Goal: Task Accomplishment & Management: Complete application form

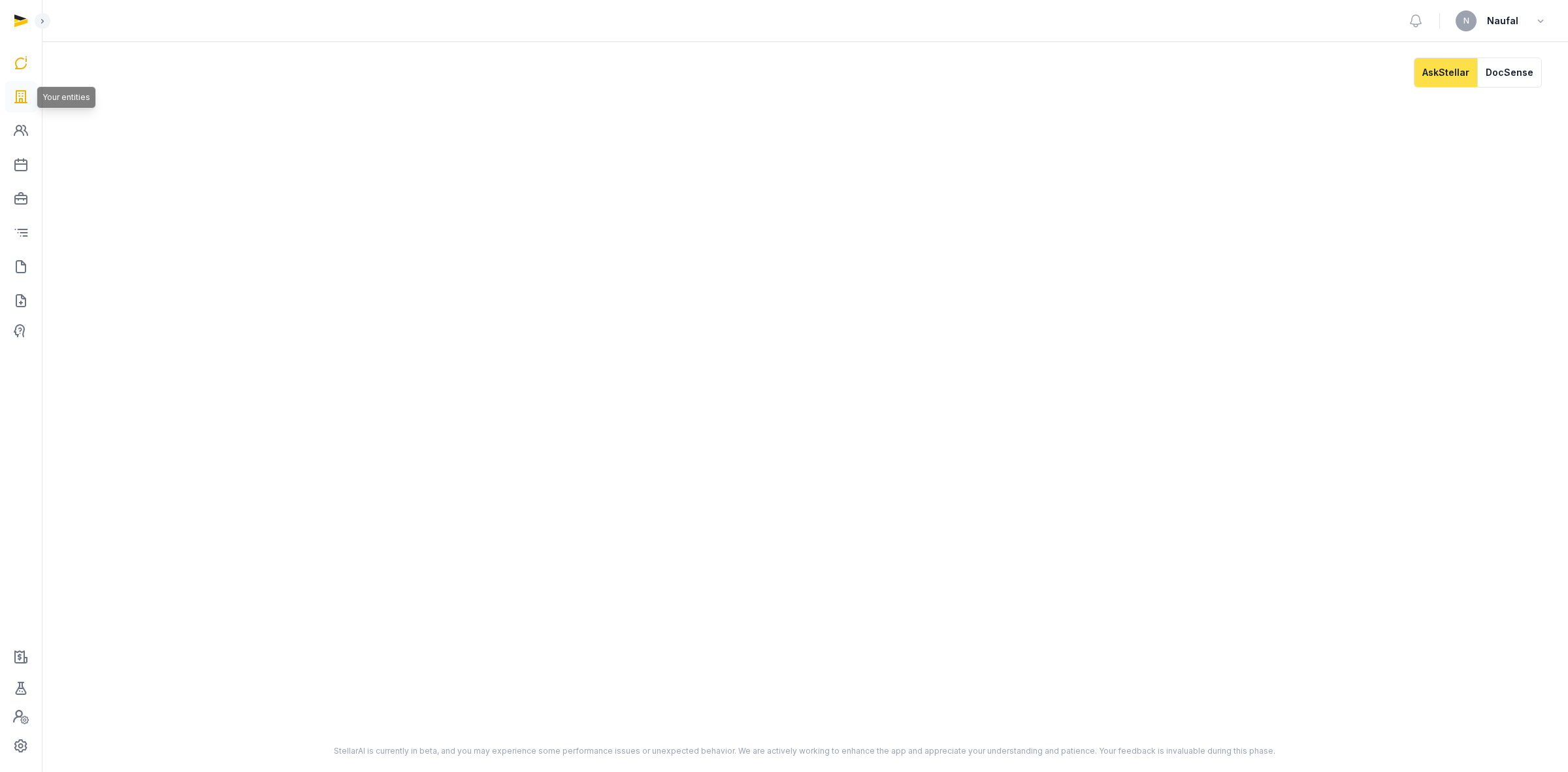
click at [16, 93] on icon at bounding box center [21, 97] width 16 height 21
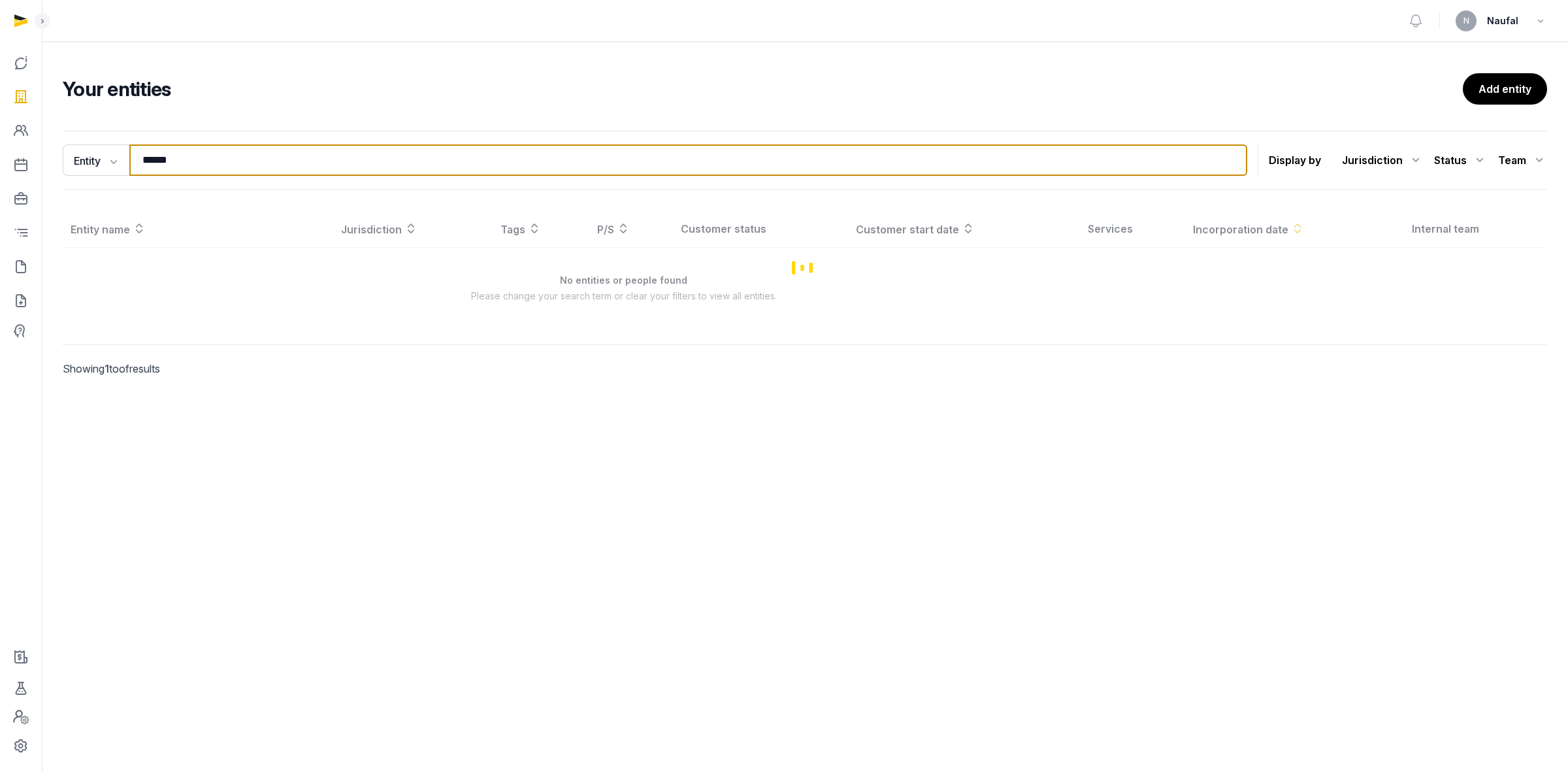
click at [200, 157] on input "******" at bounding box center [688, 159] width 1118 height 31
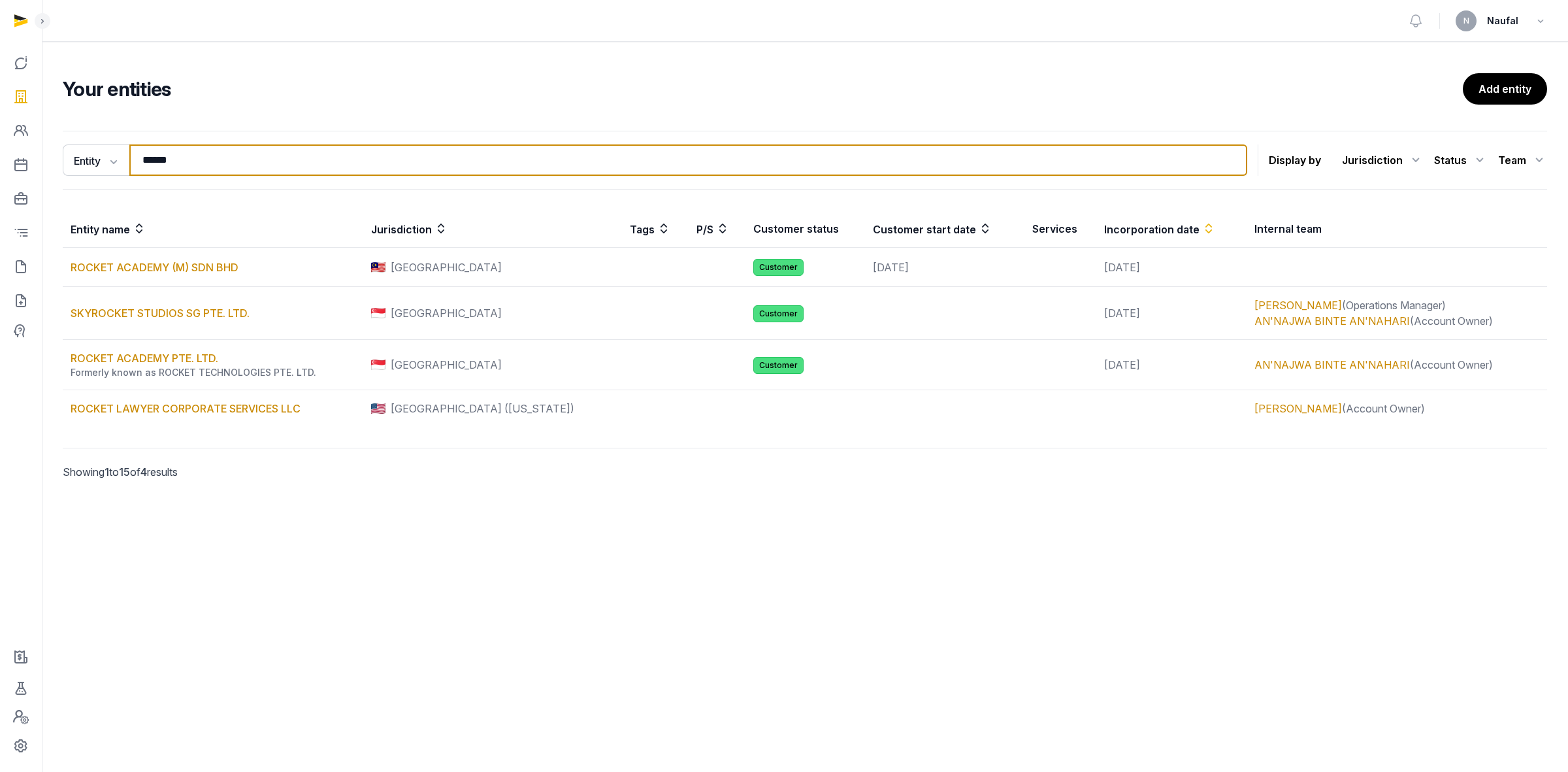
drag, startPoint x: 200, startPoint y: 157, endPoint x: 161, endPoint y: 151, distance: 39.5
click at [161, 151] on input "******" at bounding box center [688, 159] width 1118 height 31
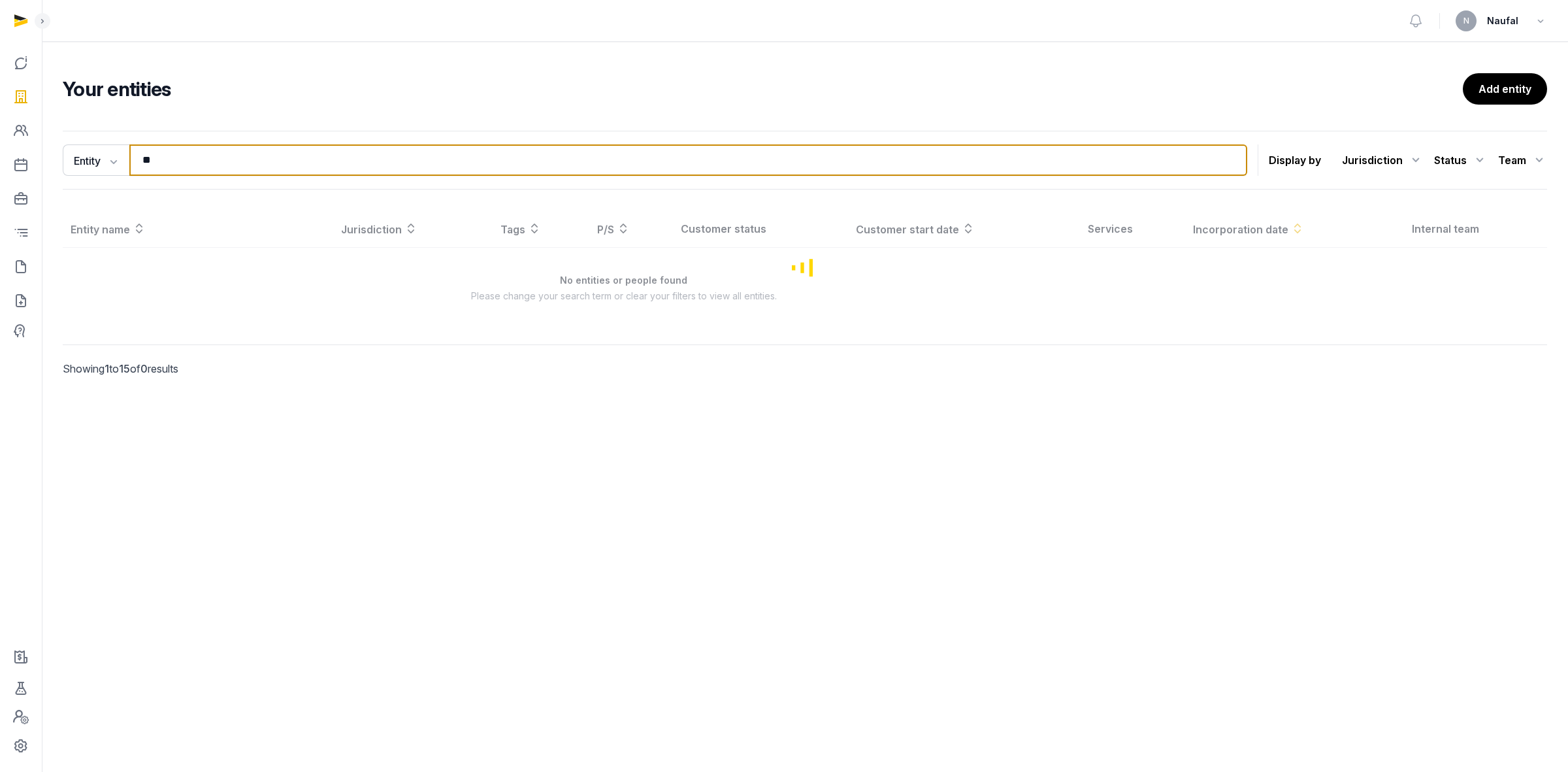
type input "*"
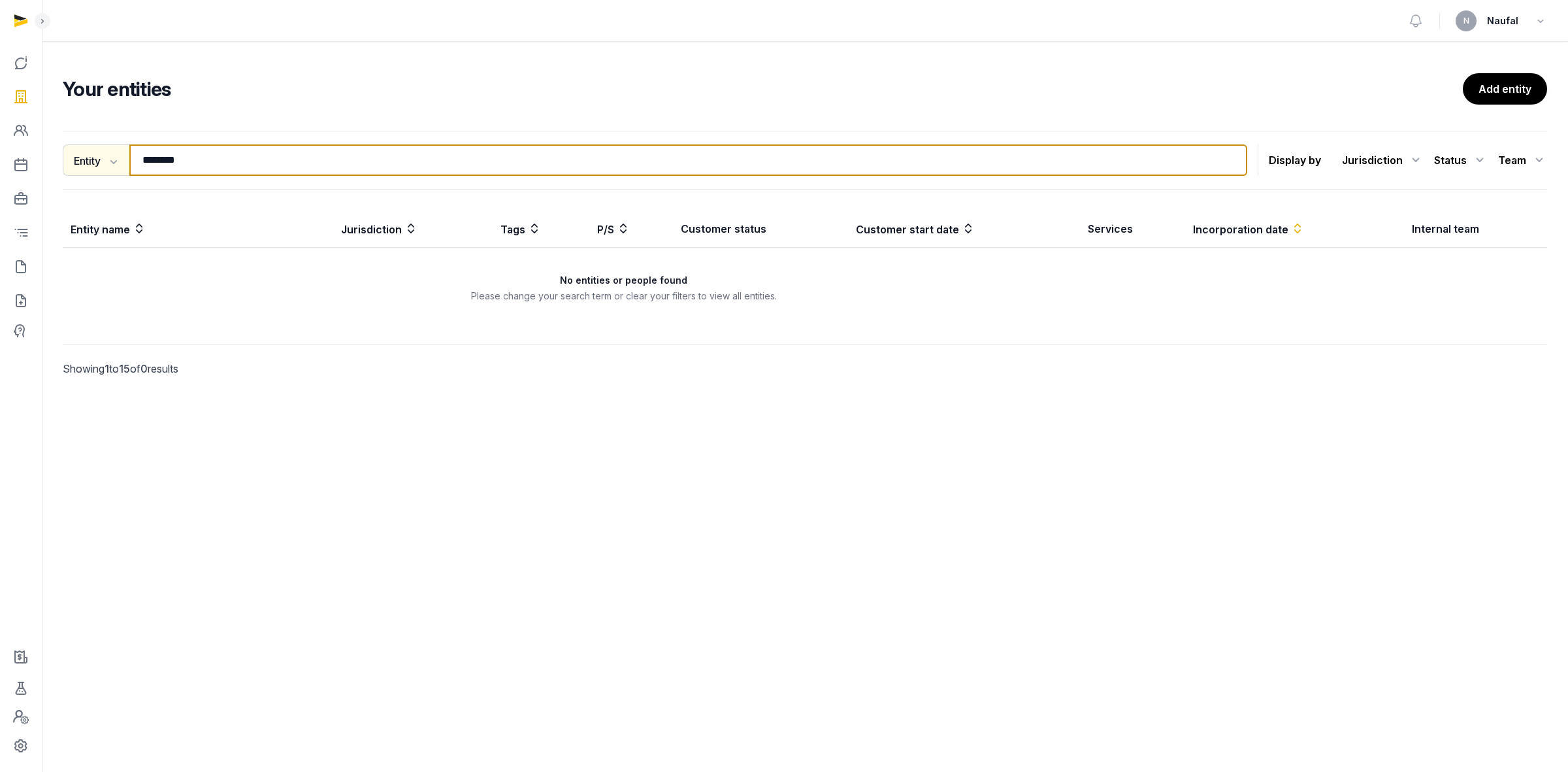
drag, startPoint x: 125, startPoint y: 164, endPoint x: 82, endPoint y: 159, distance: 43.3
click at [82, 159] on div "Entity Entity People Tags Services ******** Search" at bounding box center [655, 159] width 1185 height 31
type input "*"
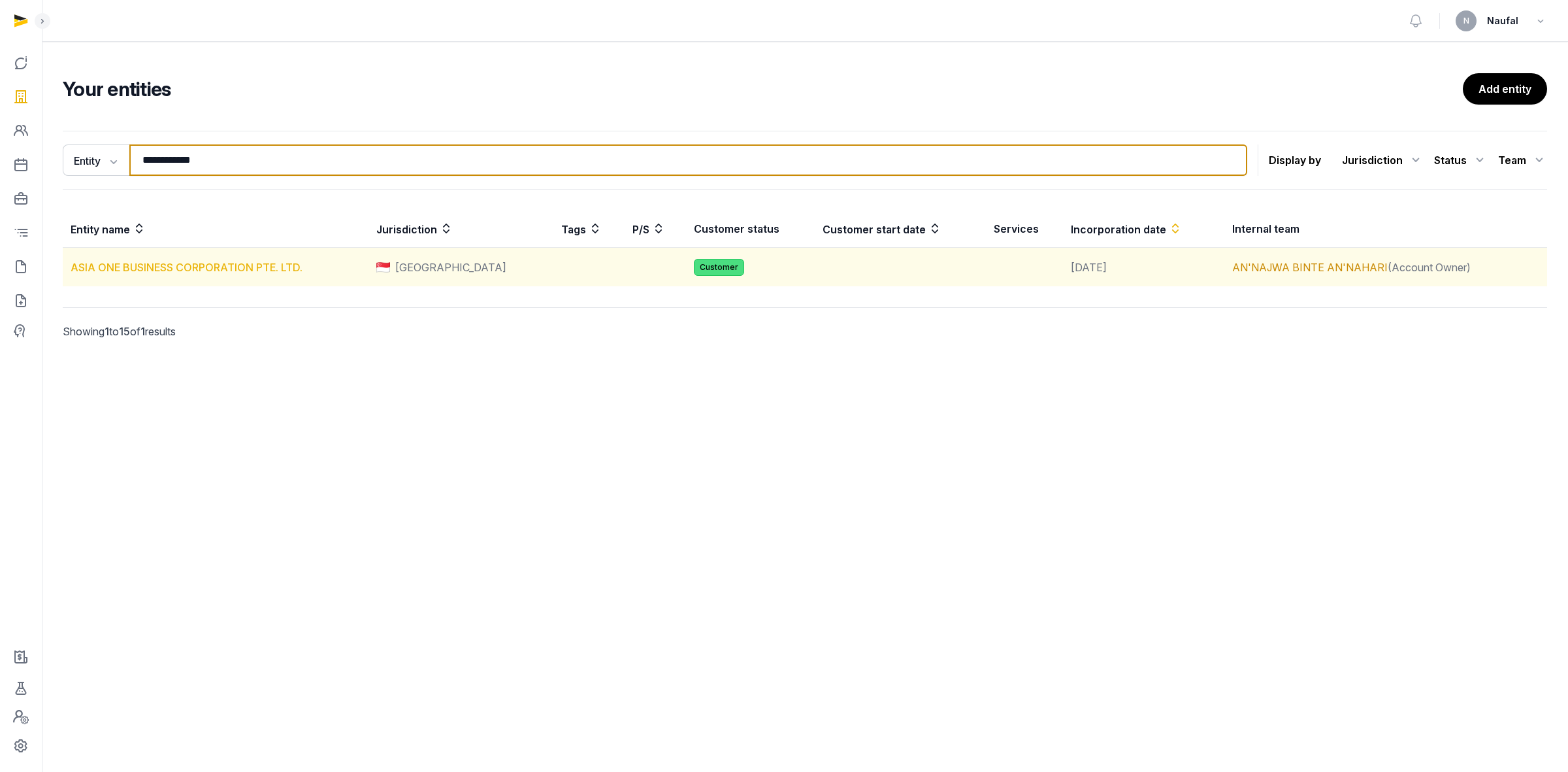
type input "**********"
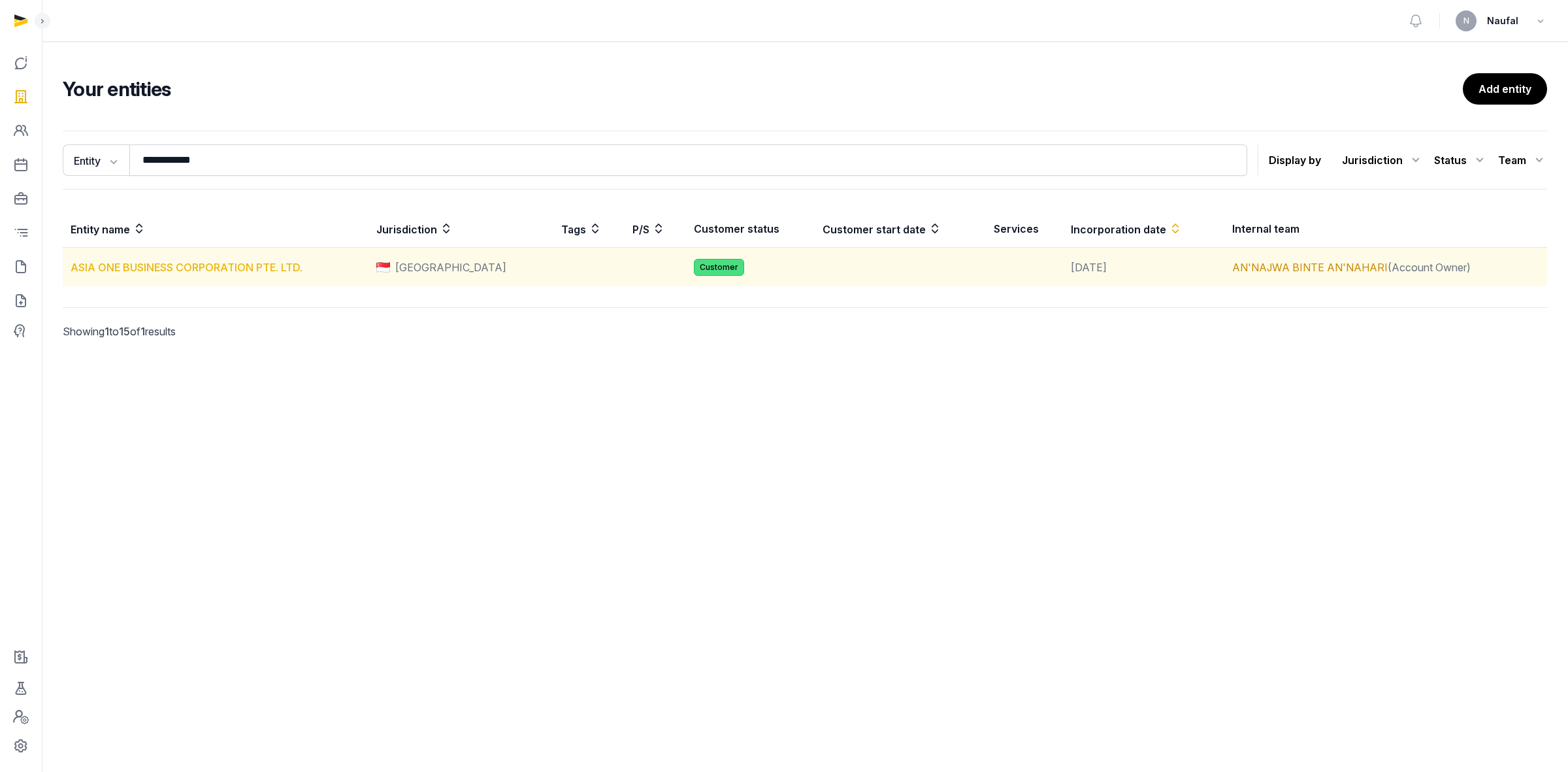
click at [223, 270] on link "ASIA ONE BUSINESS CORPORATION PTE. LTD." at bounding box center [186, 267] width 232 height 13
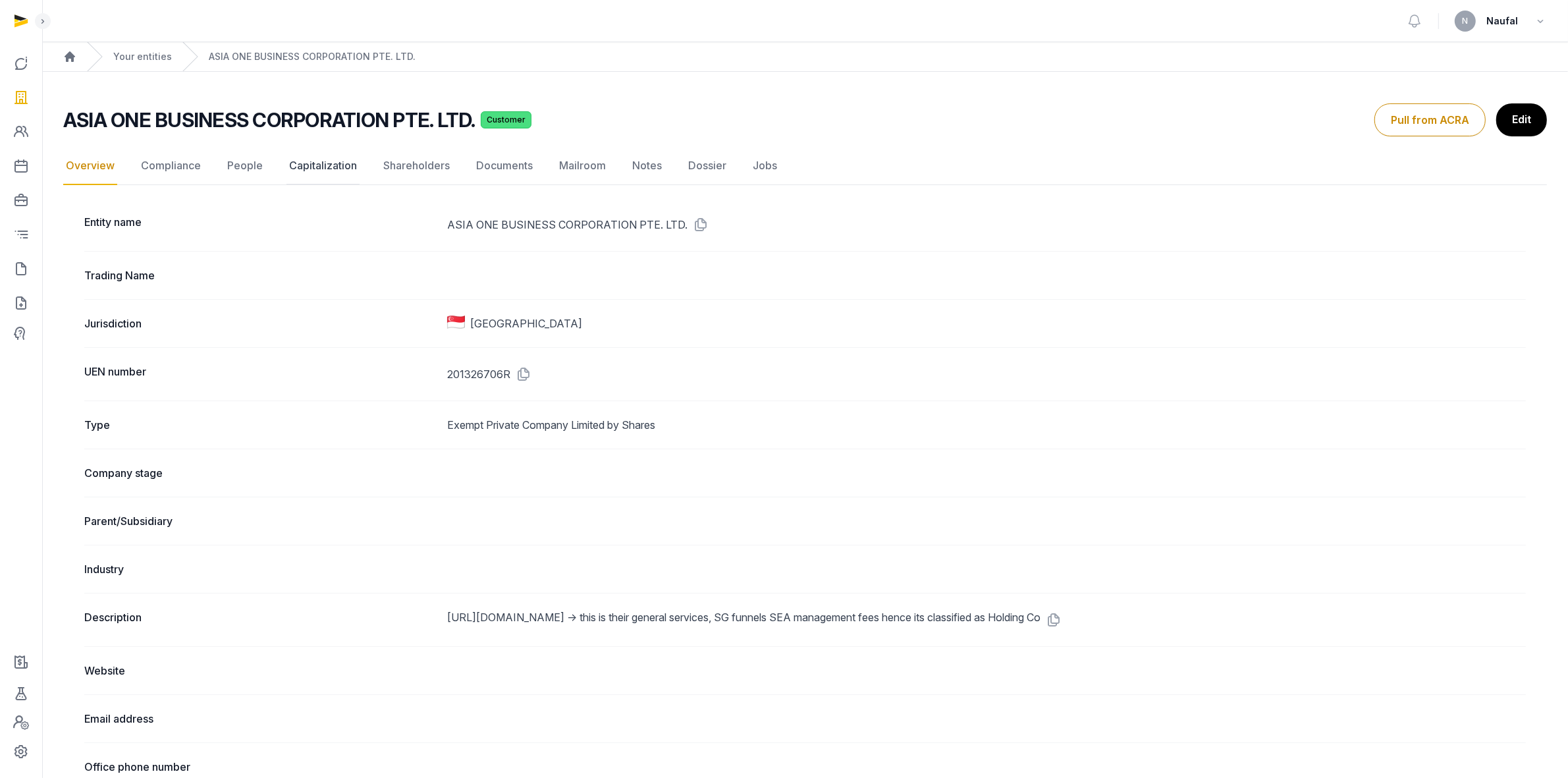
click at [342, 166] on link "Capitalization" at bounding box center [323, 166] width 73 height 38
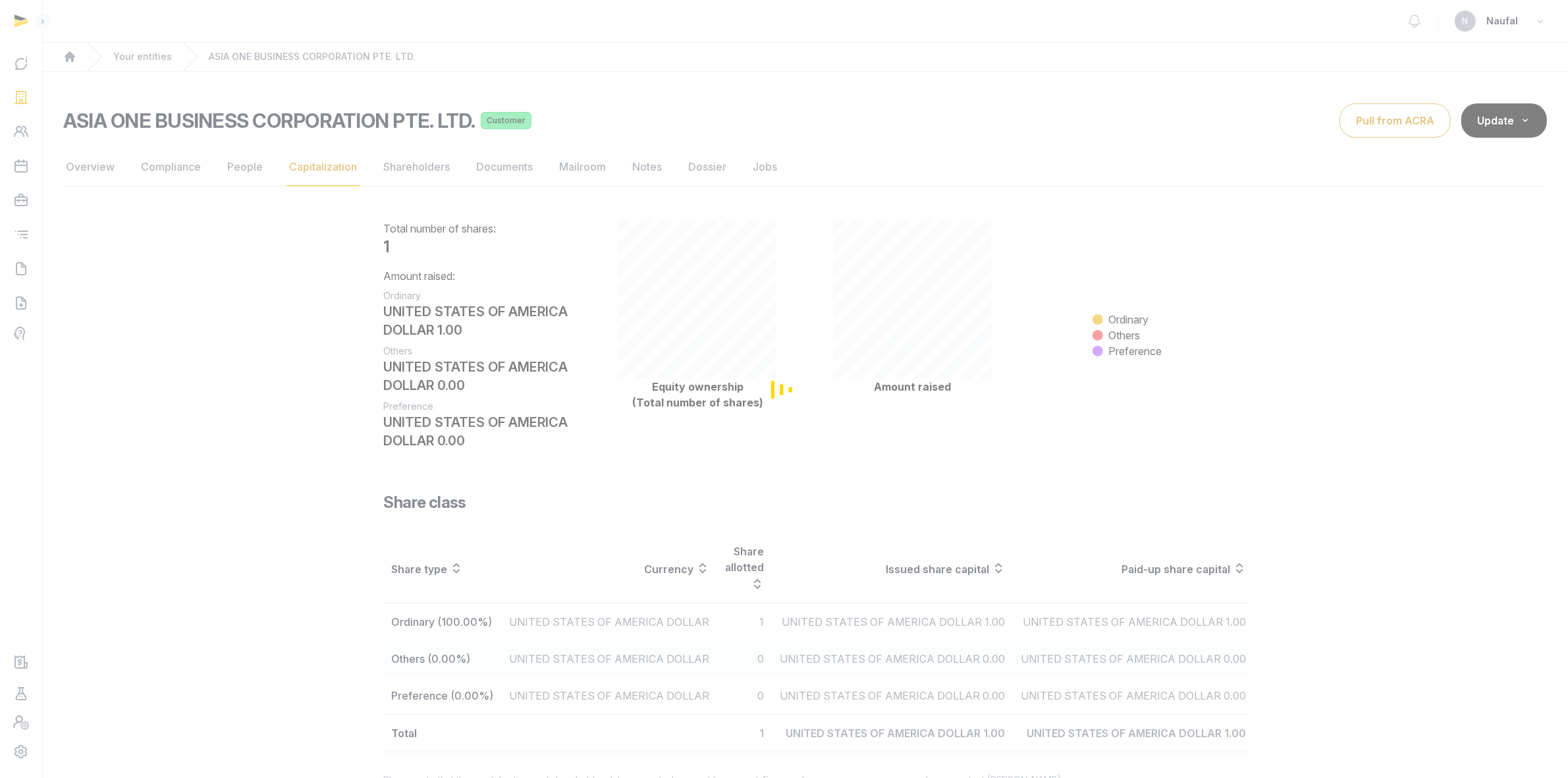
click at [245, 169] on div "Loading" at bounding box center [784, 389] width 1568 height 778
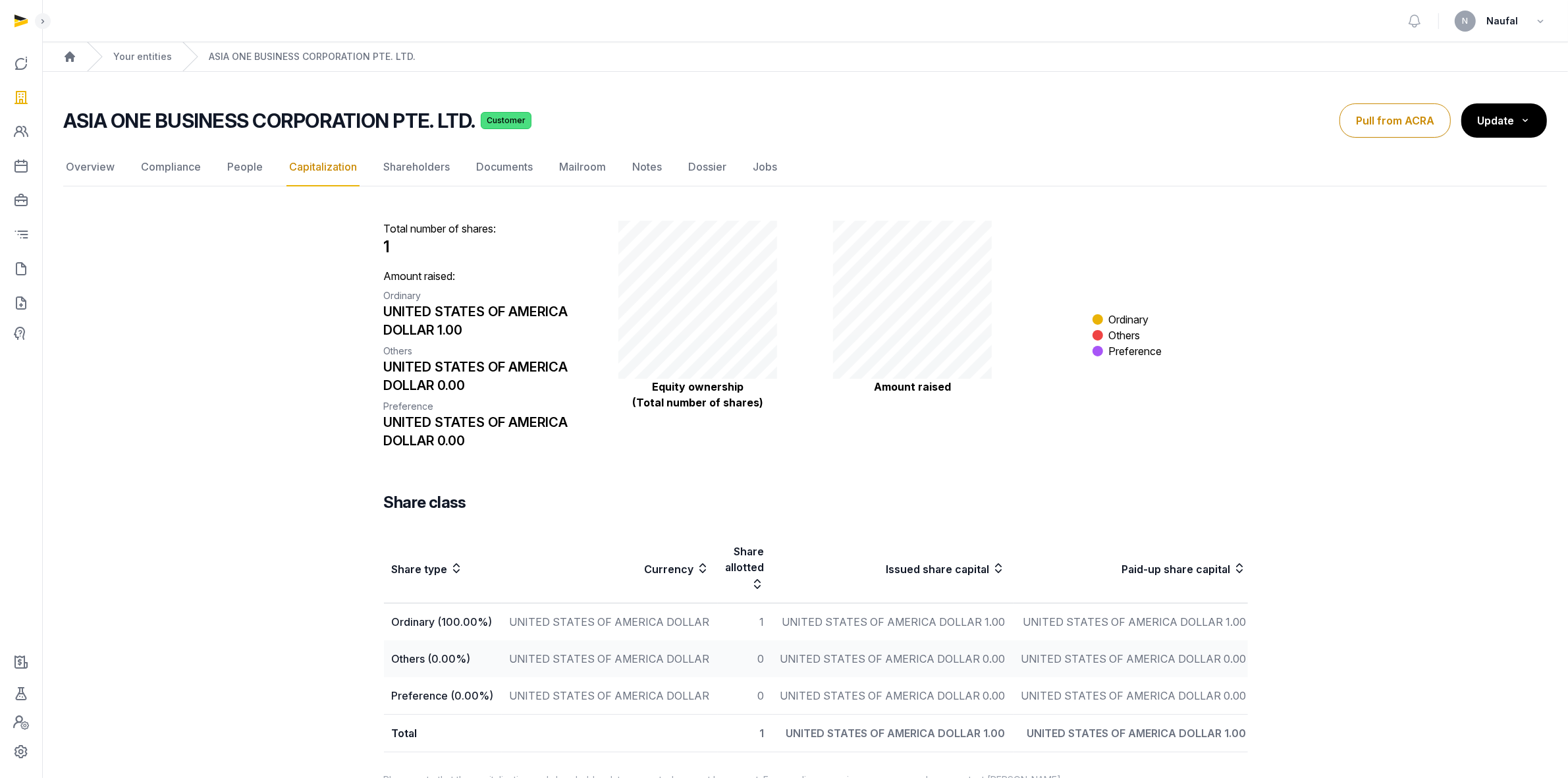
click at [245, 169] on link "People" at bounding box center [245, 167] width 41 height 38
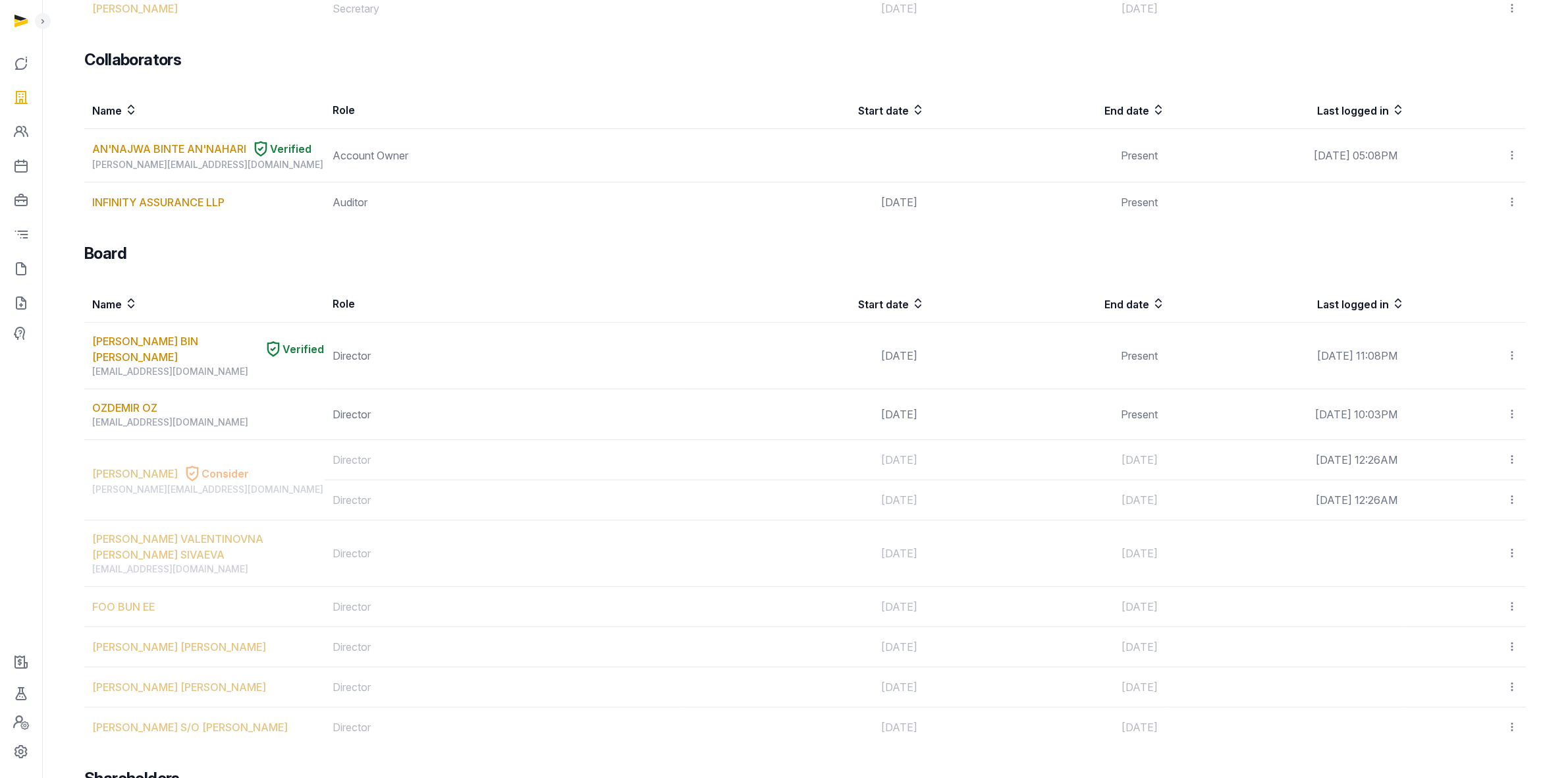
scroll to position [905, 0]
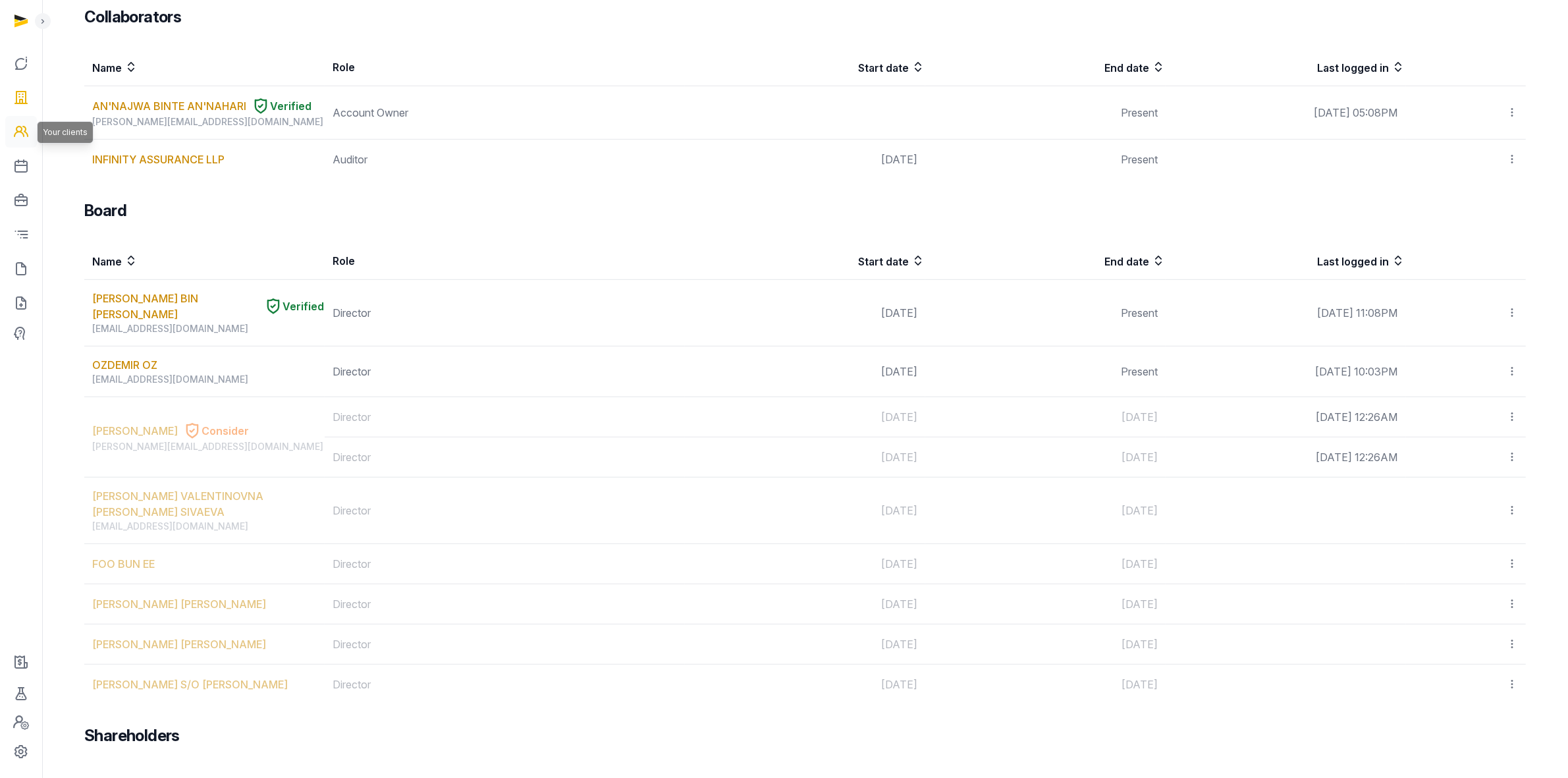
click at [16, 130] on icon at bounding box center [21, 132] width 16 height 21
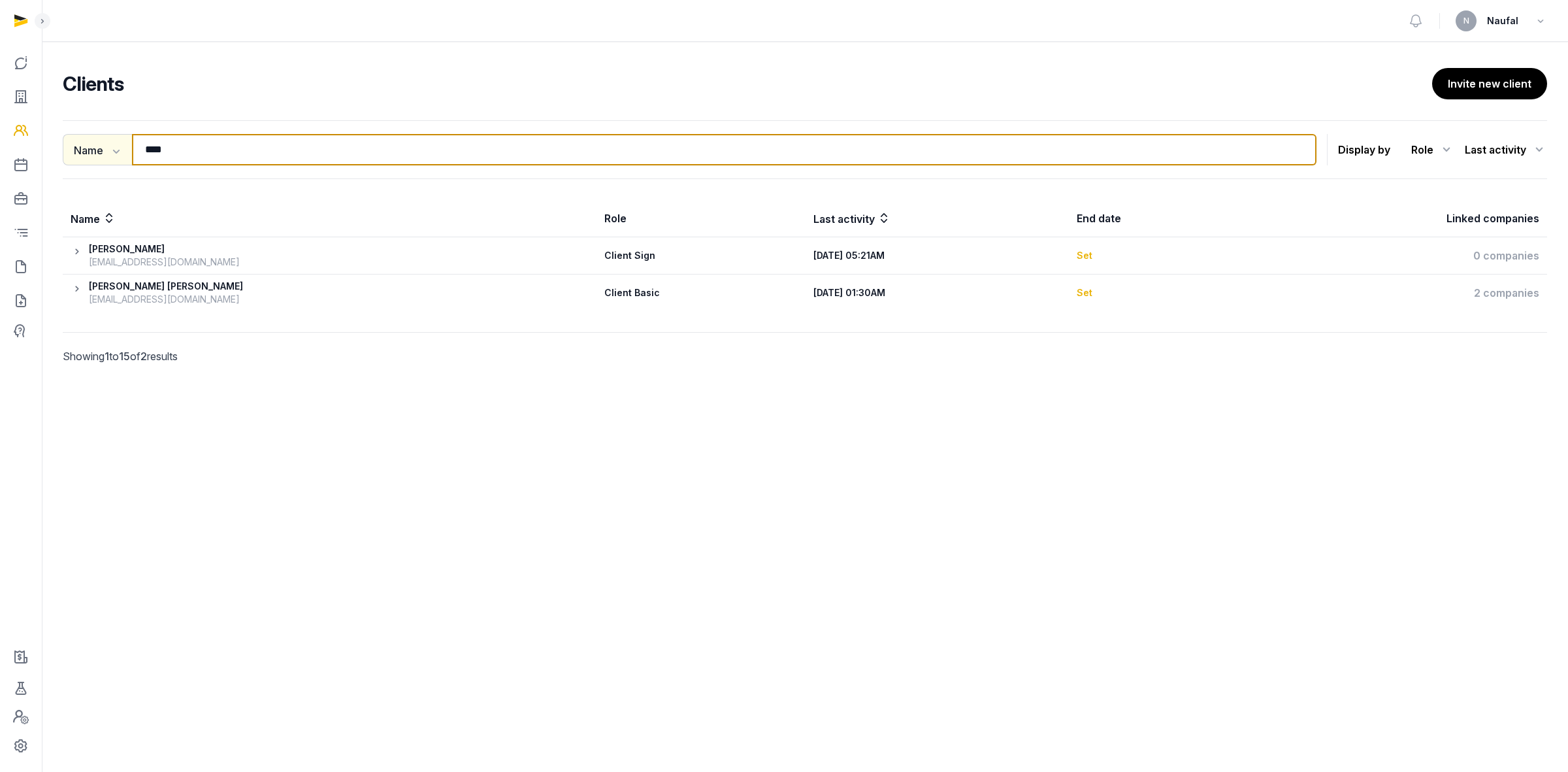
drag, startPoint x: 174, startPoint y: 152, endPoint x: 120, endPoint y: 155, distance: 54.1
click at [120, 155] on div "Name Name Email Entity **** Search" at bounding box center [690, 149] width 1254 height 31
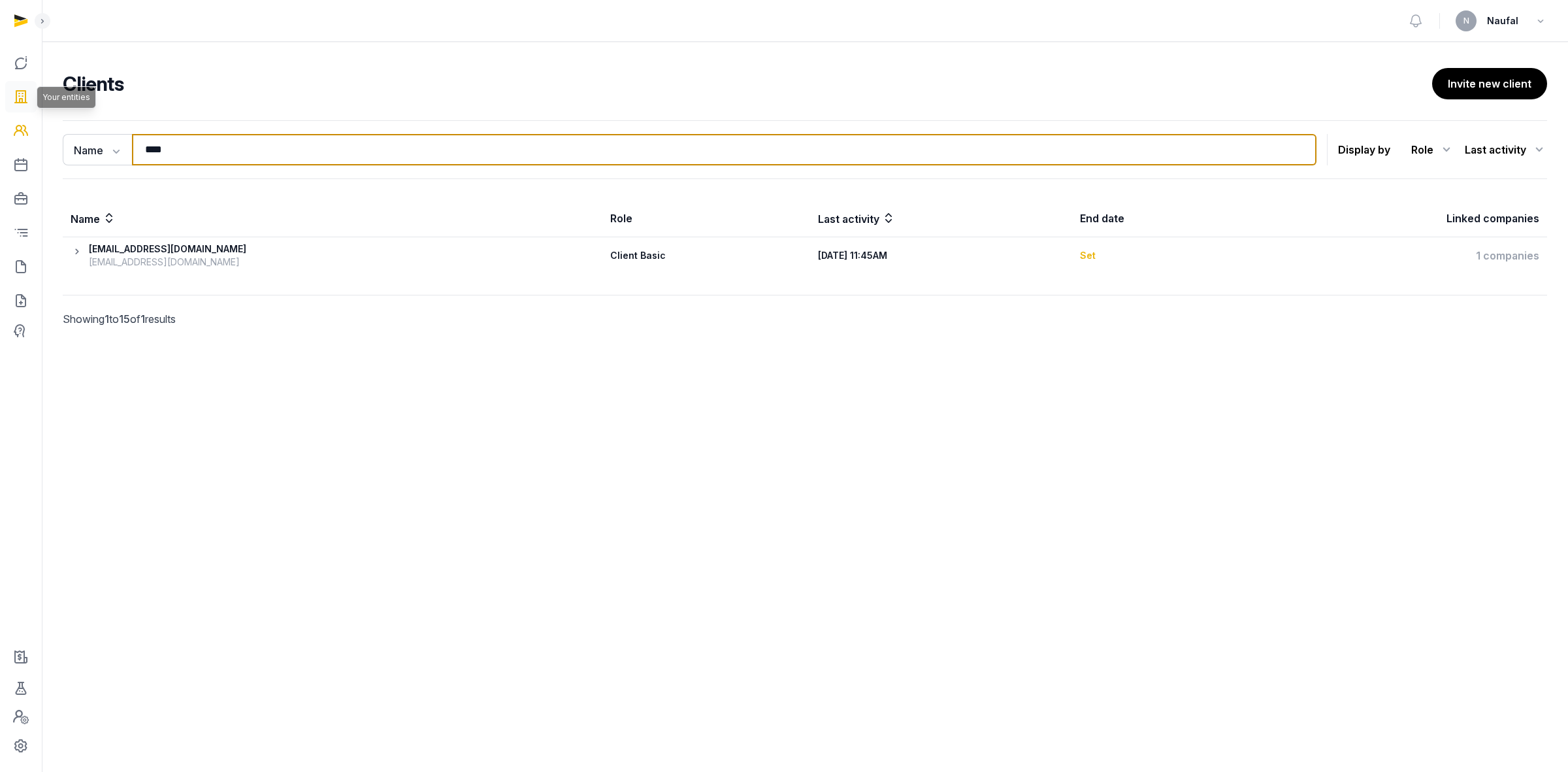
type input "****"
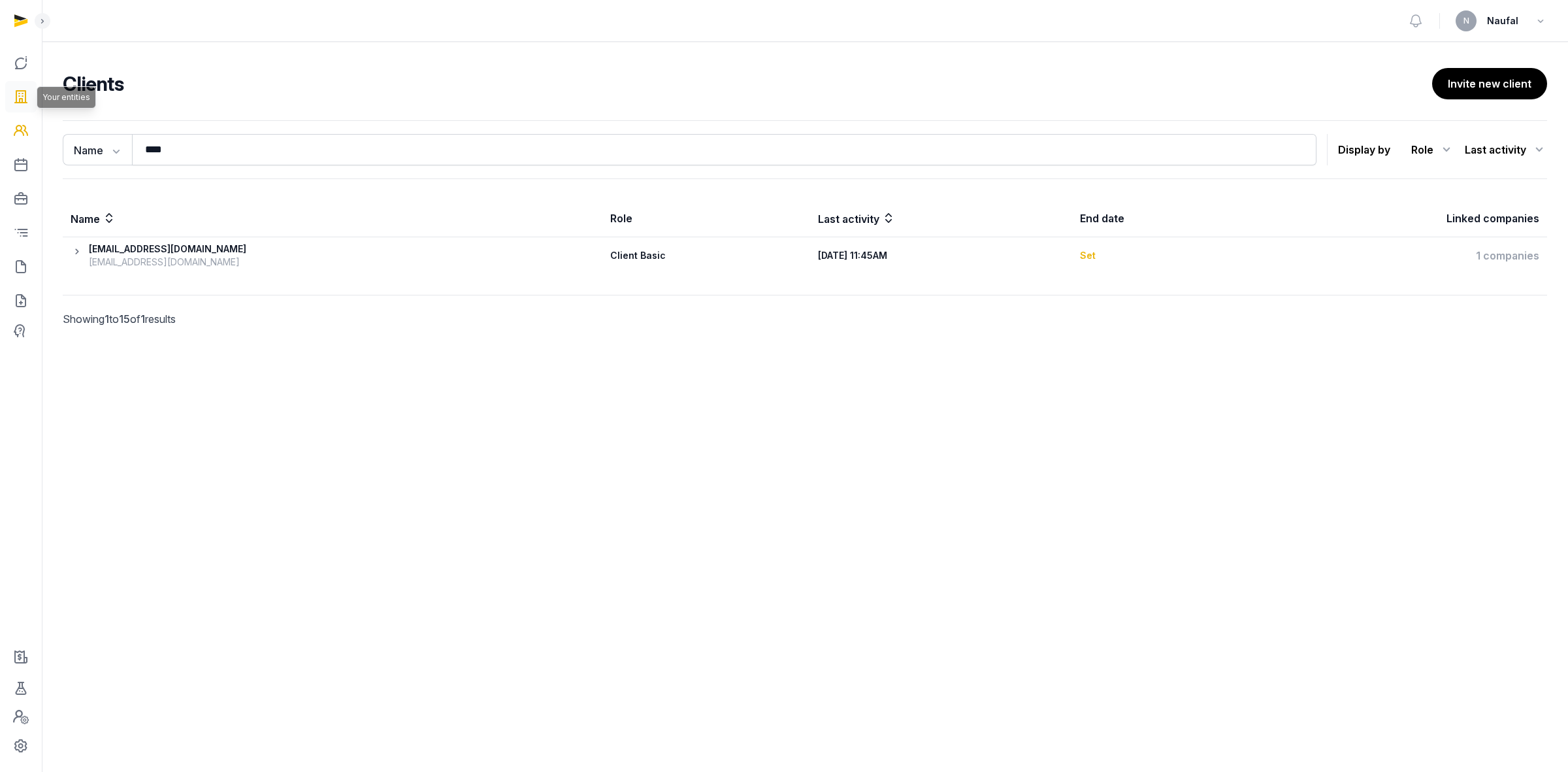
click at [24, 88] on icon at bounding box center [21, 97] width 16 height 21
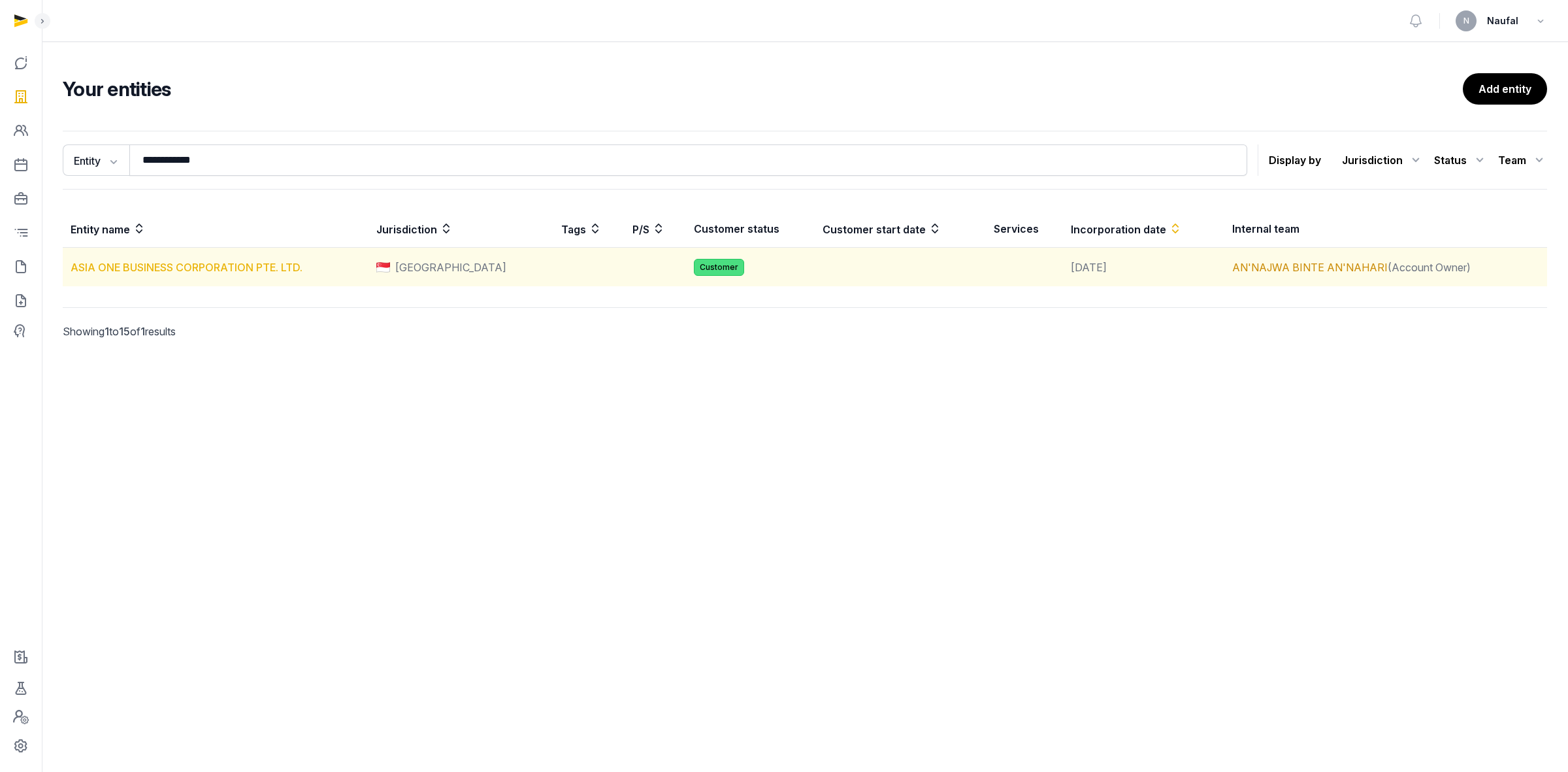
click at [184, 266] on link "ASIA ONE BUSINESS CORPORATION PTE. LTD." at bounding box center [186, 267] width 232 height 13
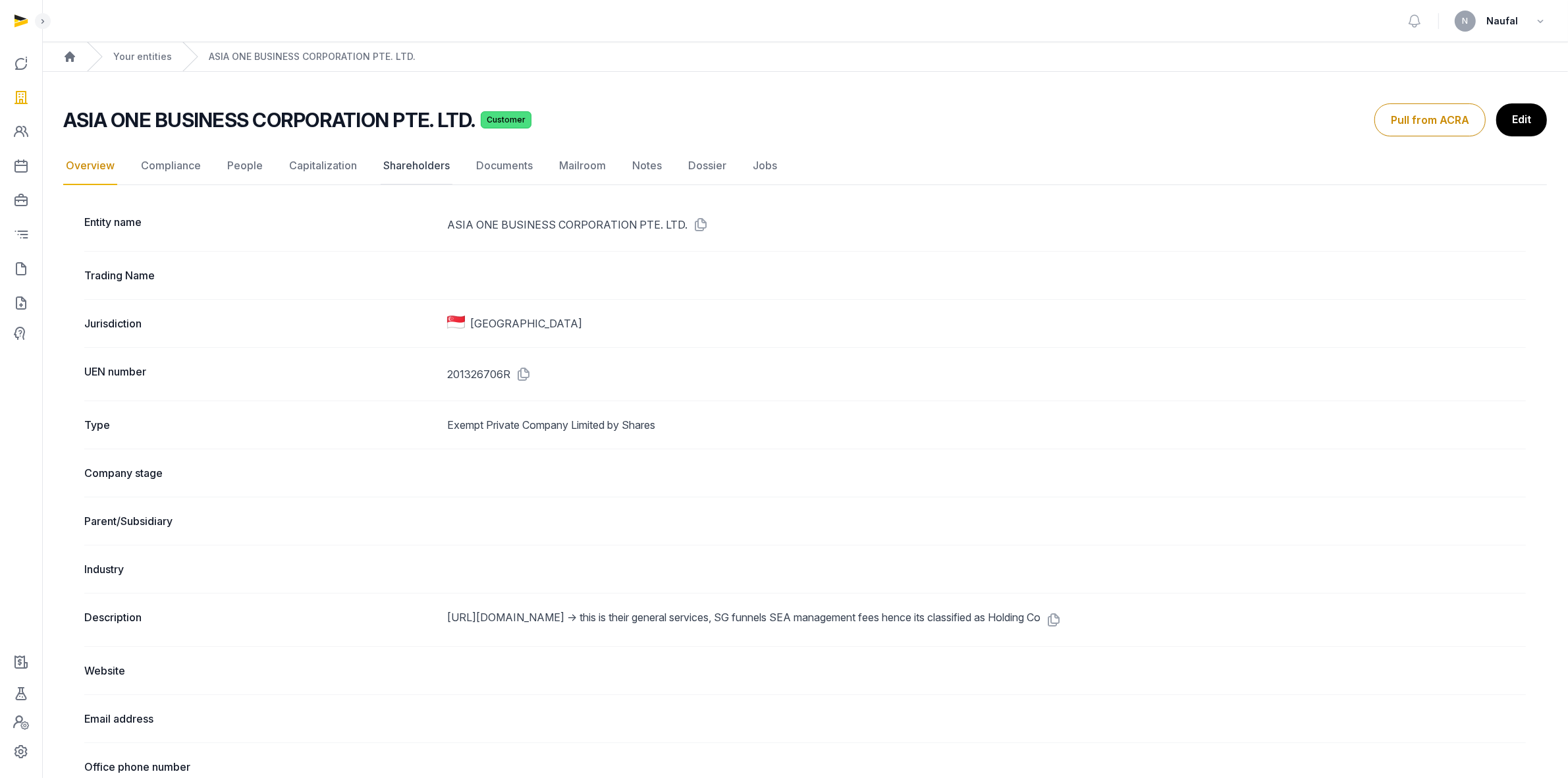
click at [435, 165] on link "Shareholders" at bounding box center [416, 166] width 72 height 38
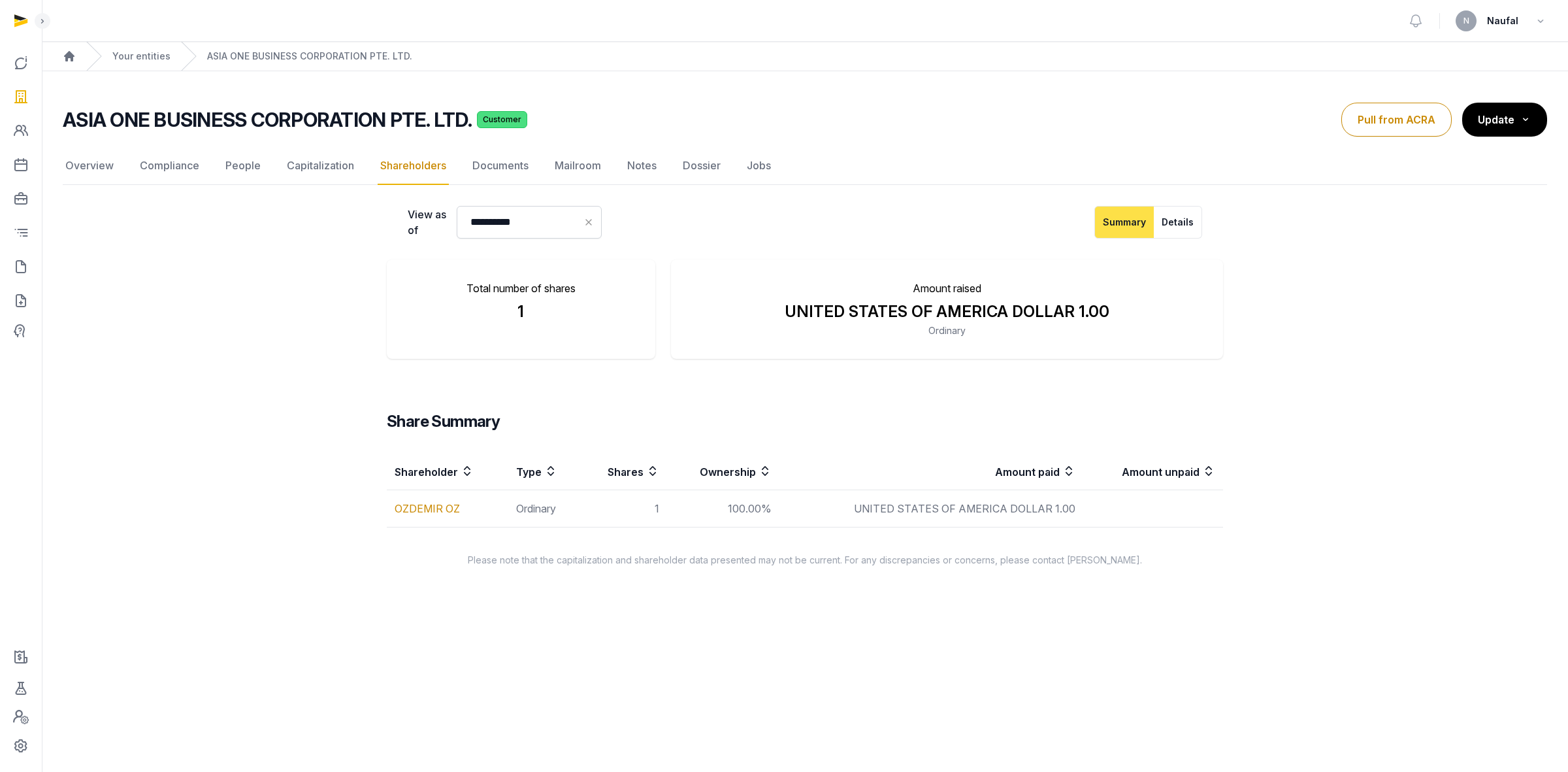
click at [499, 164] on link "Documents" at bounding box center [500, 166] width 61 height 38
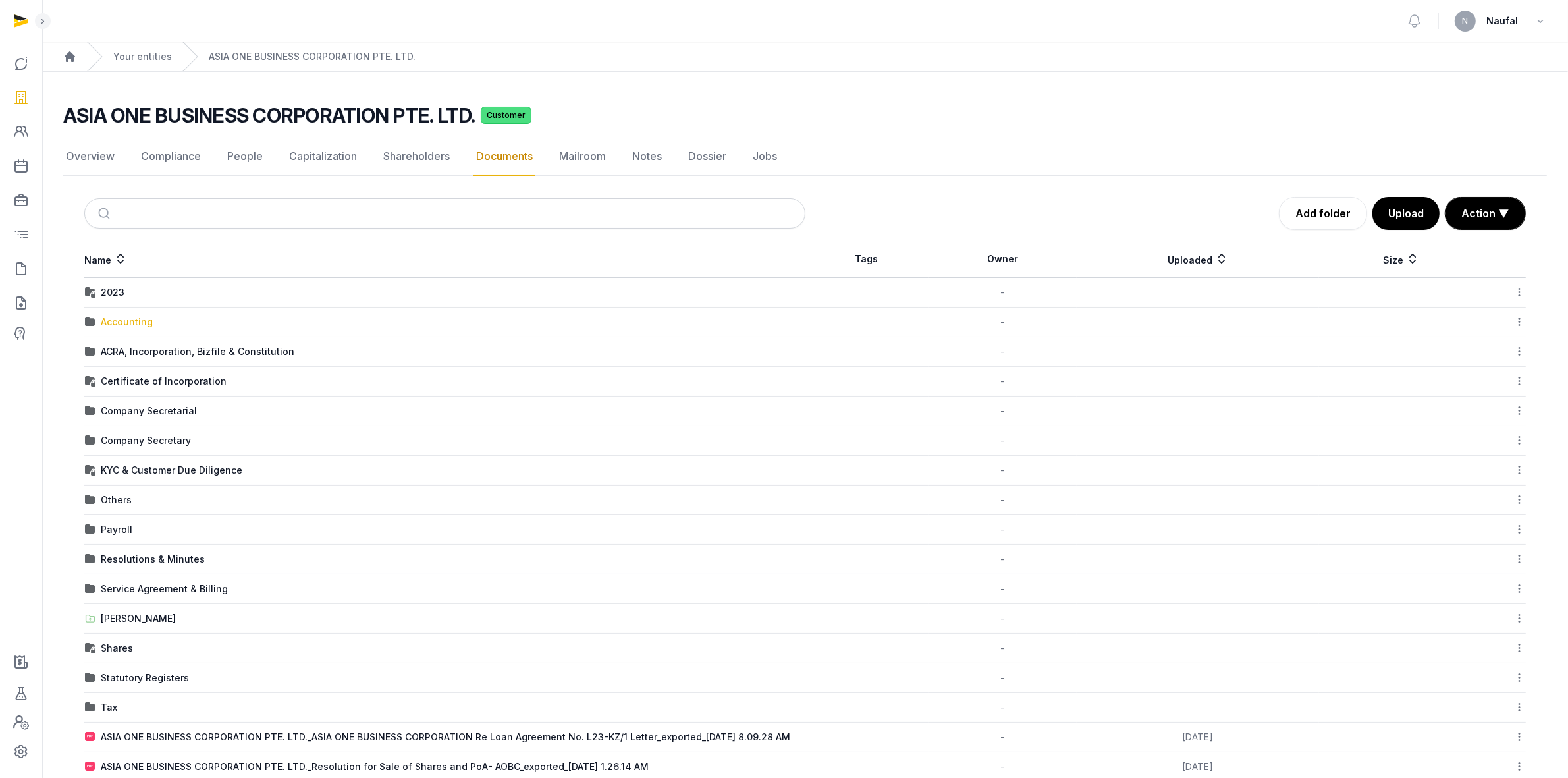
click at [126, 320] on div "Accounting" at bounding box center [126, 323] width 52 height 13
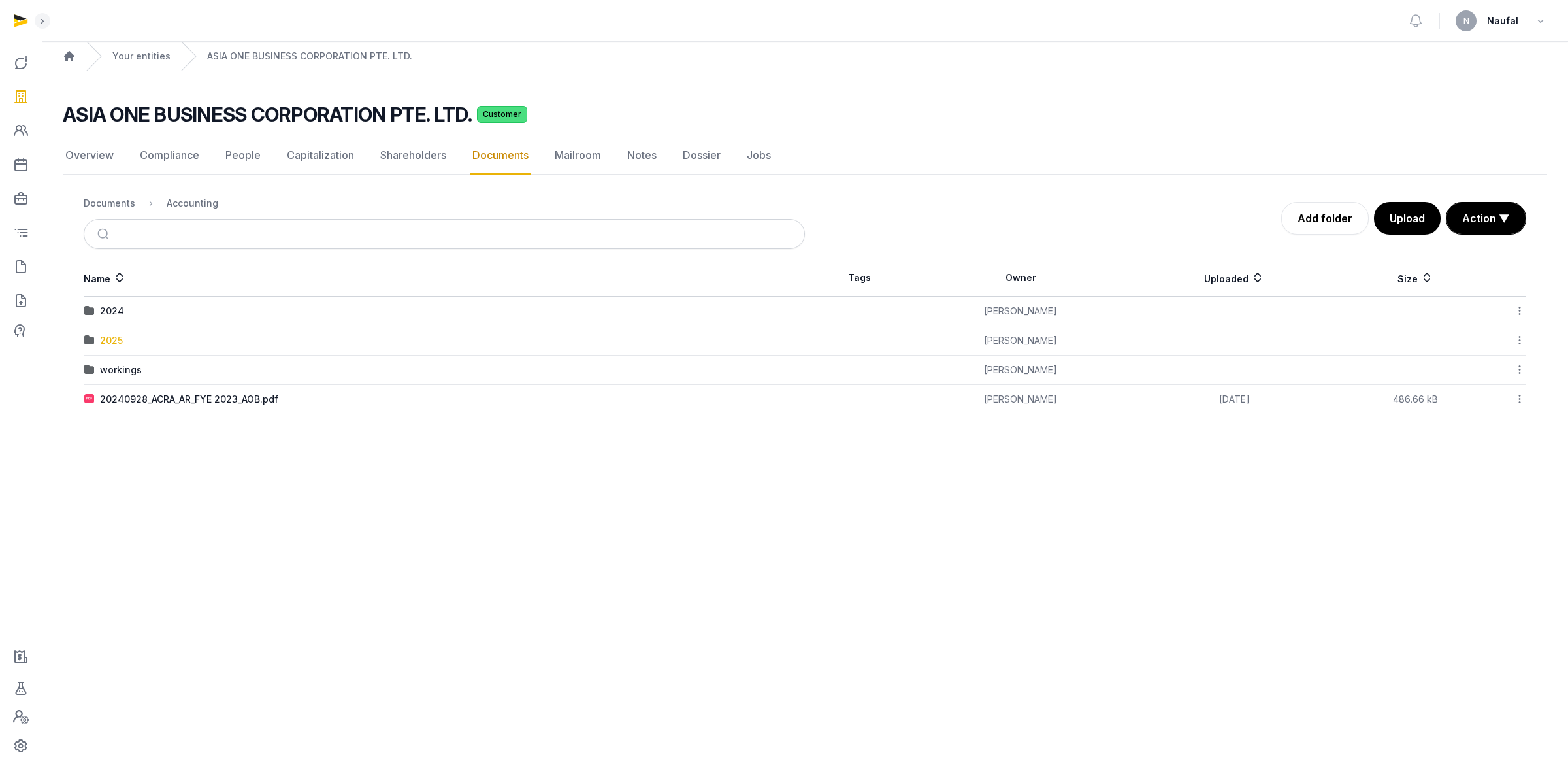
click at [111, 345] on div "2025" at bounding box center [111, 341] width 23 height 13
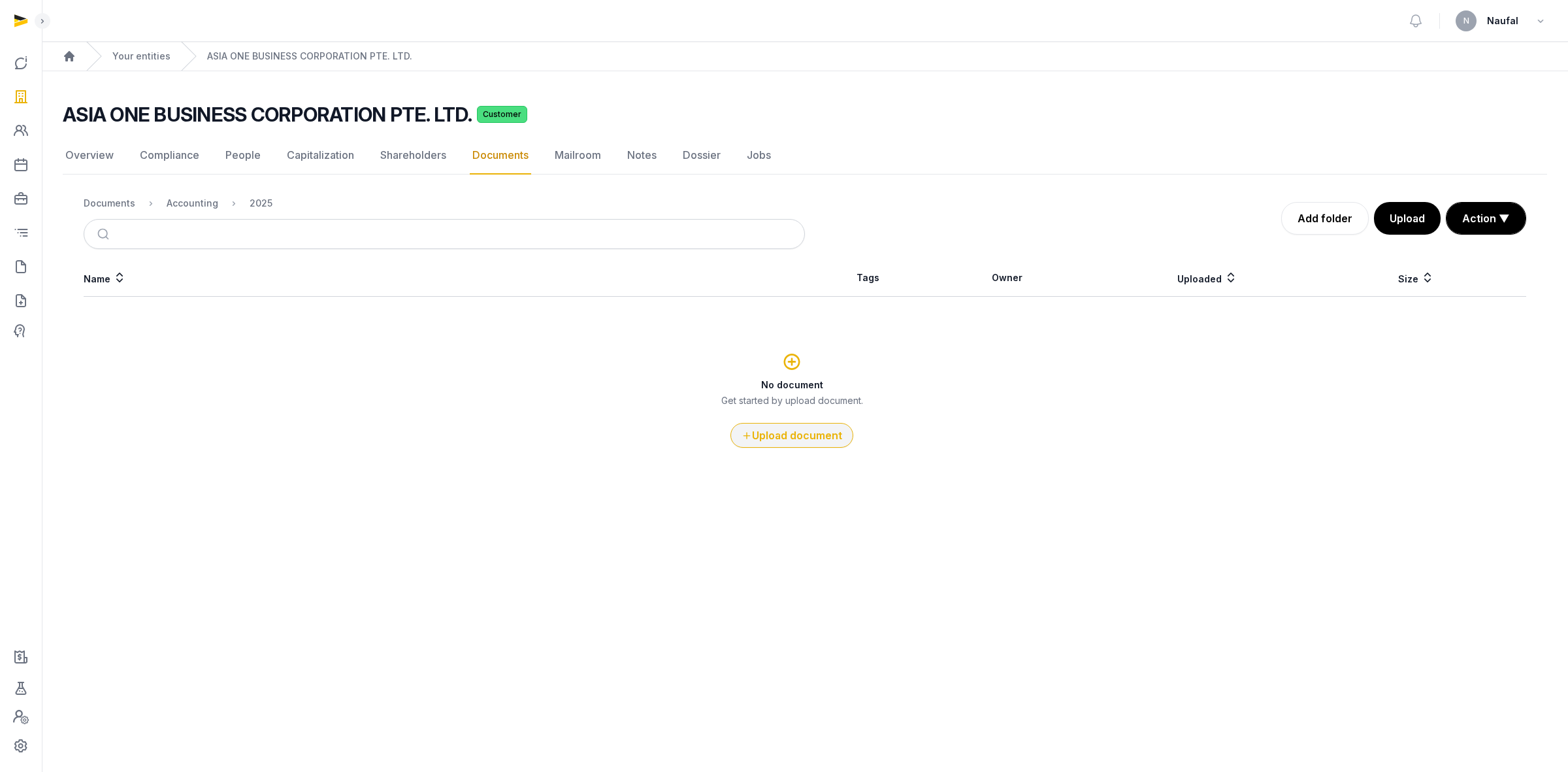
click at [785, 435] on button "Upload document" at bounding box center [792, 435] width 123 height 24
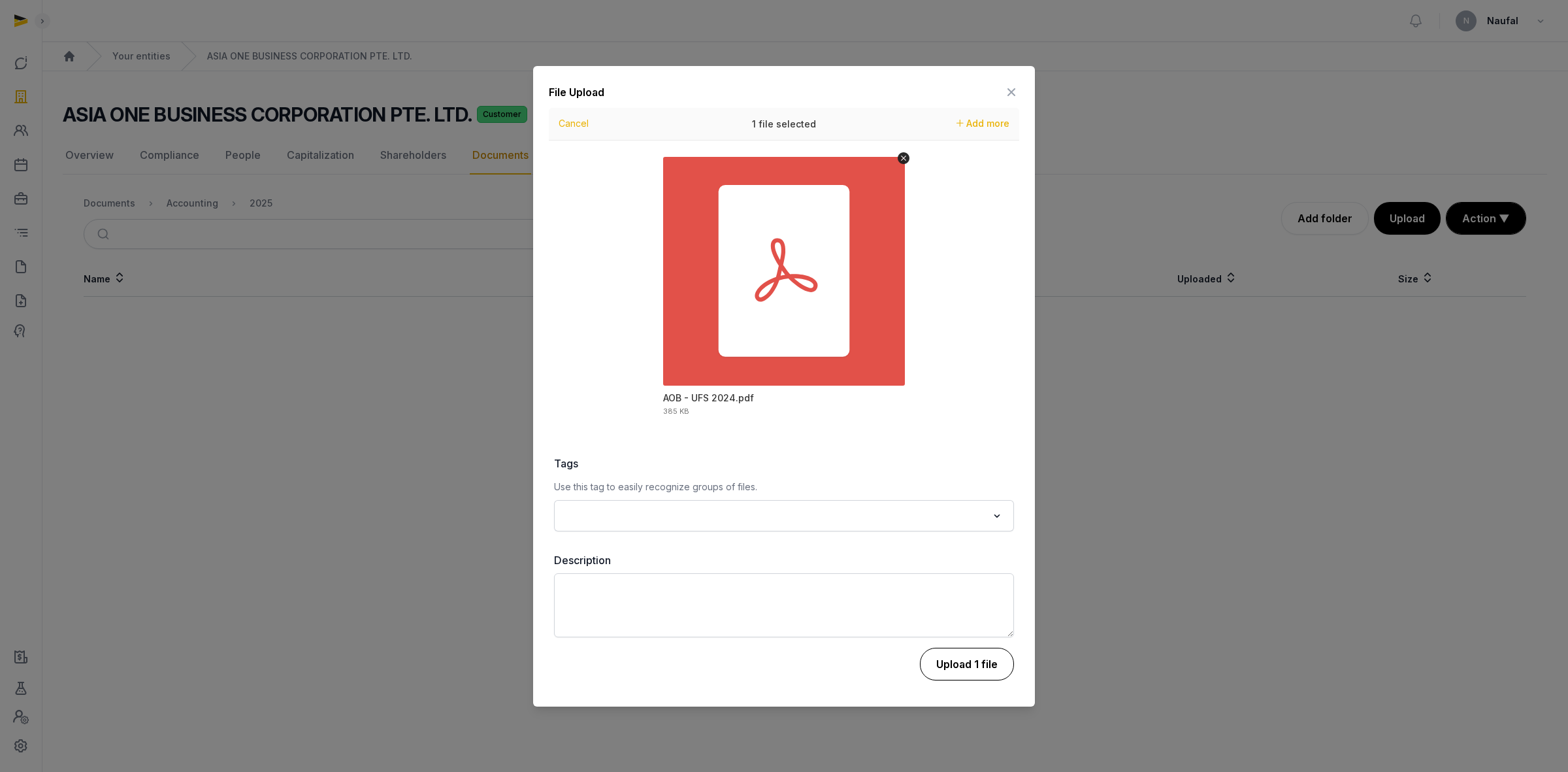
click at [949, 662] on button "Upload 1 file" at bounding box center [967, 664] width 94 height 33
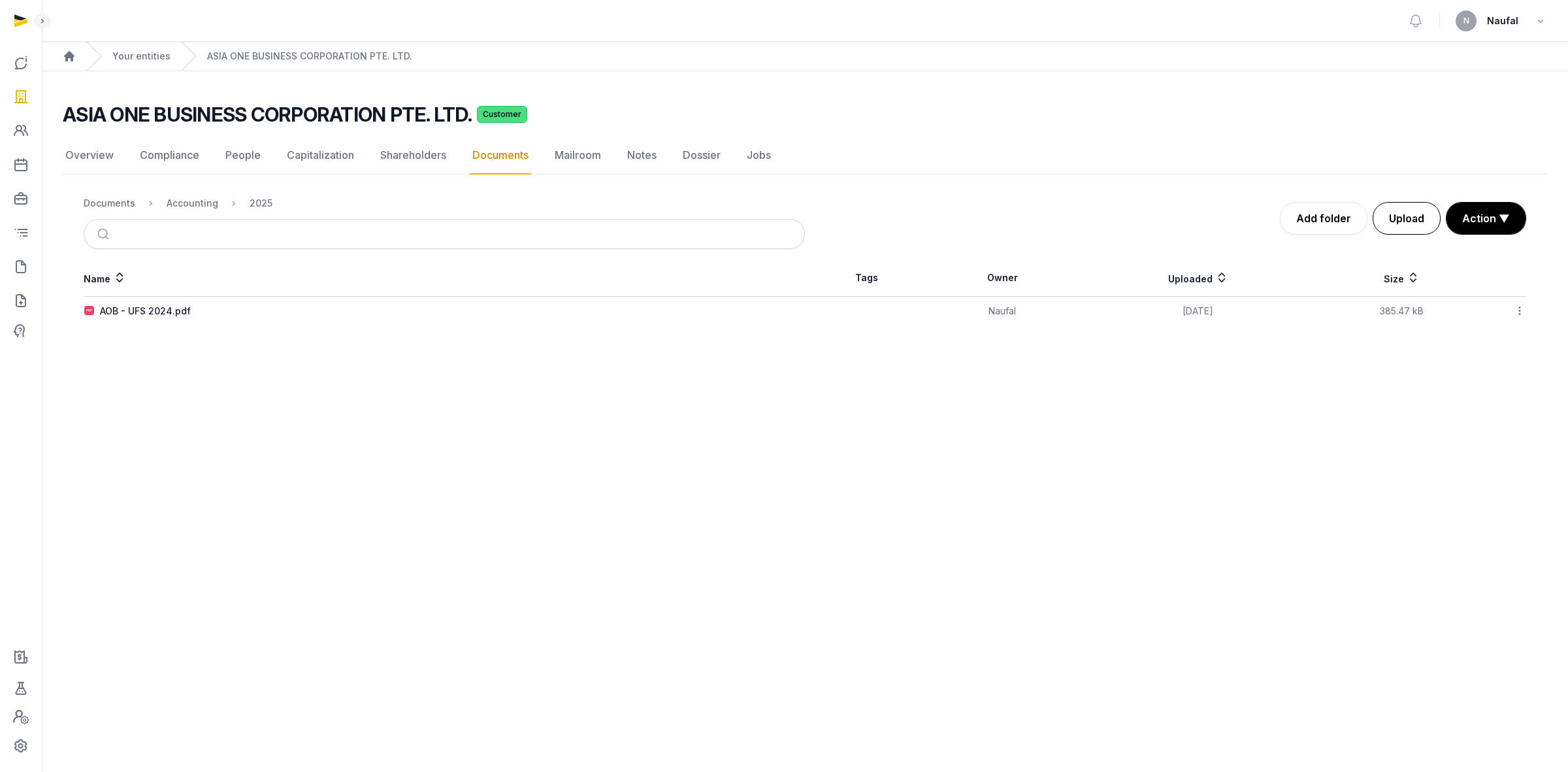
click at [1416, 223] on button "Upload" at bounding box center [1406, 217] width 68 height 33
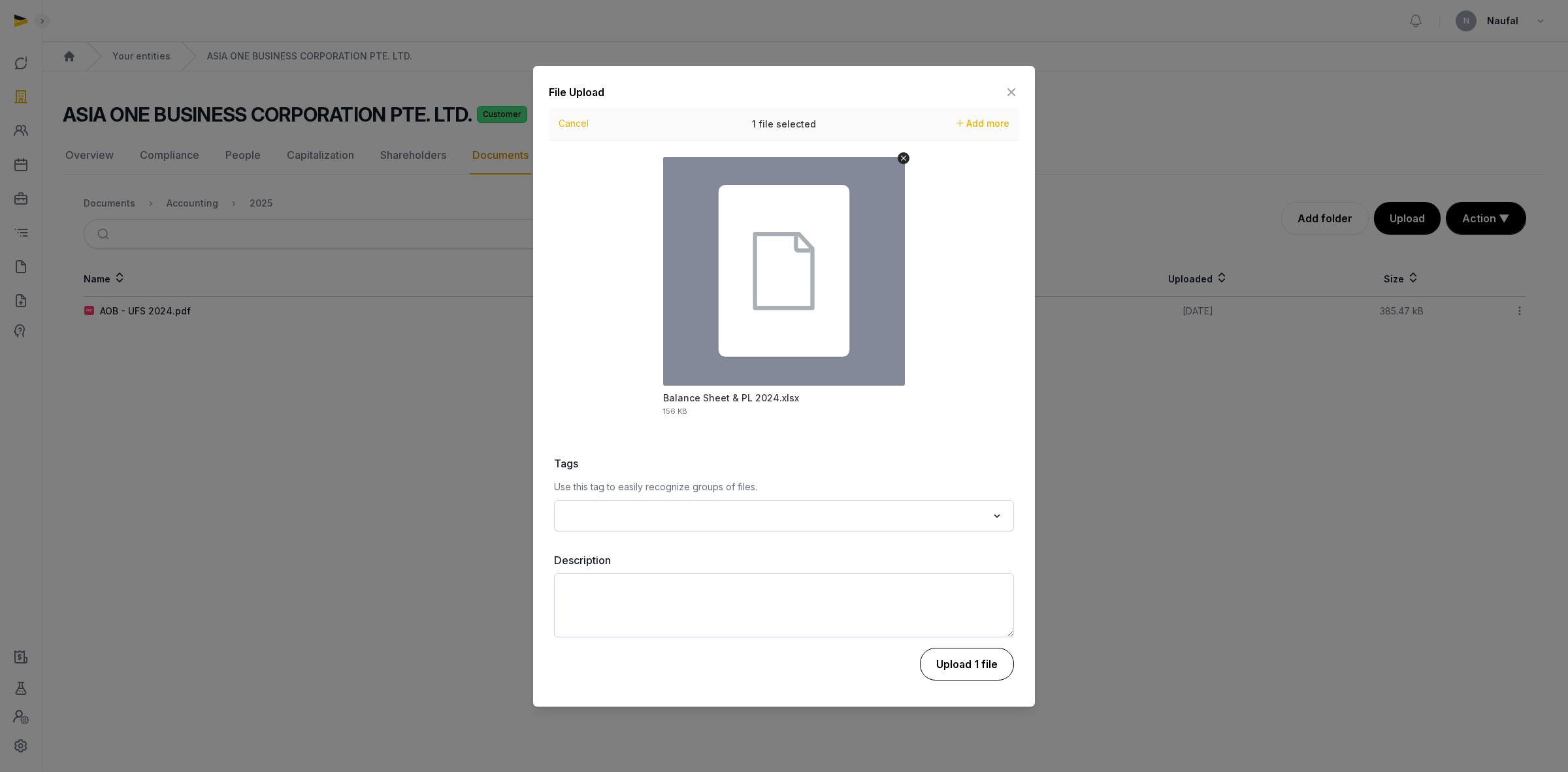
click at [988, 673] on button "Upload 1 file" at bounding box center [967, 664] width 94 height 33
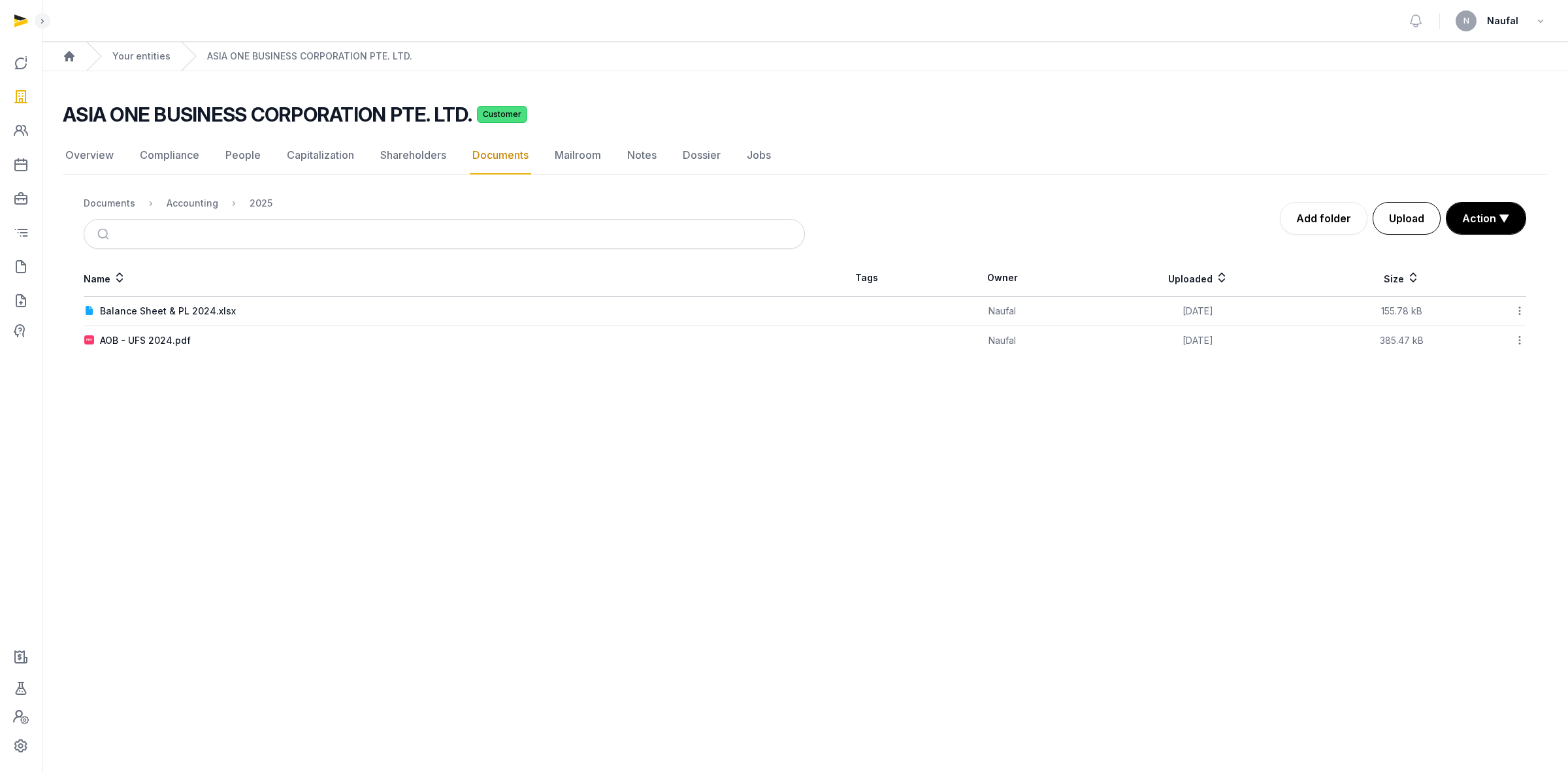
click at [1385, 213] on button "Upload" at bounding box center [1406, 217] width 68 height 33
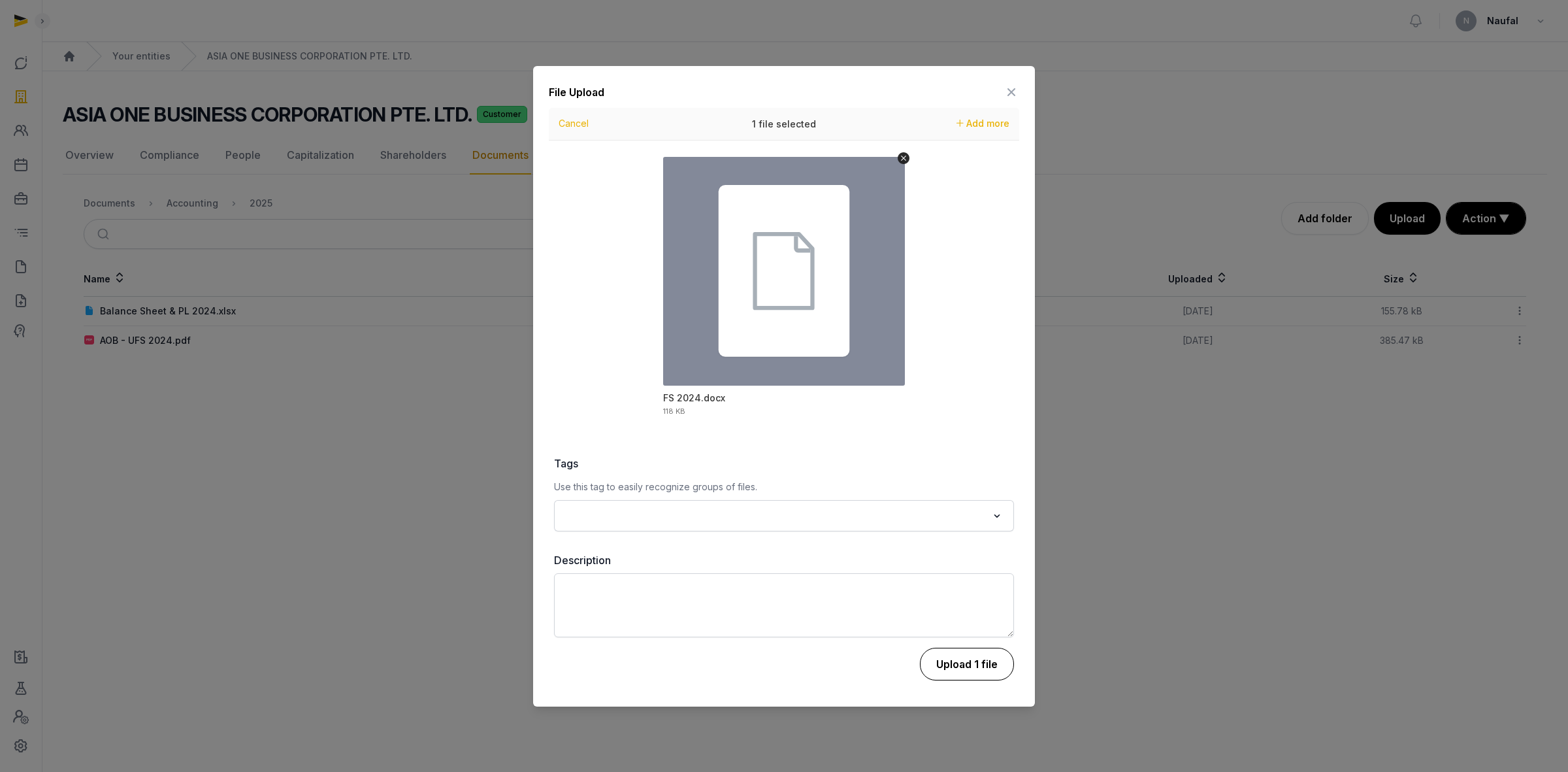
click at [978, 658] on button "Upload 1 file" at bounding box center [967, 664] width 94 height 33
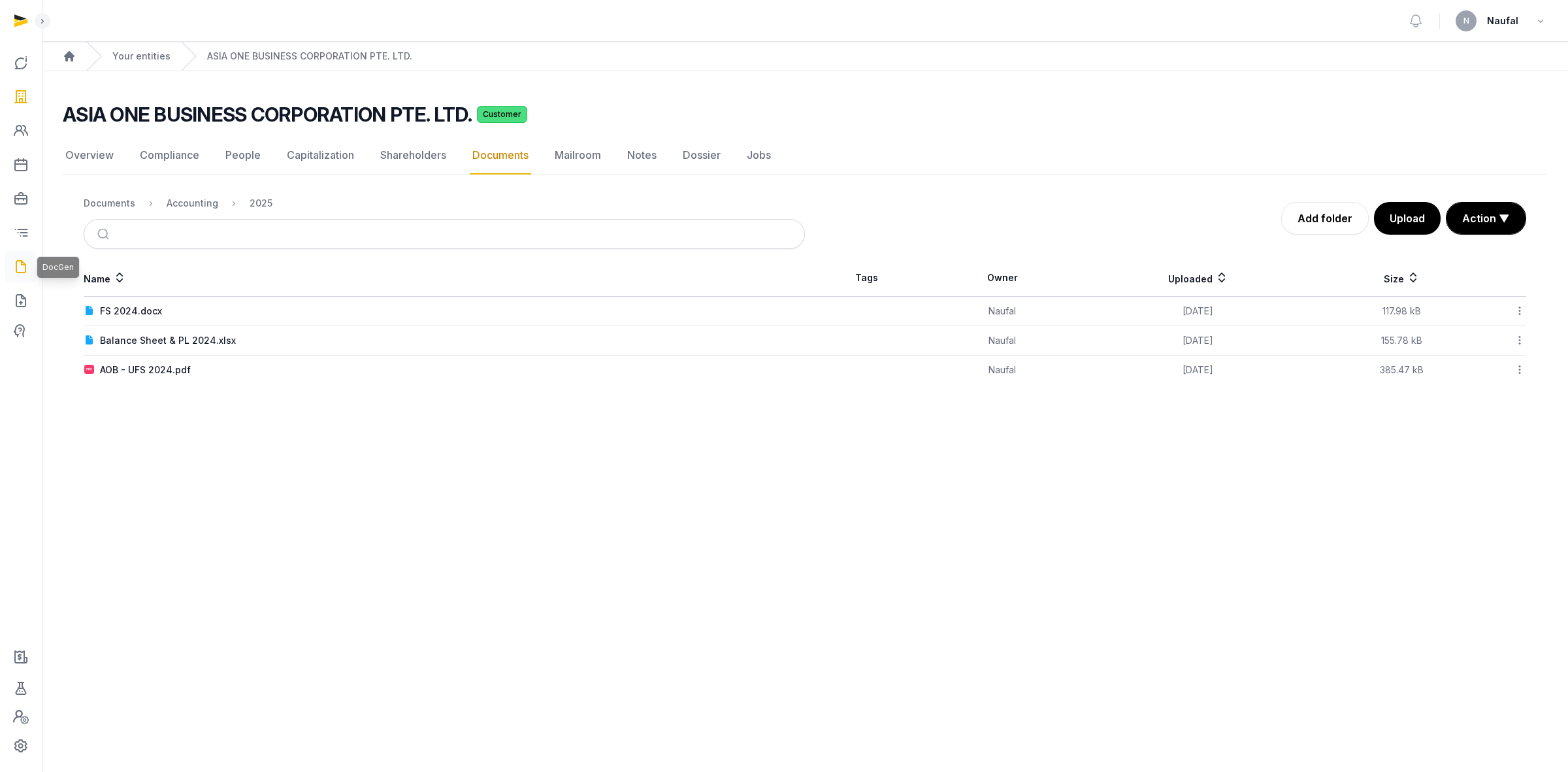
click at [10, 255] on link at bounding box center [21, 266] width 31 height 31
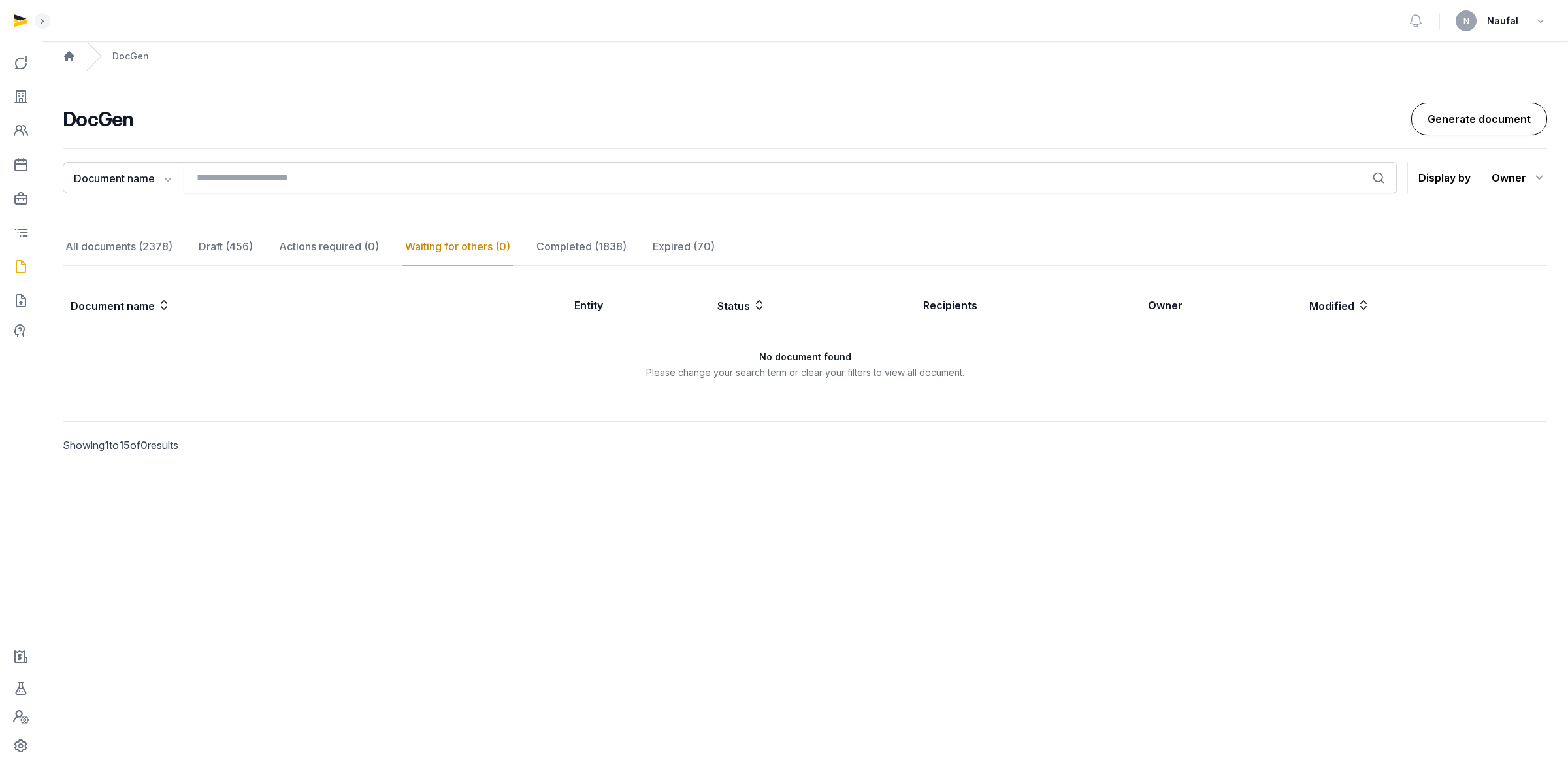
click at [1510, 112] on link "Generate document" at bounding box center [1479, 119] width 136 height 33
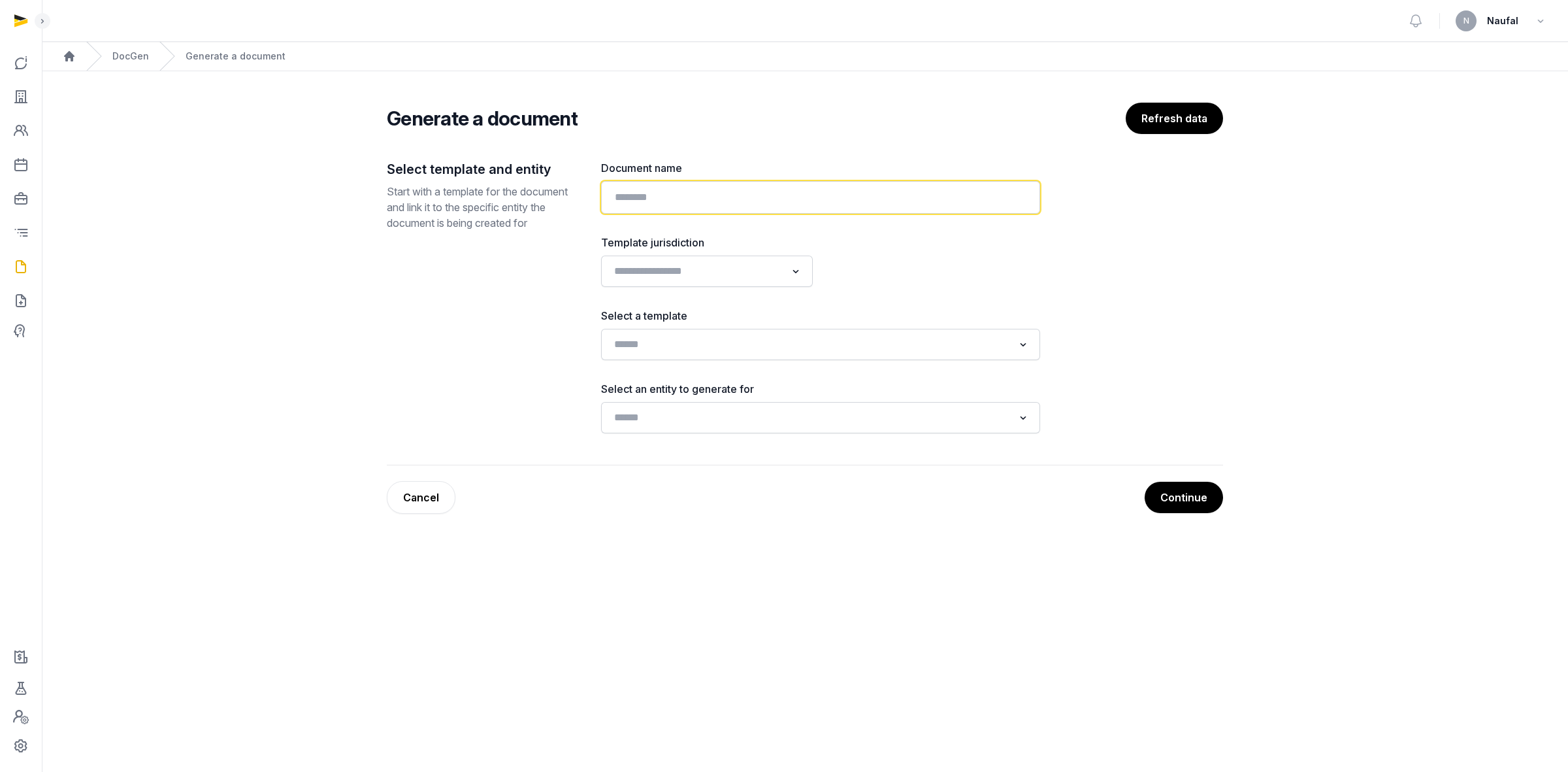
click at [798, 186] on input "text" at bounding box center [821, 197] width 439 height 33
click at [683, 206] on input "text" at bounding box center [821, 197] width 439 height 33
drag, startPoint x: 671, startPoint y: 196, endPoint x: 595, endPoint y: 203, distance: 76.3
click at [595, 203] on div "Select template and entity Start with a template for the document and link it t…" at bounding box center [805, 313] width 837 height 305
paste input "**********"
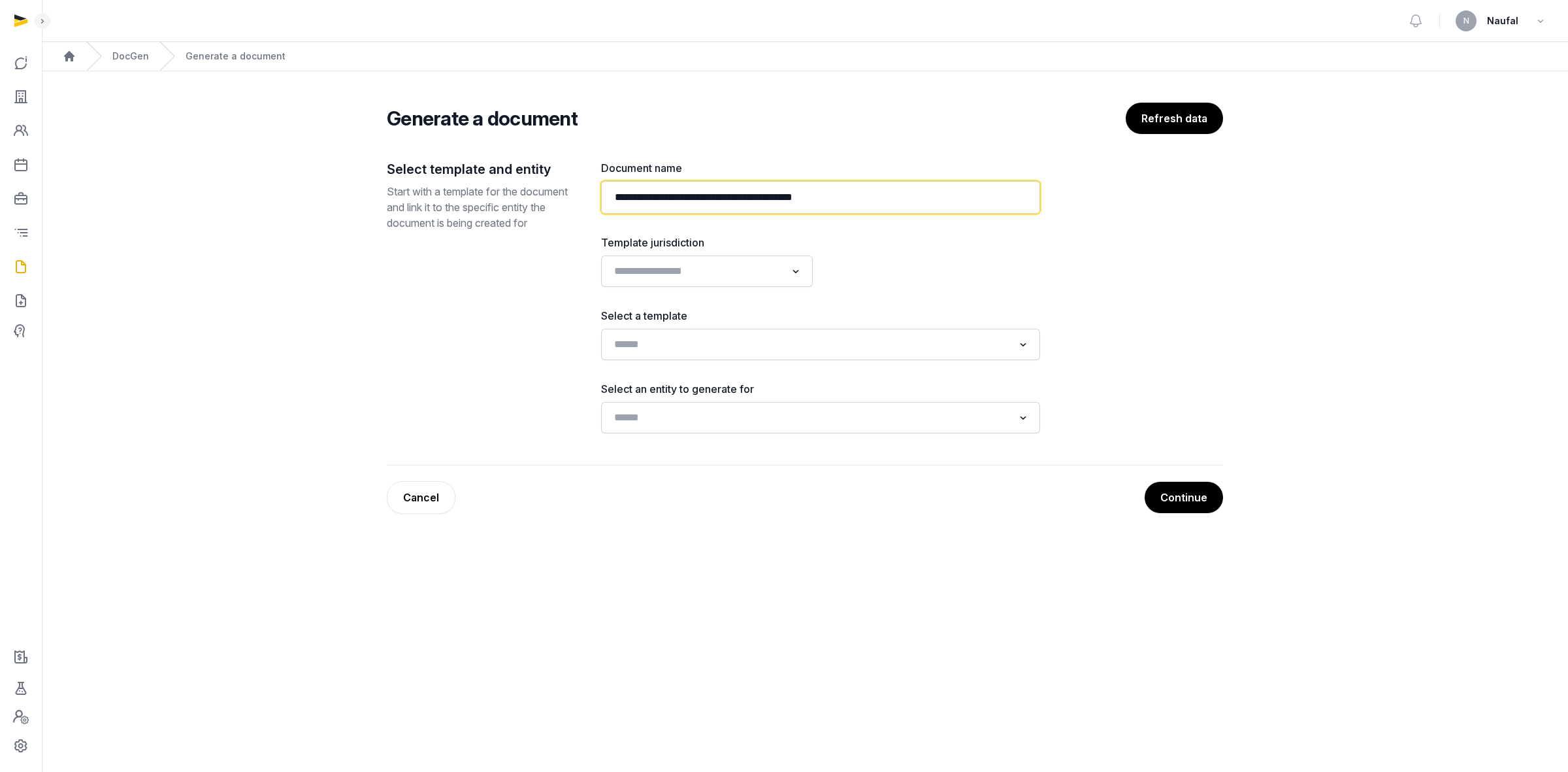
type input "**********"
click at [768, 279] on input "Search for option" at bounding box center [697, 270] width 177 height 18
click at [982, 272] on div at bounding box center [934, 261] width 212 height 53
click at [936, 354] on div "Loading..." at bounding box center [821, 344] width 426 height 24
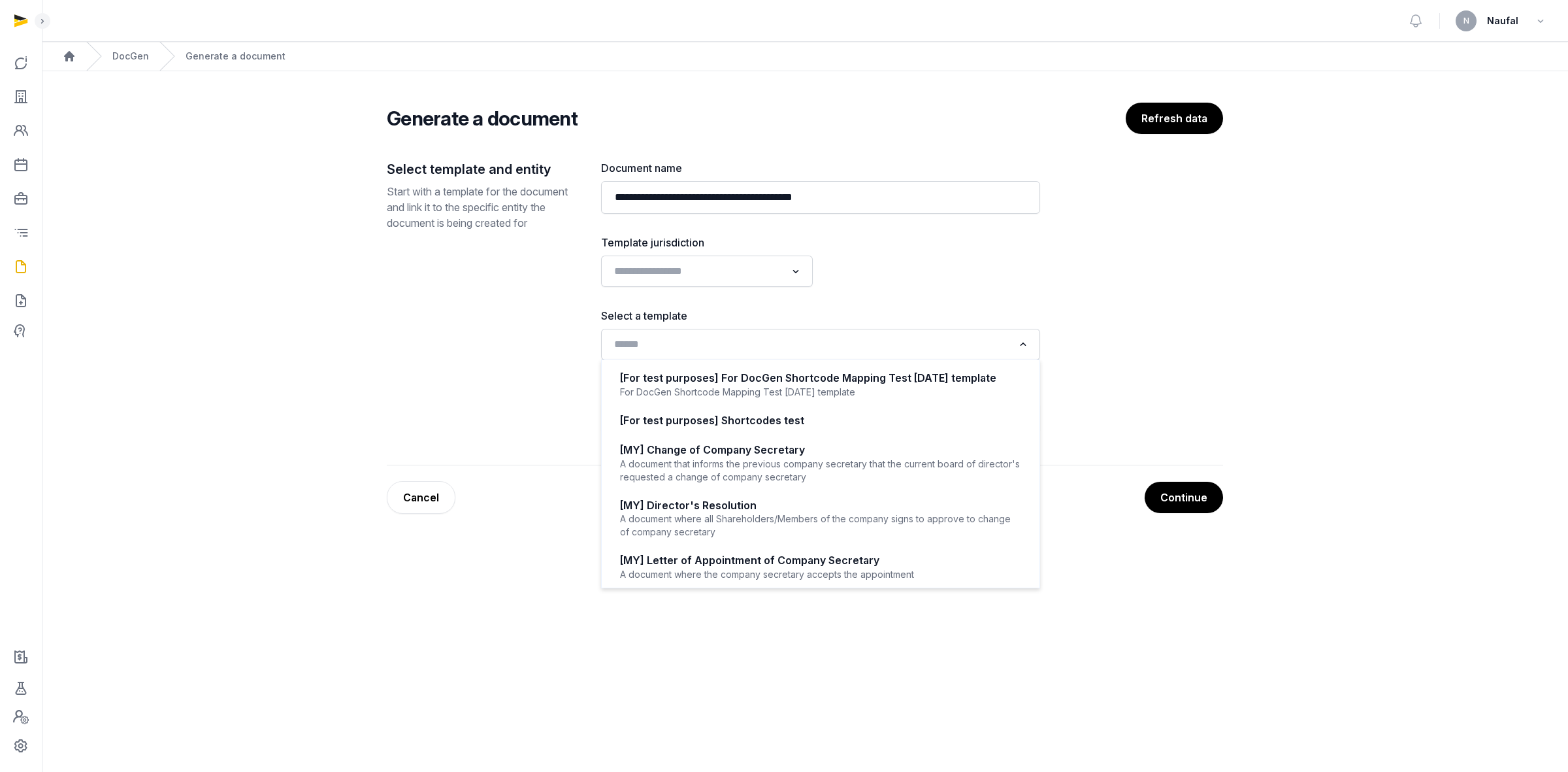
click at [936, 354] on div "Loading..." at bounding box center [821, 344] width 426 height 24
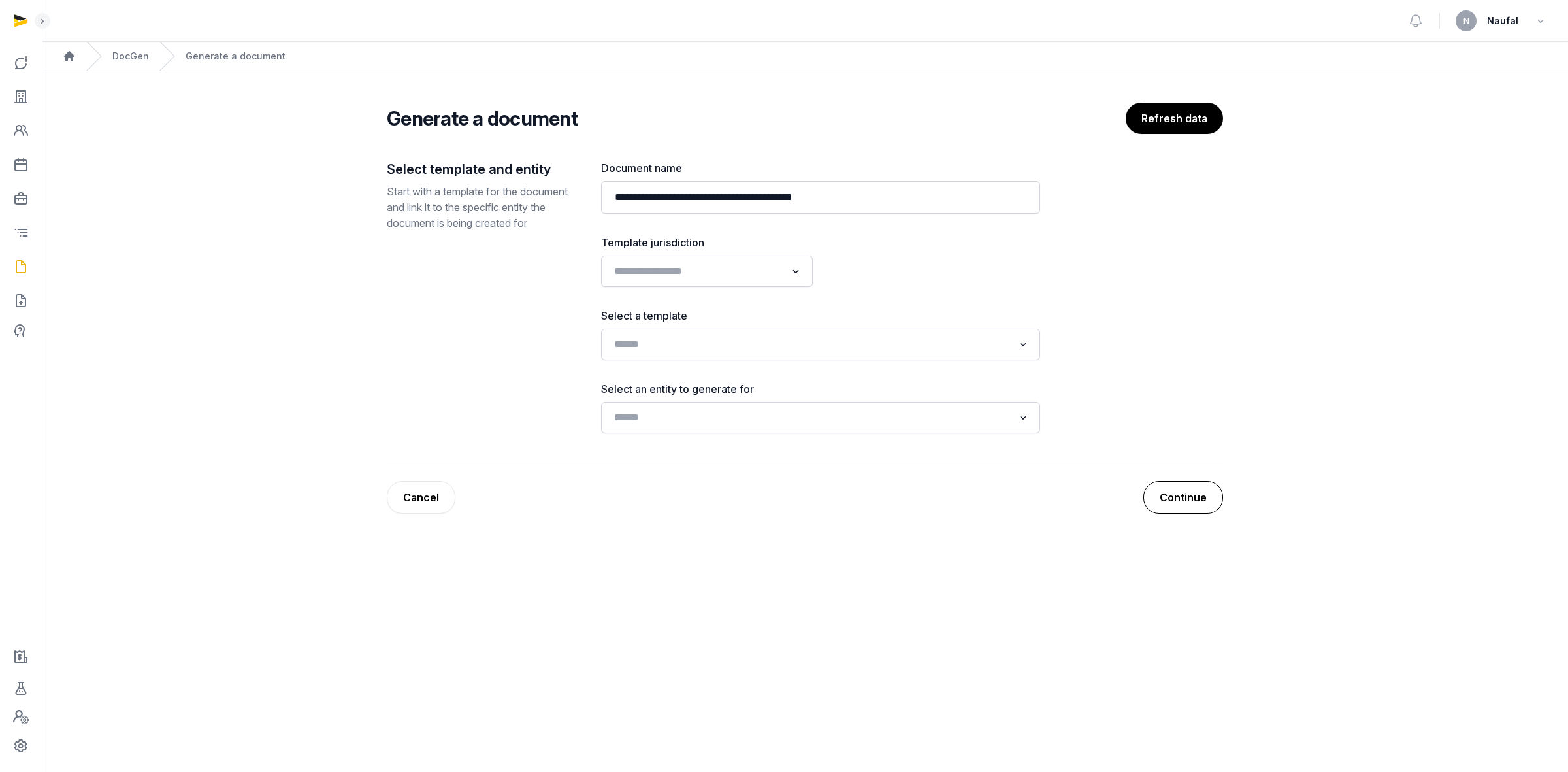
click at [1199, 497] on button "Continue" at bounding box center [1183, 497] width 80 height 33
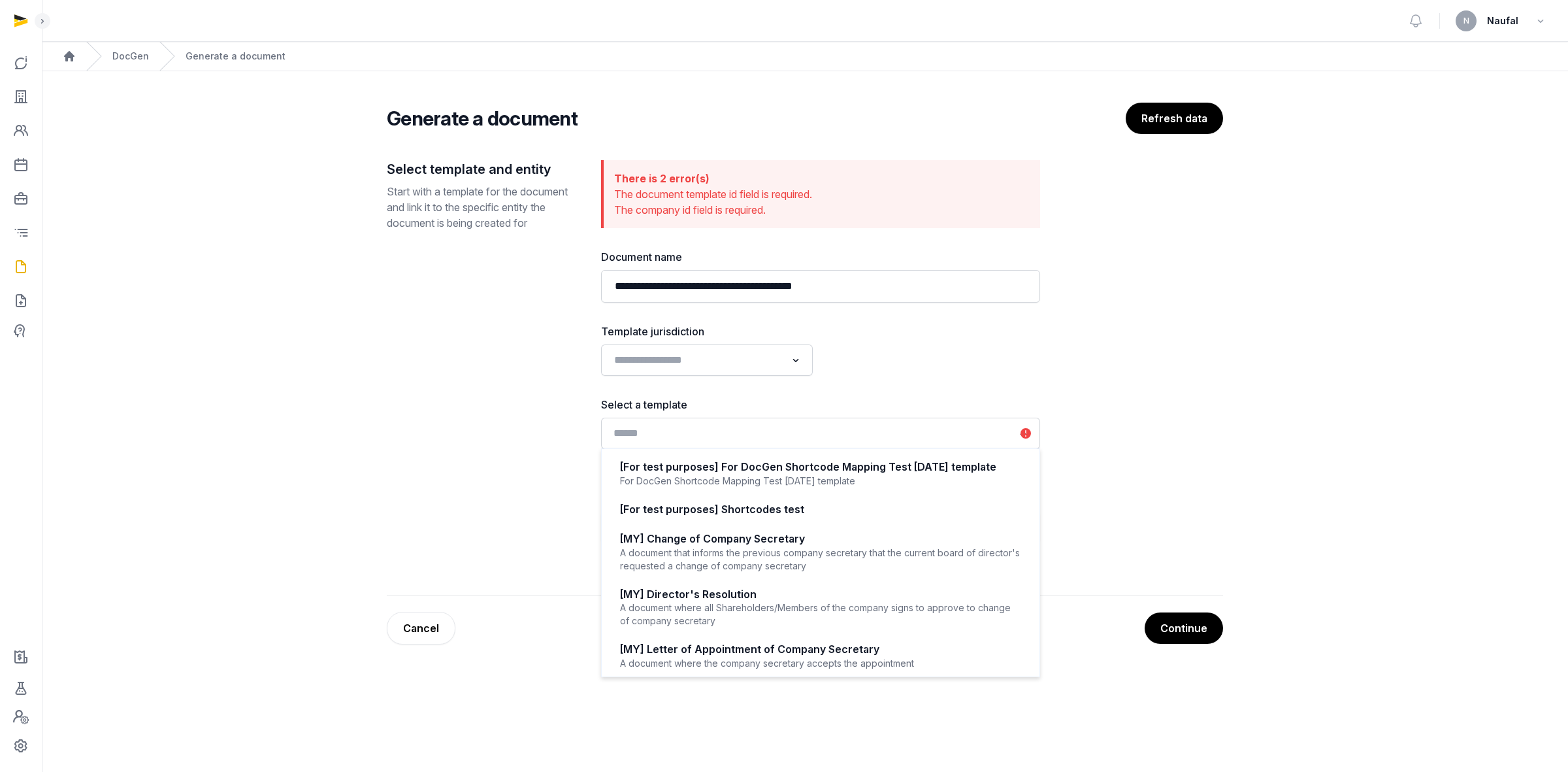
click at [775, 425] on input "Search for option" at bounding box center [811, 433] width 405 height 18
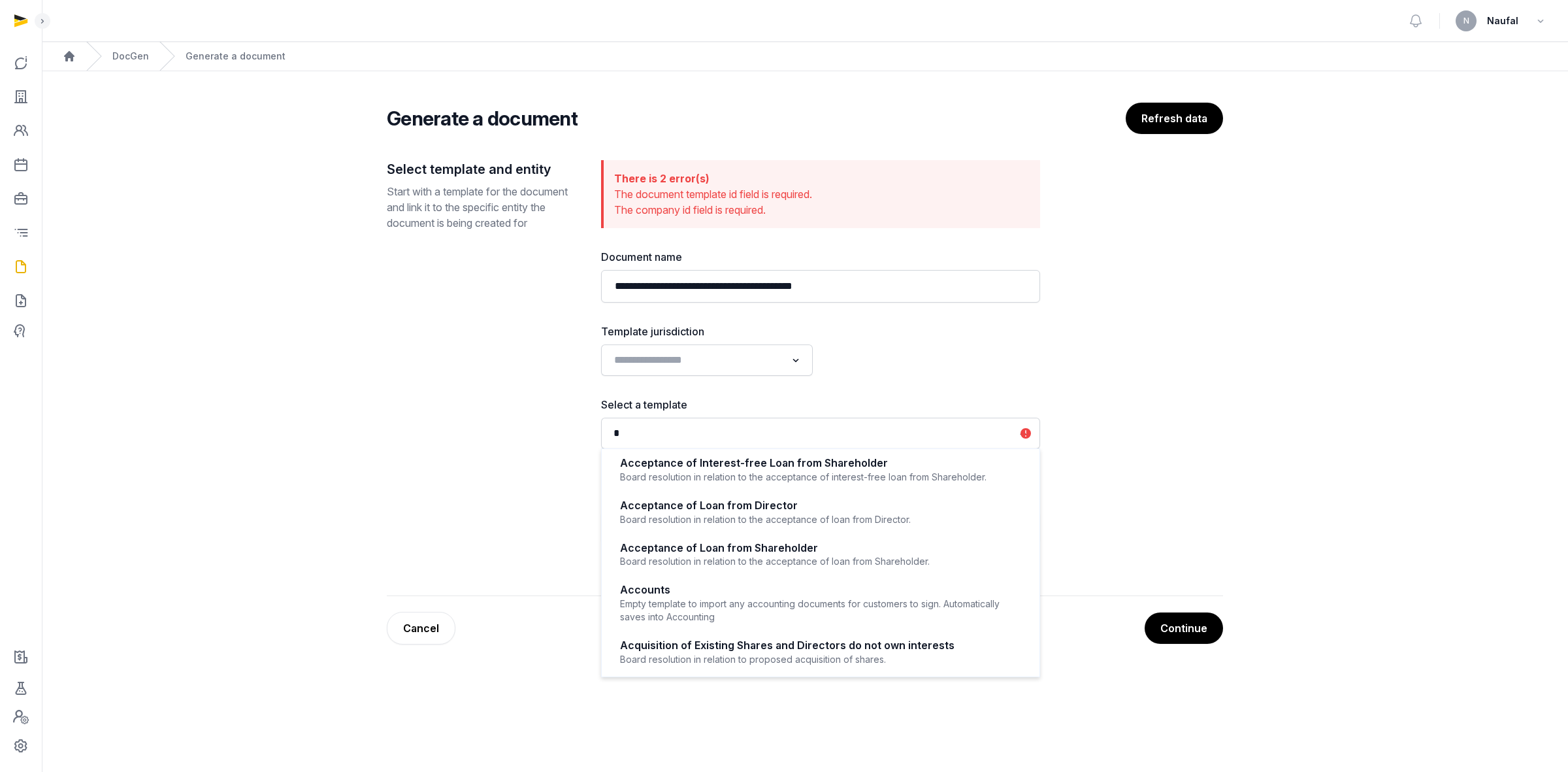
scroll to position [3, 0]
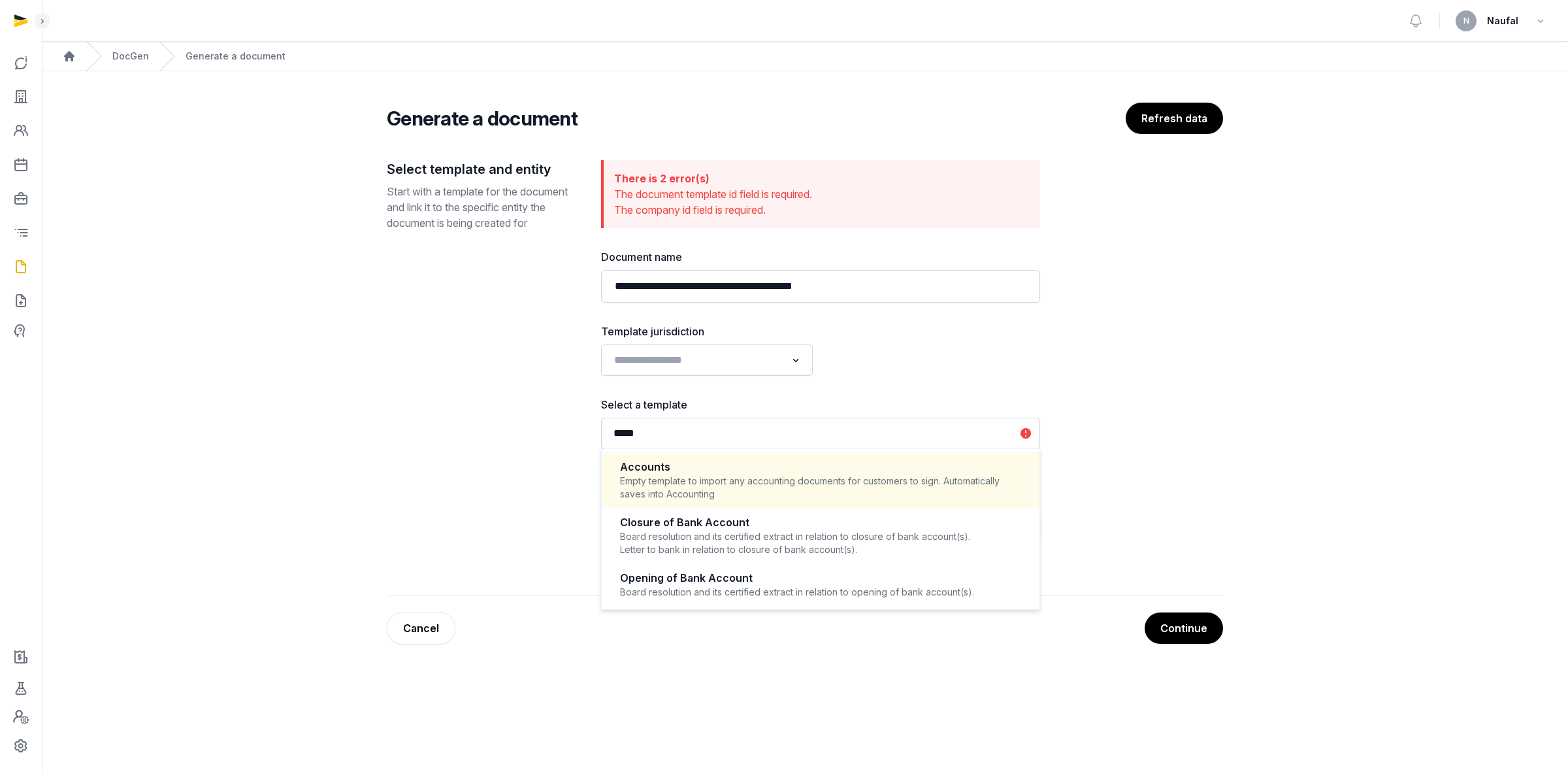
click at [800, 464] on div "Accounts" at bounding box center [821, 467] width 401 height 15
type input "*****"
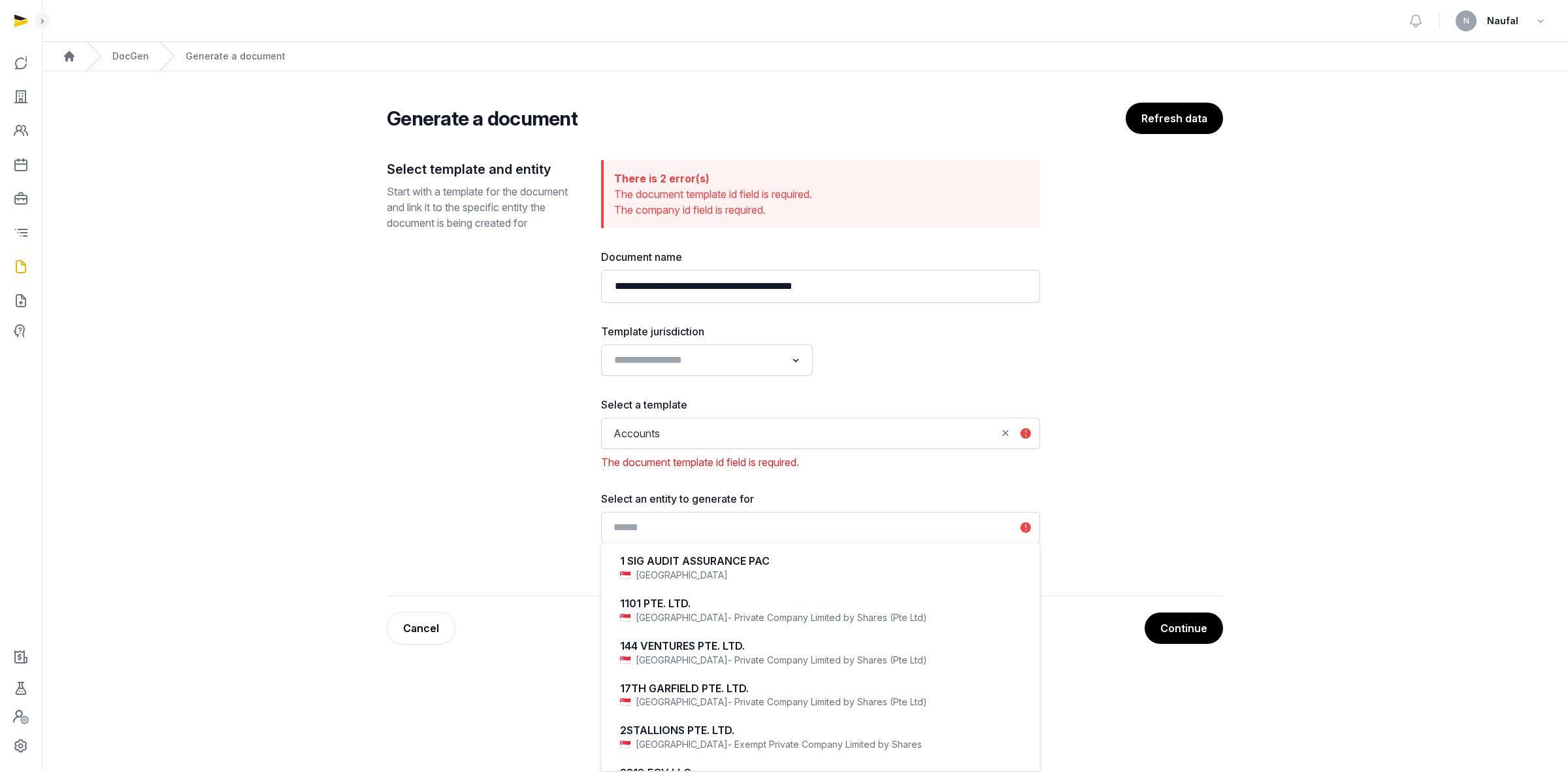
click at [745, 524] on input "Search for option" at bounding box center [811, 526] width 405 height 18
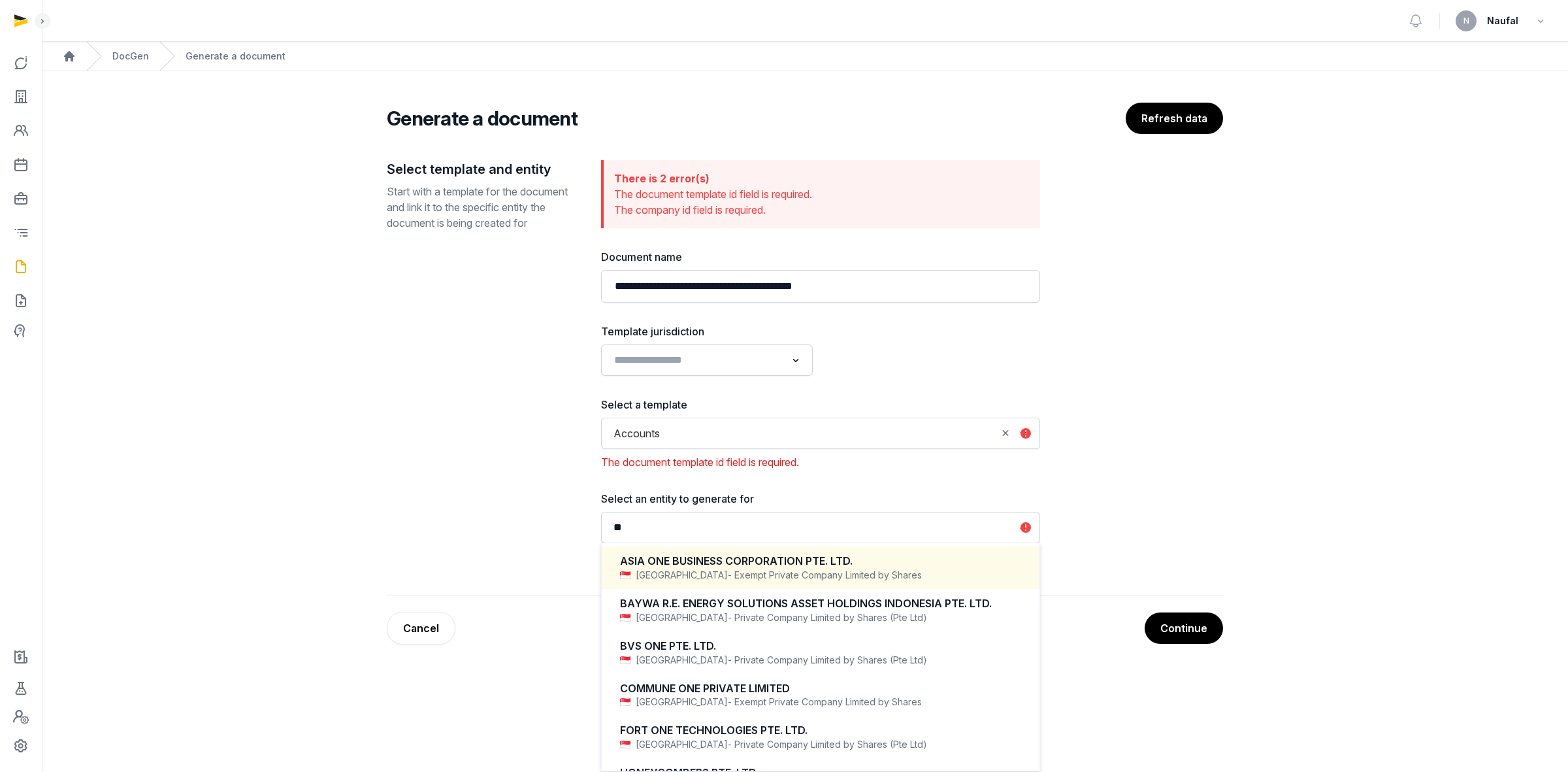
type input "*"
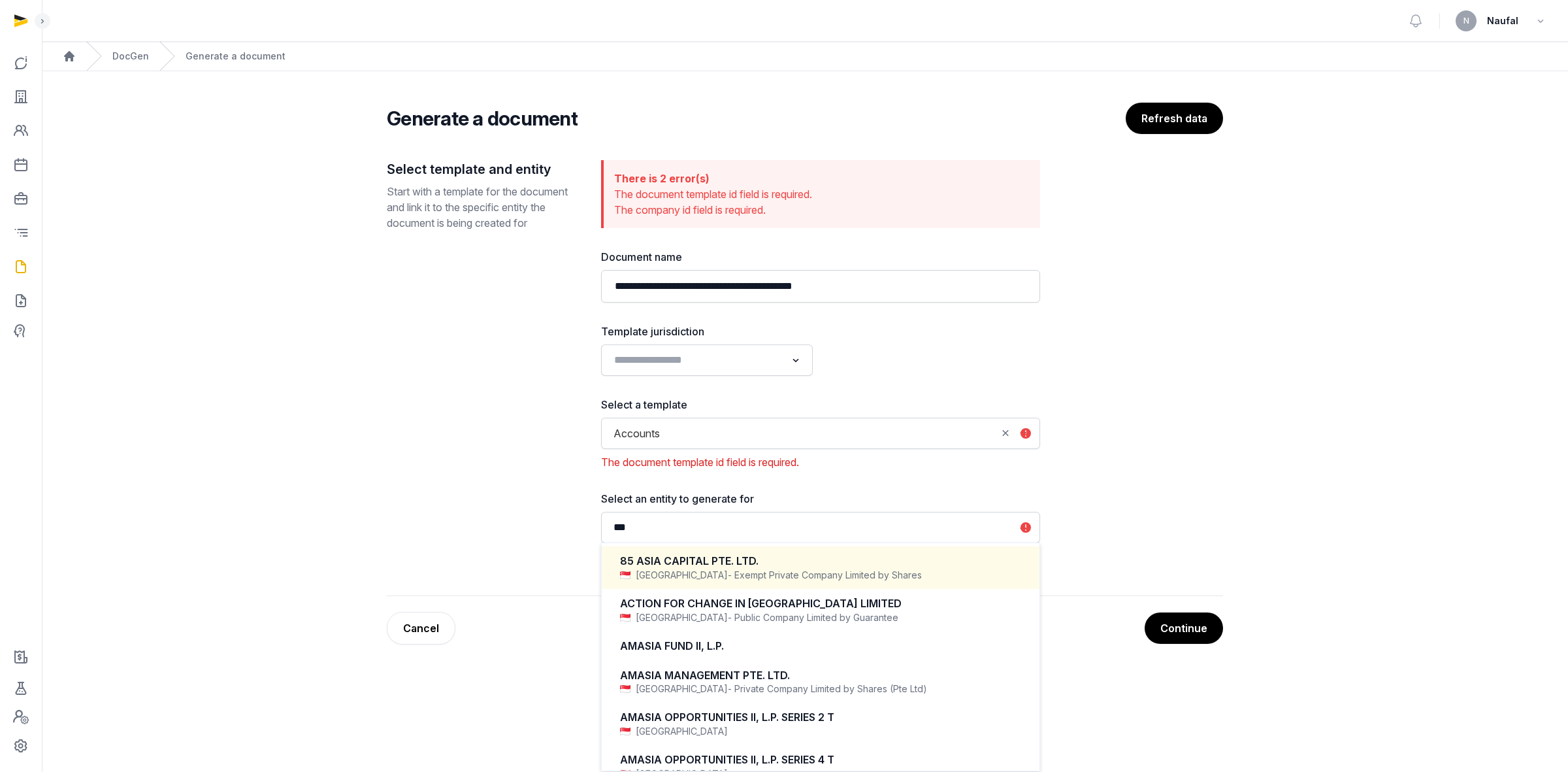
click at [794, 573] on span "- Exempt Private Company Limited by Shares" at bounding box center [824, 575] width 194 height 13
type input "***"
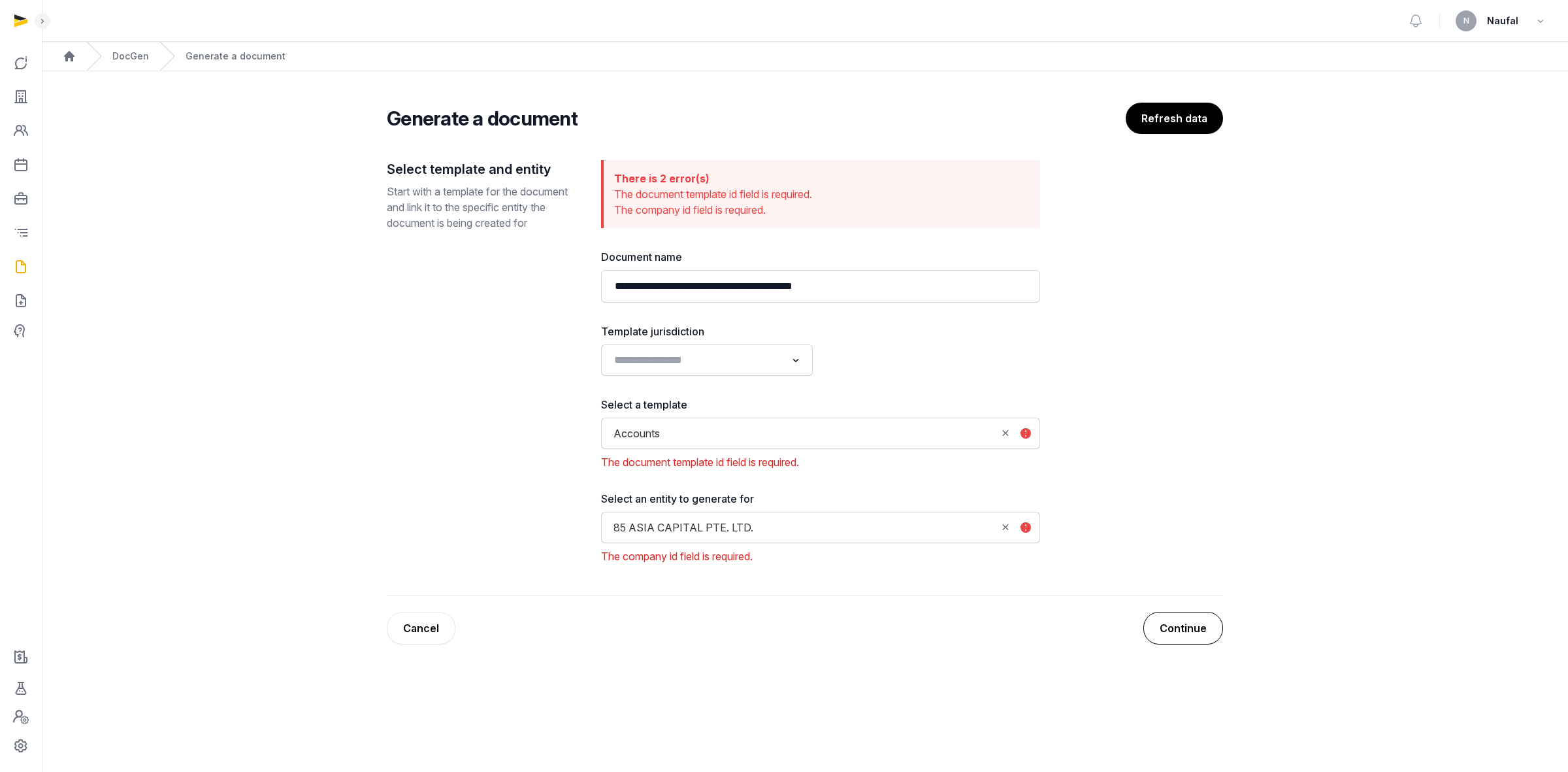
click at [1193, 622] on button "Continue" at bounding box center [1183, 628] width 80 height 33
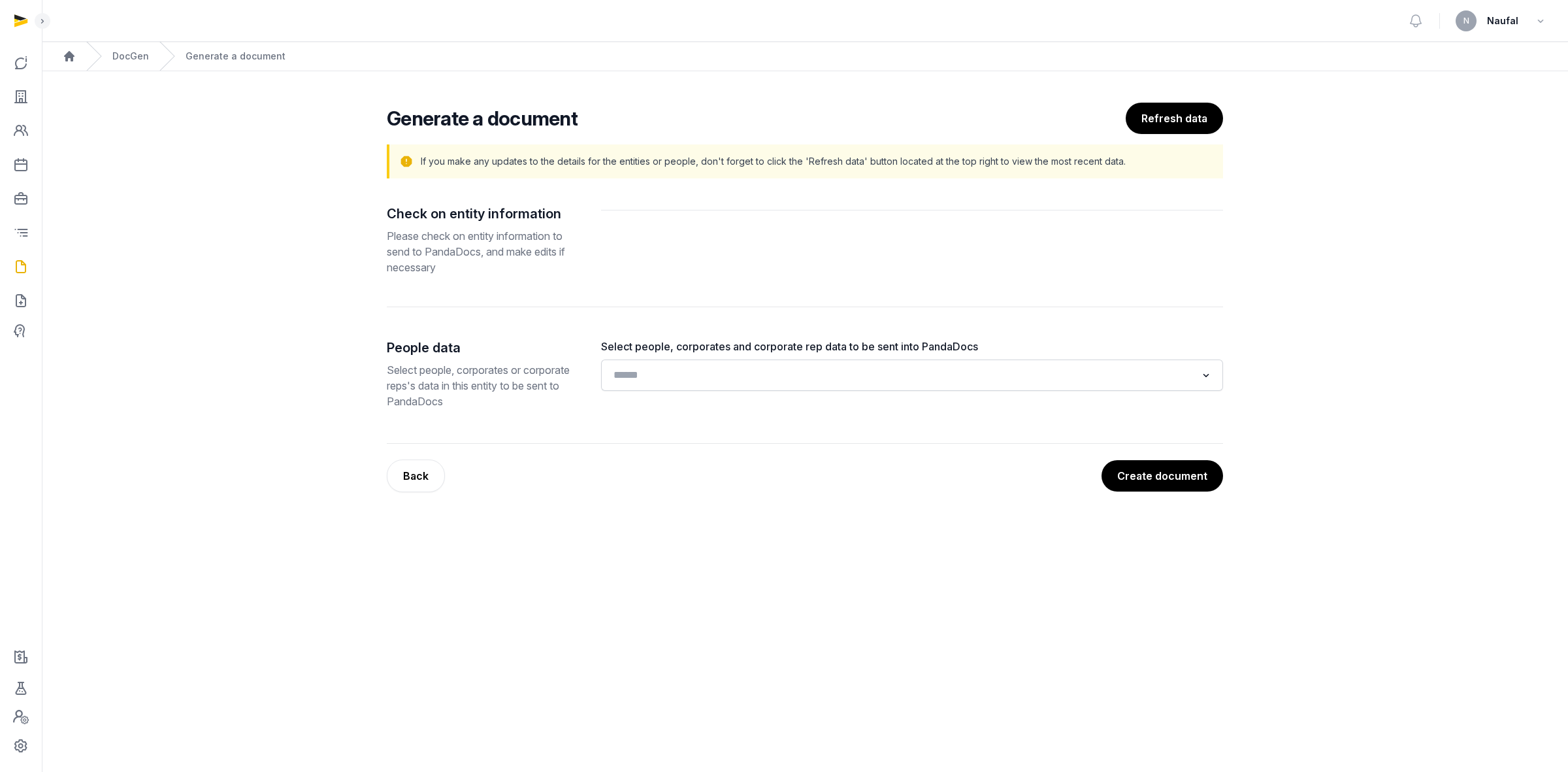
click at [700, 364] on div "Search for option" at bounding box center [903, 374] width 590 height 21
type input "*"
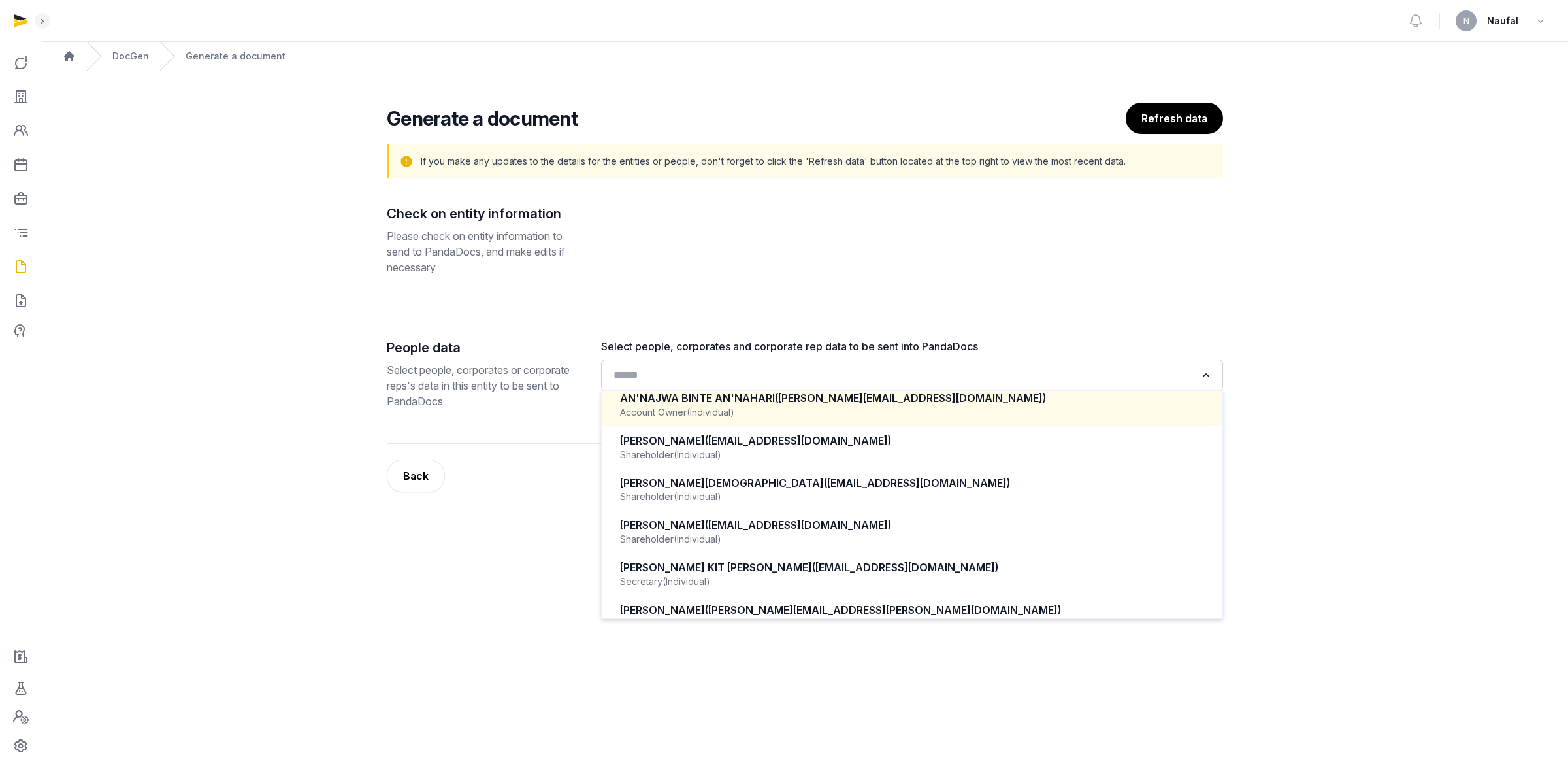
scroll to position [82, 0]
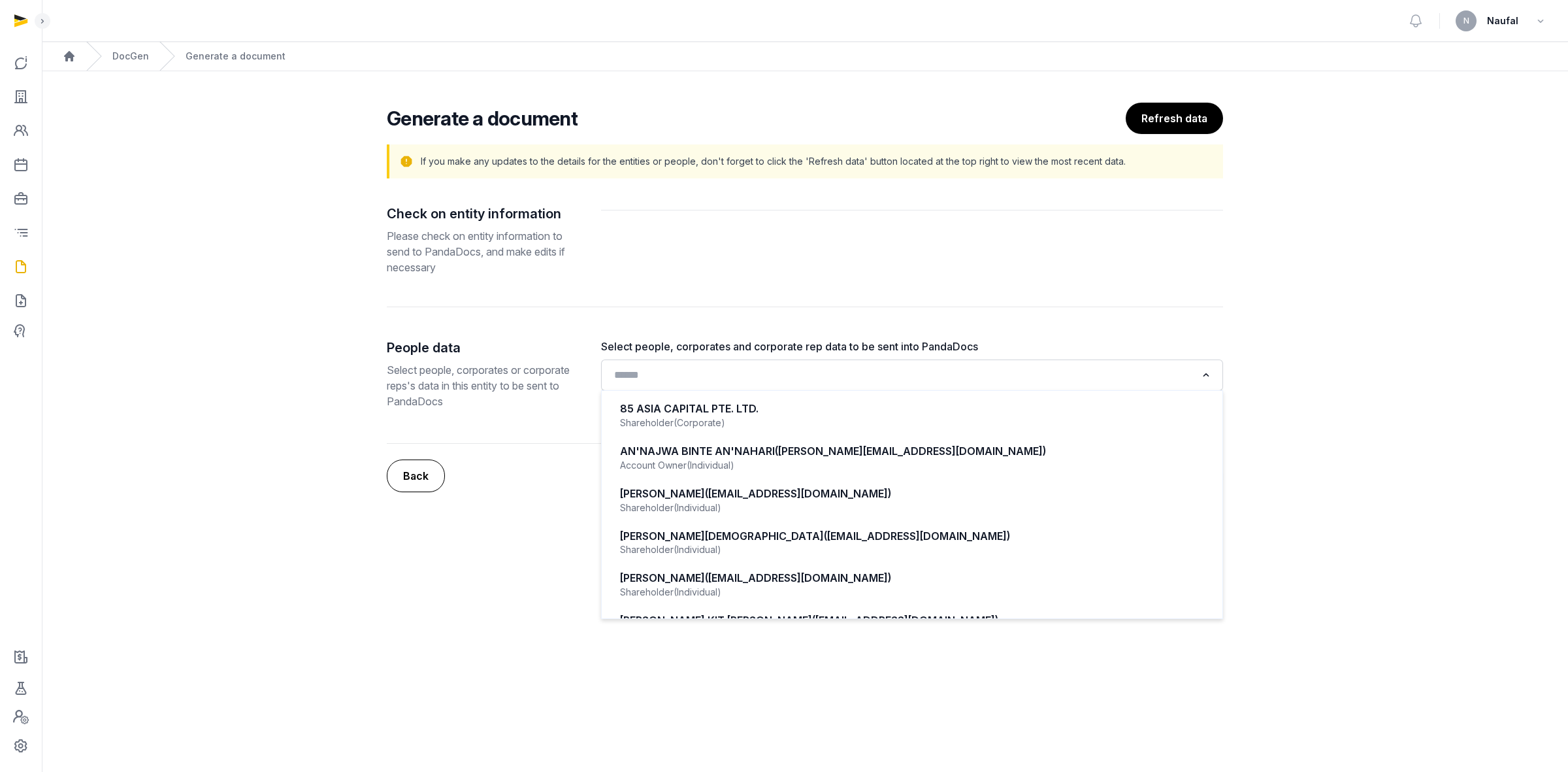
click at [422, 464] on button "Back" at bounding box center [416, 475] width 58 height 33
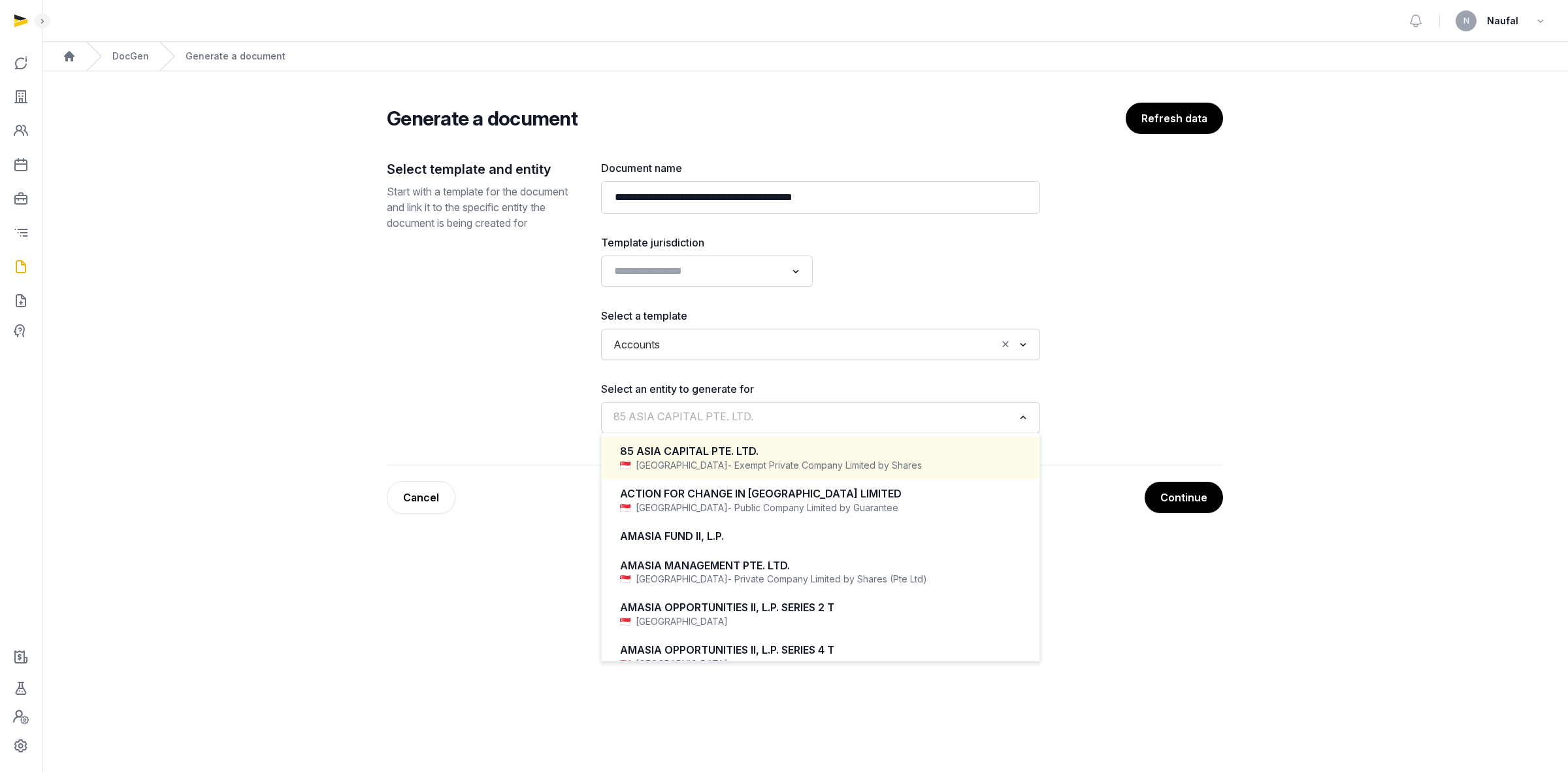
click at [833, 426] on input "Search for option" at bounding box center [811, 417] width 405 height 18
type input "*"
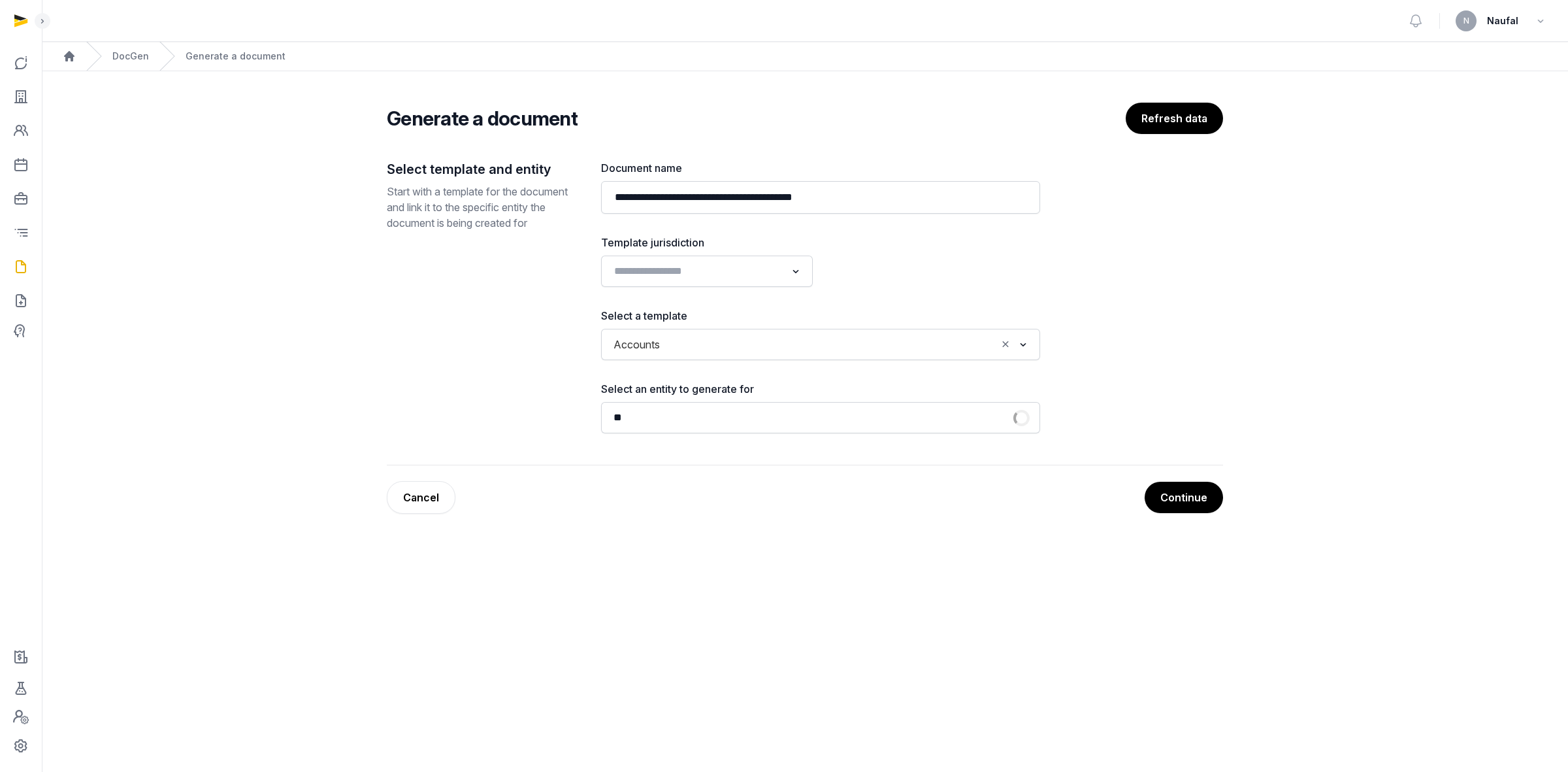
type input "*"
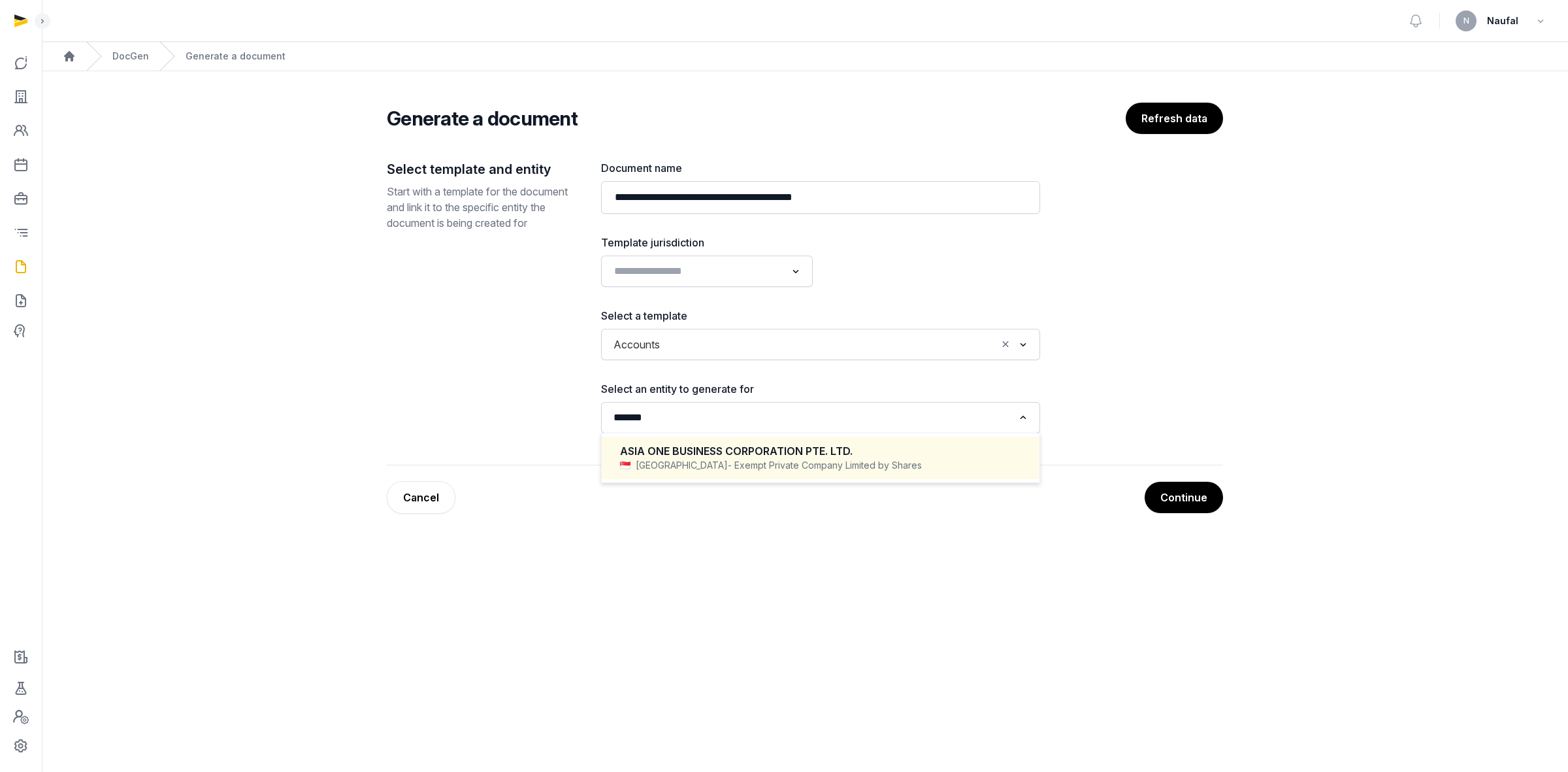
click at [728, 471] on span "- Exempt Private Company Limited by Shares" at bounding box center [824, 465] width 194 height 13
type input "*******"
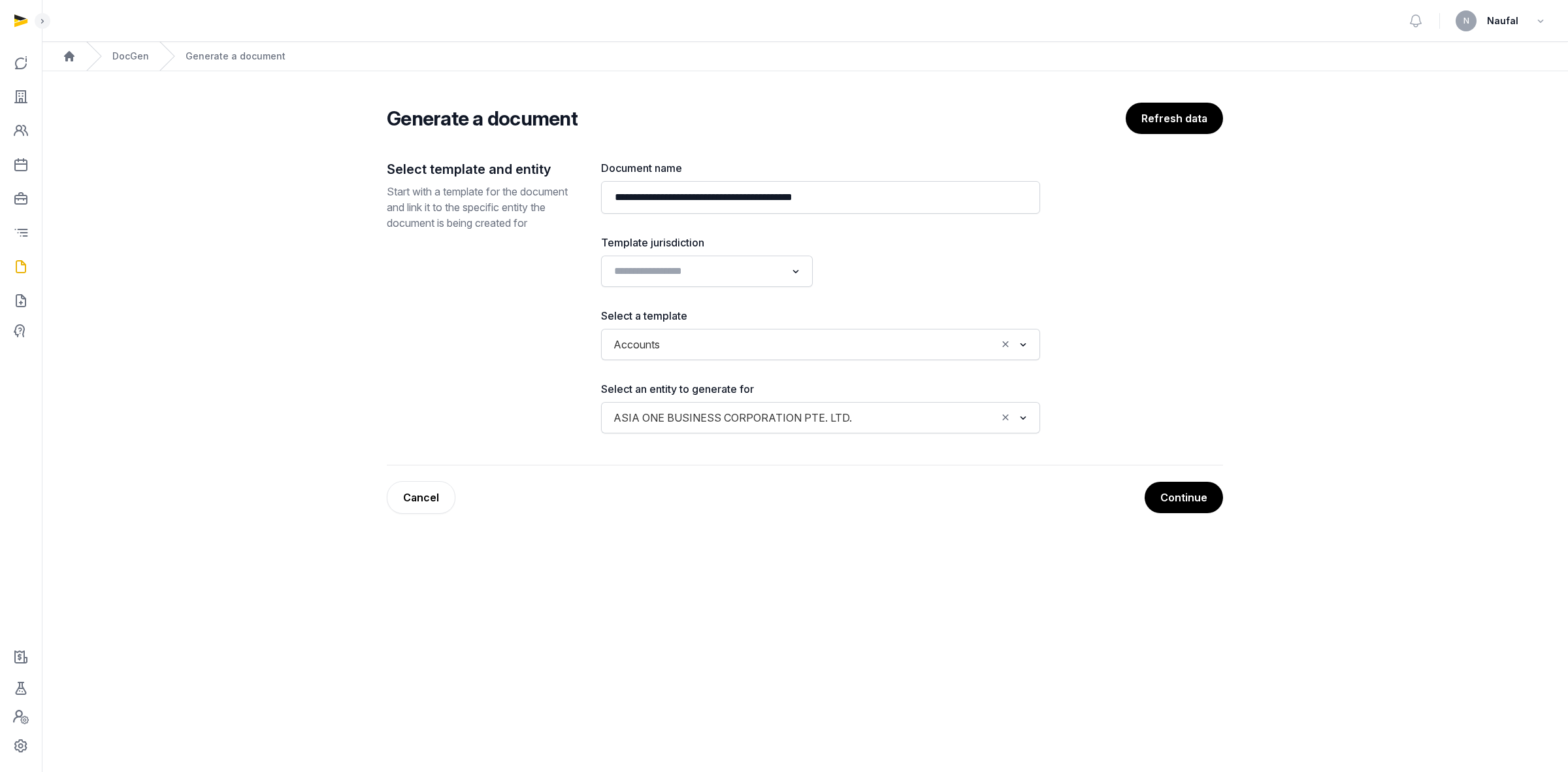
click at [1144, 482] on div "Continue Cancel" at bounding box center [805, 497] width 837 height 33
click at [1161, 487] on button "Continue" at bounding box center [1183, 497] width 80 height 33
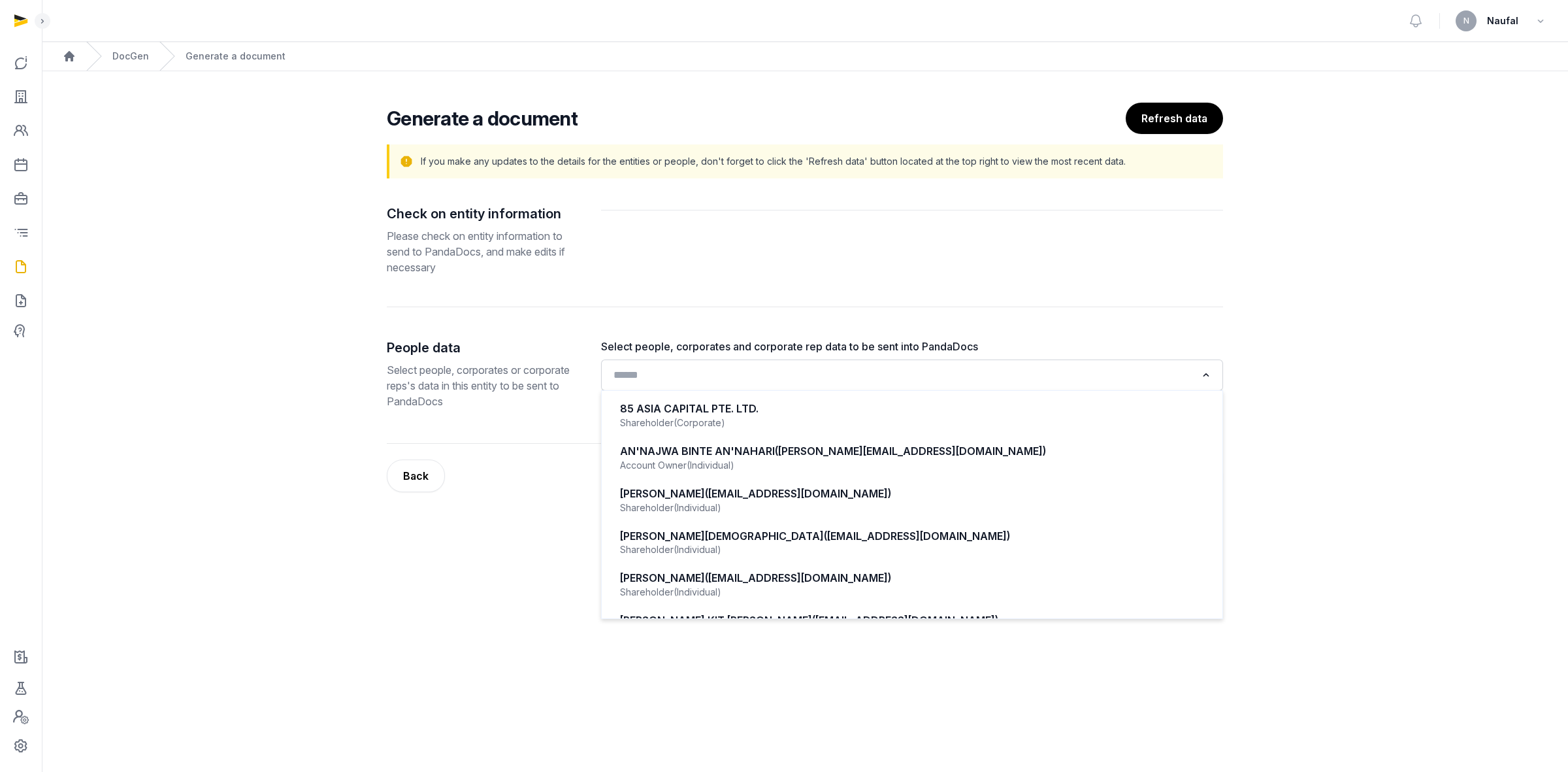
click at [746, 386] on div "Loading..." at bounding box center [912, 375] width 609 height 24
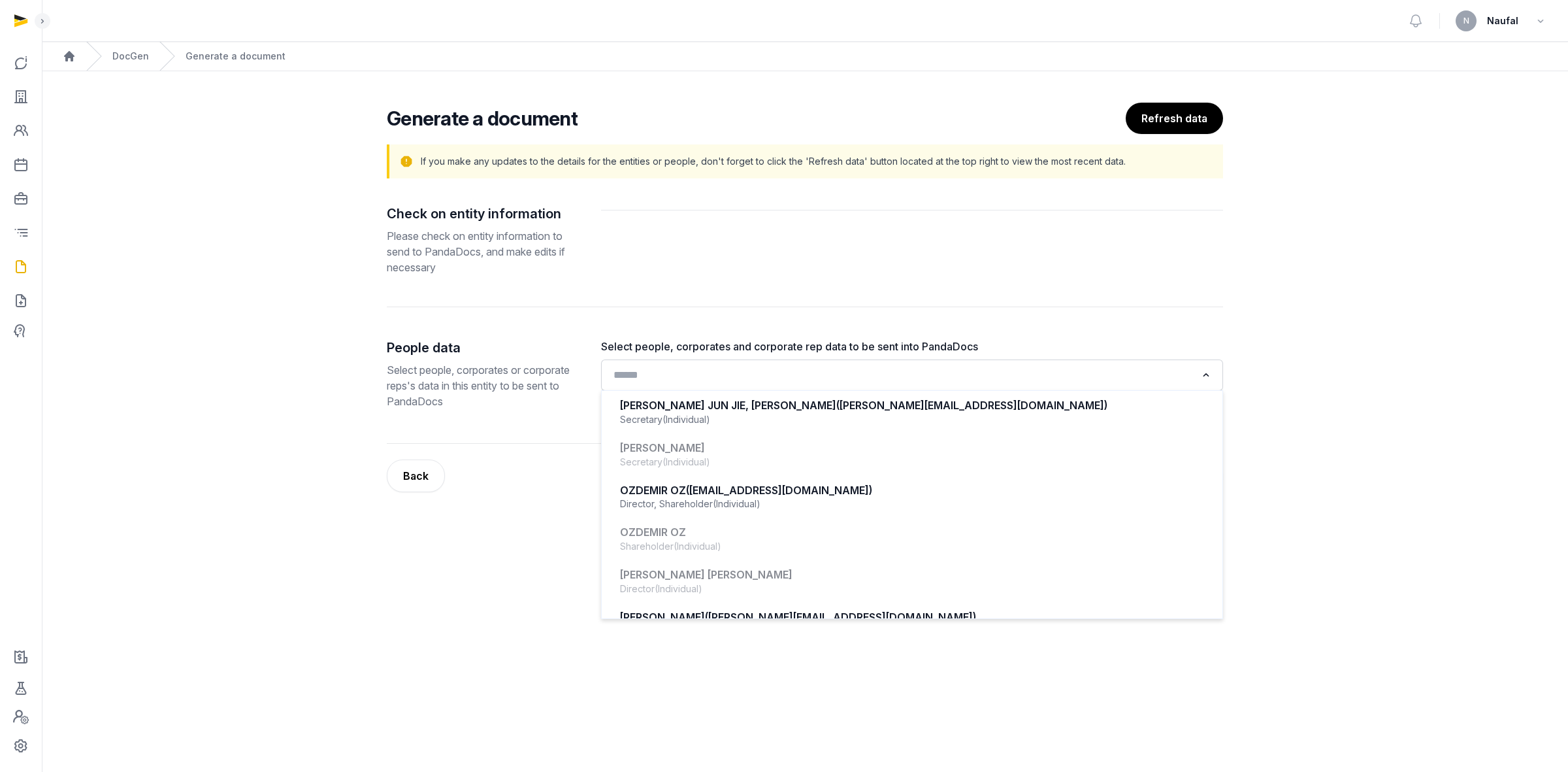
scroll to position [653, 0]
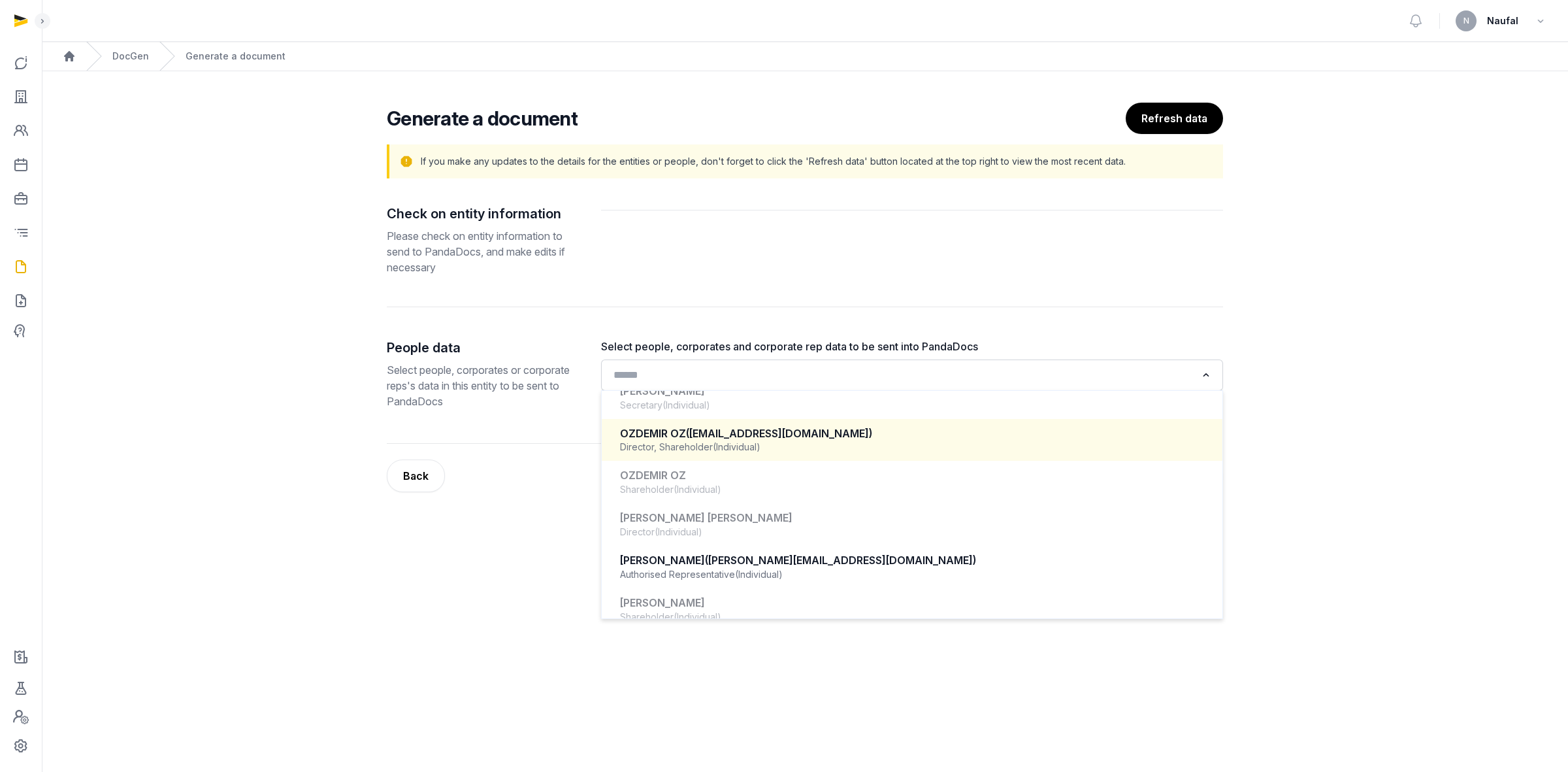
click at [808, 438] on div "OZDEMIR OZ (oz@oceaanixx.com)" at bounding box center [912, 434] width 584 height 15
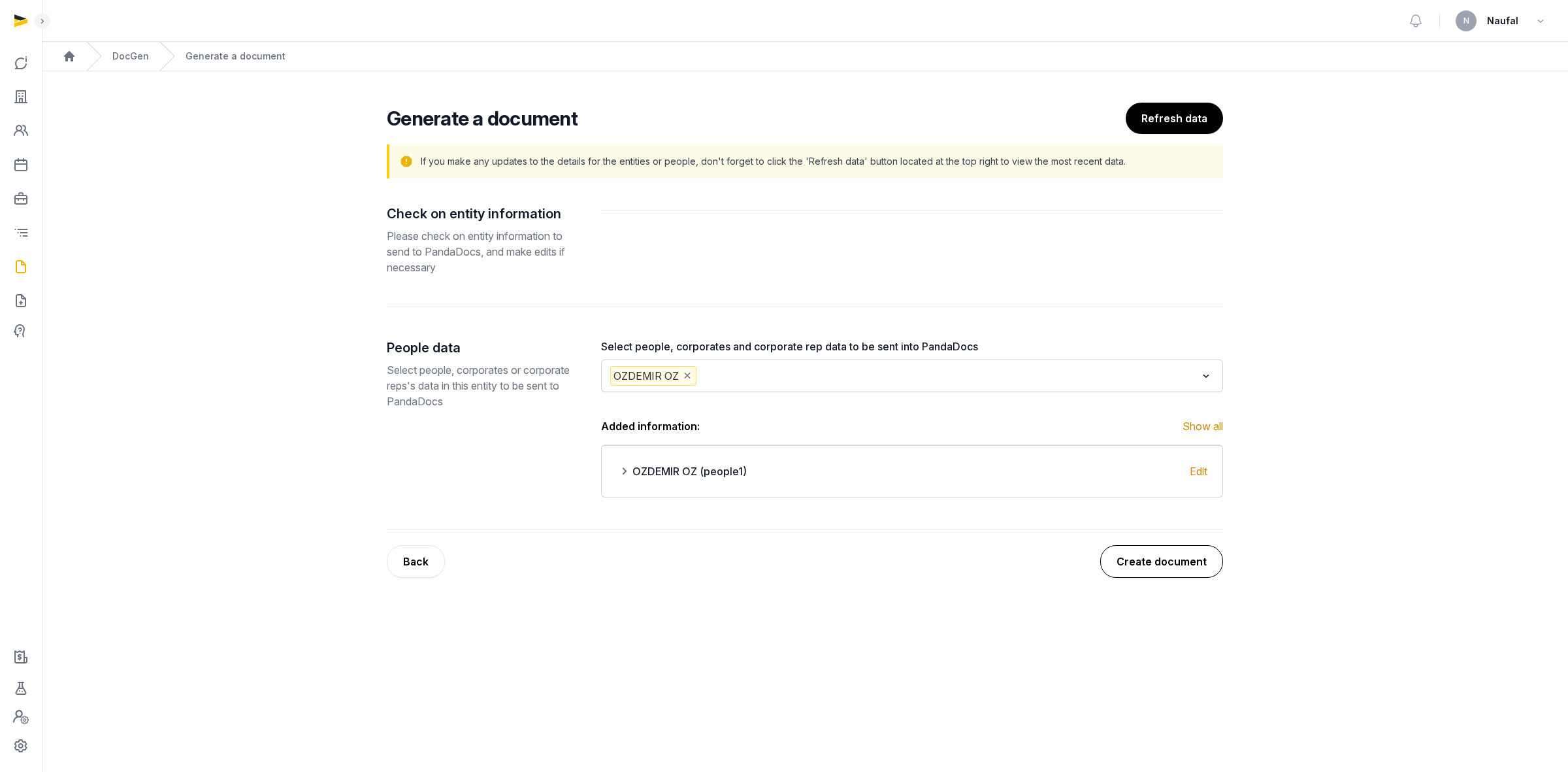
click at [1116, 557] on button "Create document" at bounding box center [1161, 561] width 123 height 33
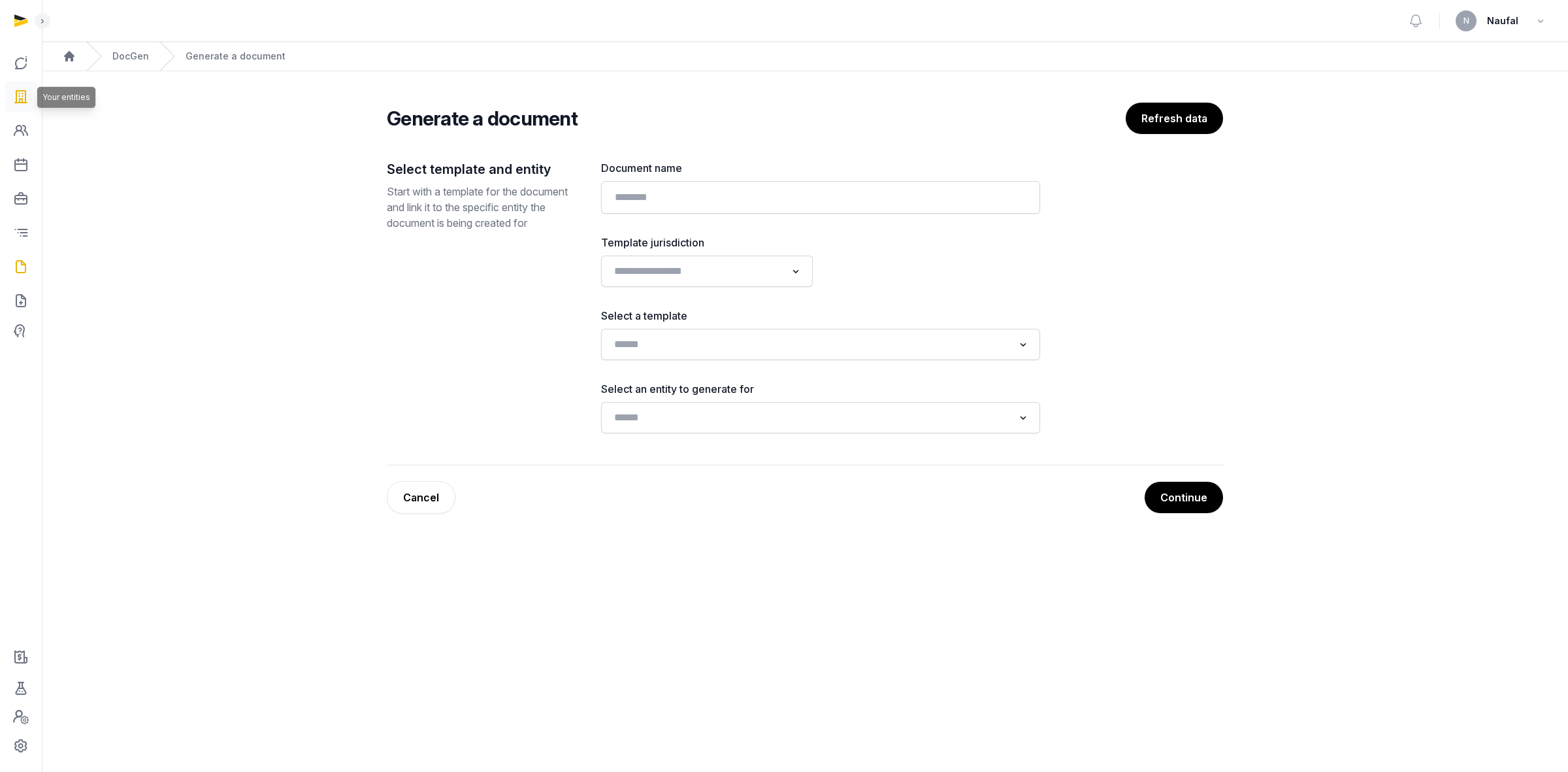
click at [23, 95] on icon at bounding box center [21, 97] width 16 height 21
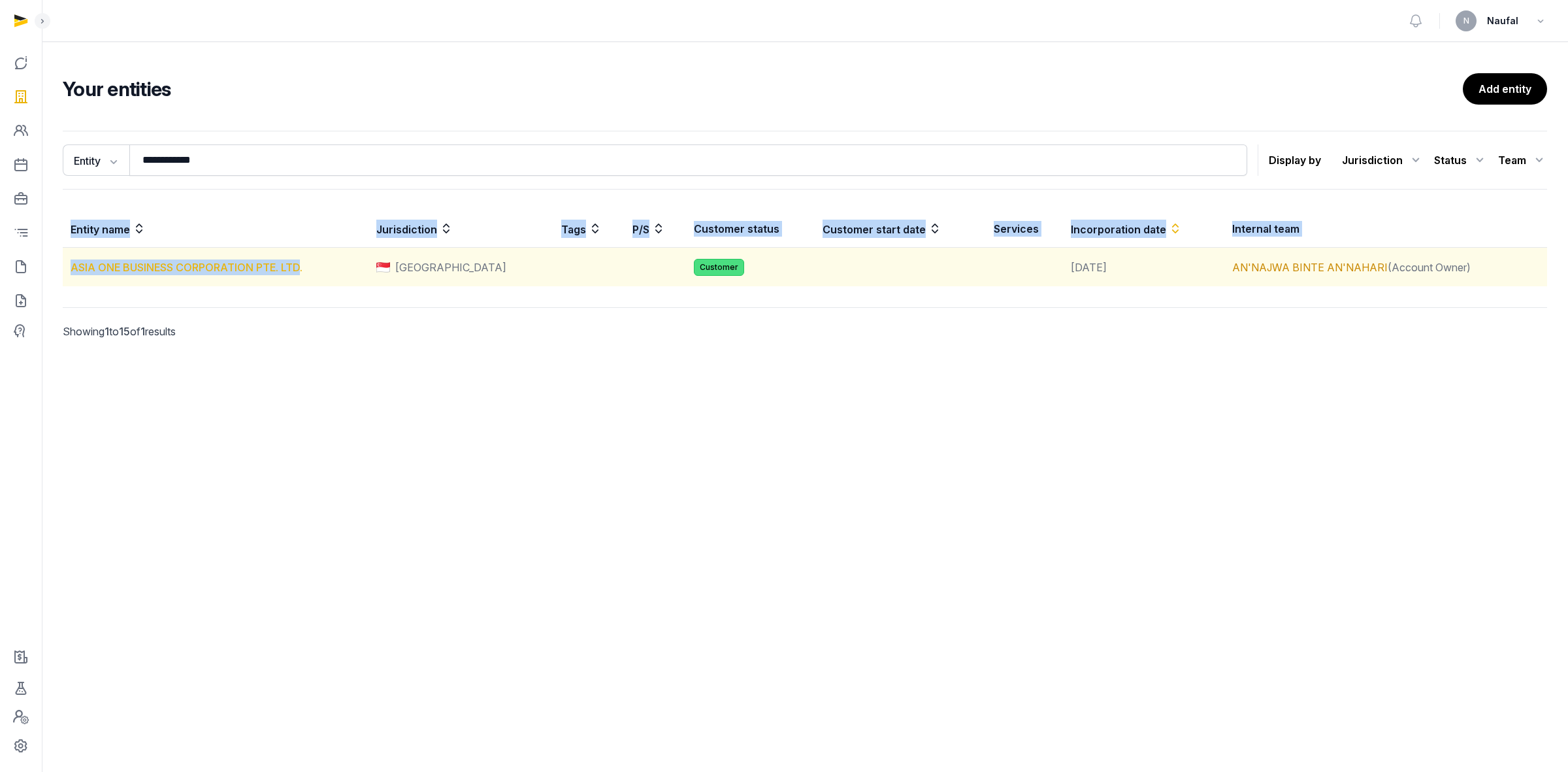
drag, startPoint x: 56, startPoint y: 275, endPoint x: 298, endPoint y: 271, distance: 242.0
click at [298, 271] on div "**********" at bounding box center [805, 252] width 1527 height 255
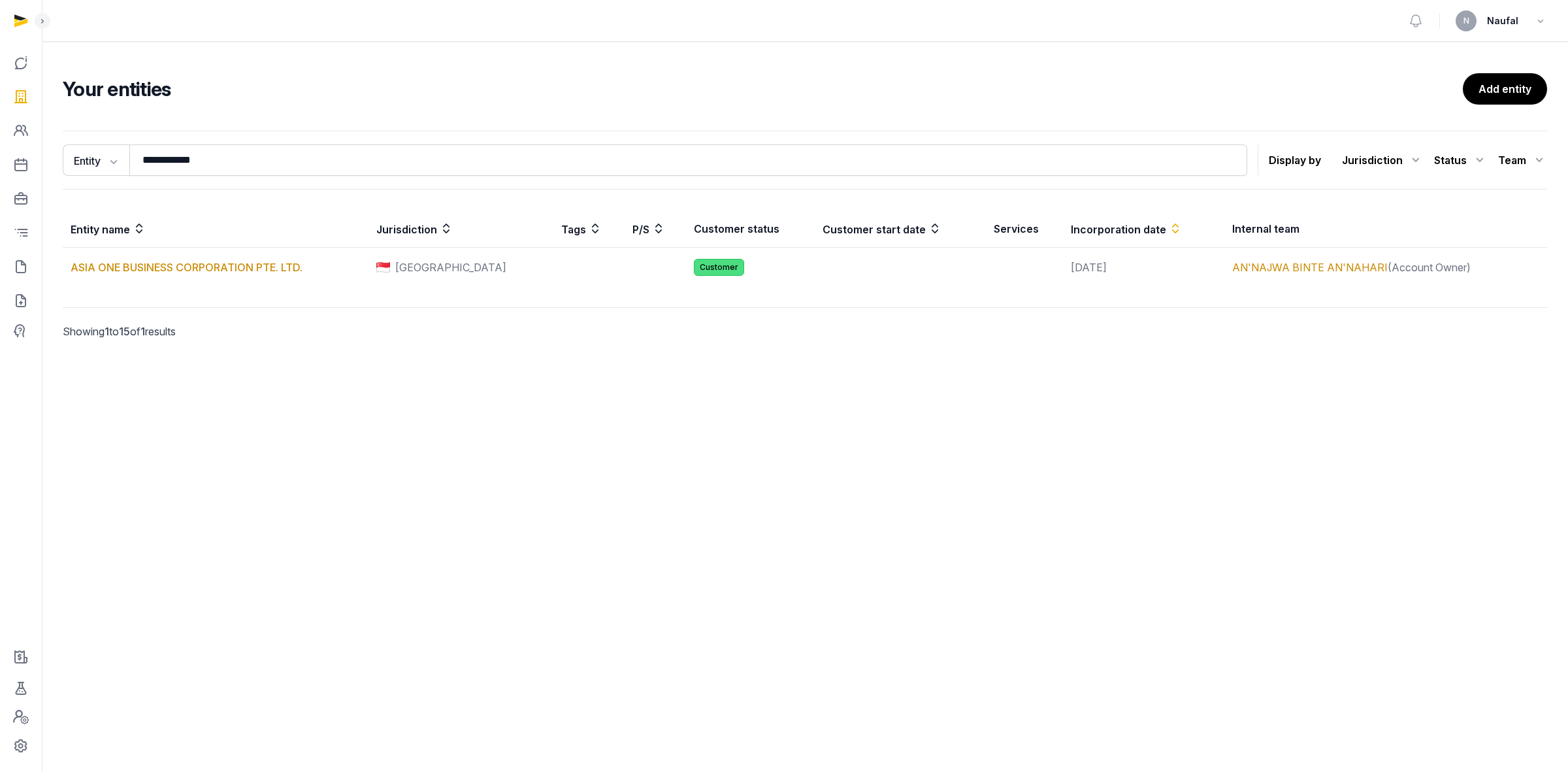
drag, startPoint x: 309, startPoint y: 337, endPoint x: 311, endPoint y: 315, distance: 22.1
click at [309, 338] on p "Showing 1 to 15 of 1 results" at bounding box center [241, 331] width 356 height 47
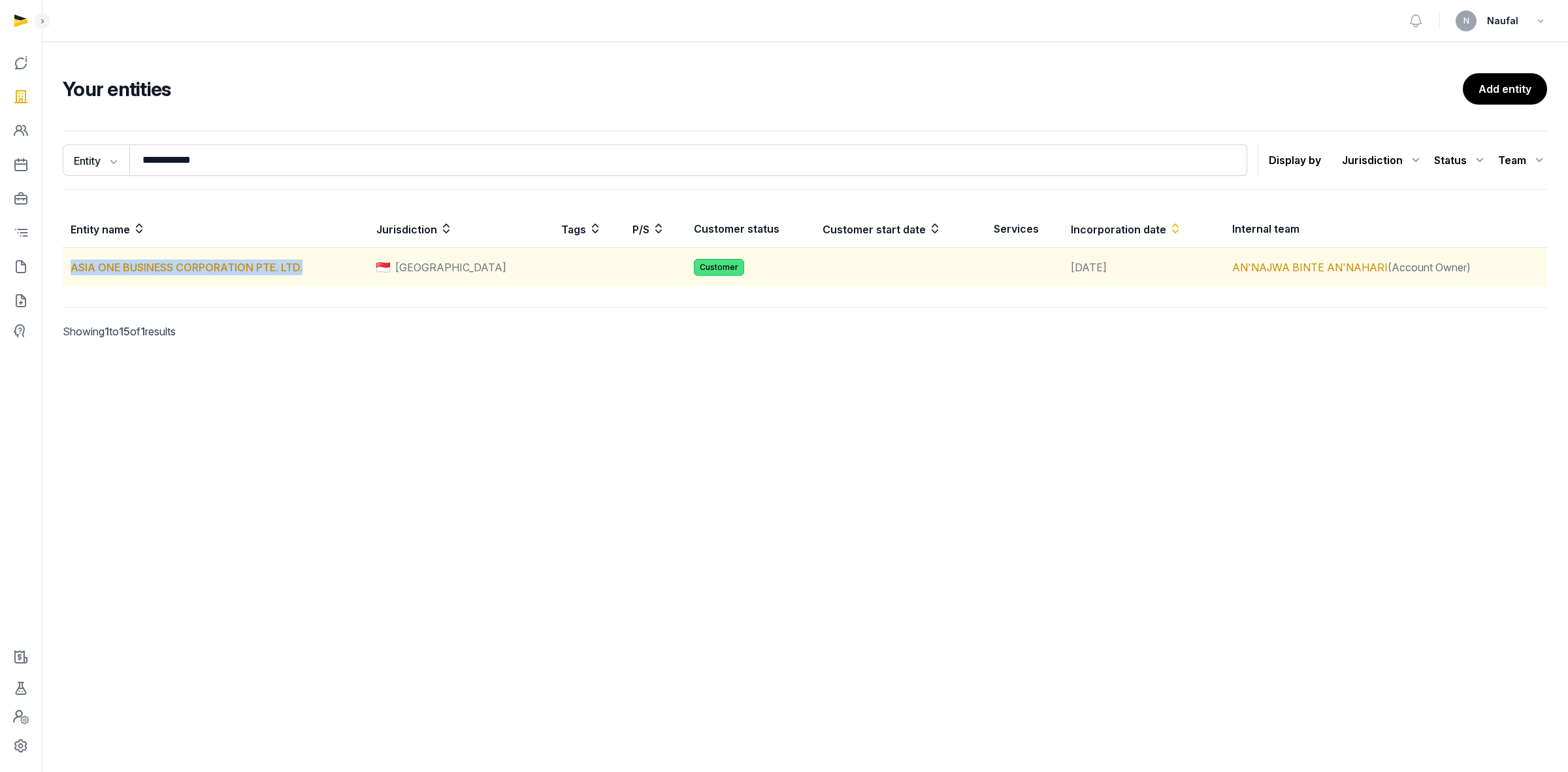
drag, startPoint x: 306, startPoint y: 268, endPoint x: 65, endPoint y: 266, distance: 241.0
click at [65, 266] on td "ASIA ONE BUSINESS CORPORATION PTE. LTD." at bounding box center [216, 267] width 306 height 40
copy link "ASIA ONE BUSINESS CORPORATION PTE. LTD."
click at [110, 260] on td "ASIA ONE BUSINESS CORPORATION PTE. LTD." at bounding box center [216, 267] width 306 height 40
click at [113, 263] on link "ASIA ONE BUSINESS CORPORATION PTE. LTD." at bounding box center [186, 267] width 232 height 13
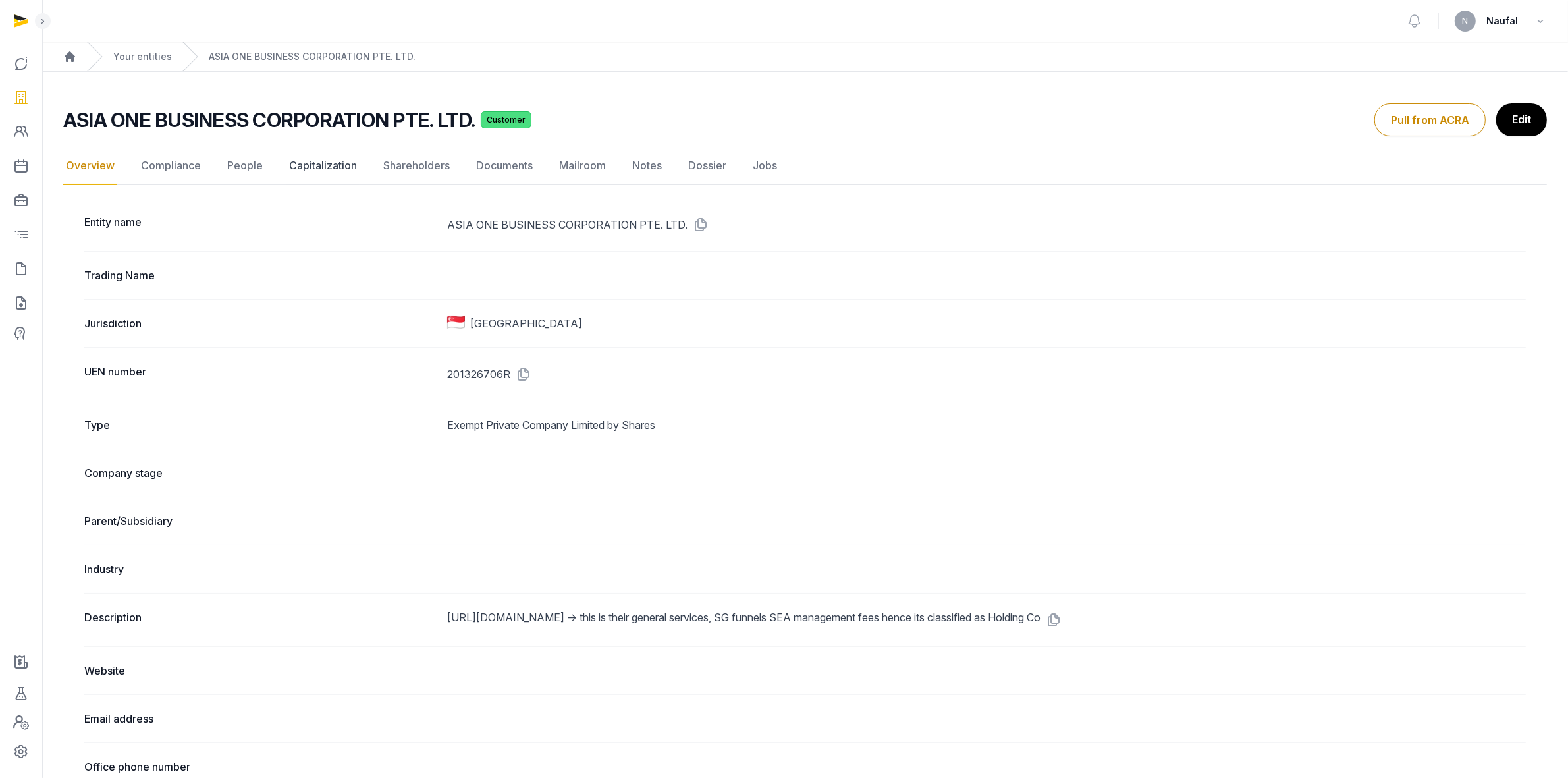
click at [314, 169] on link "Capitalization" at bounding box center [323, 166] width 73 height 38
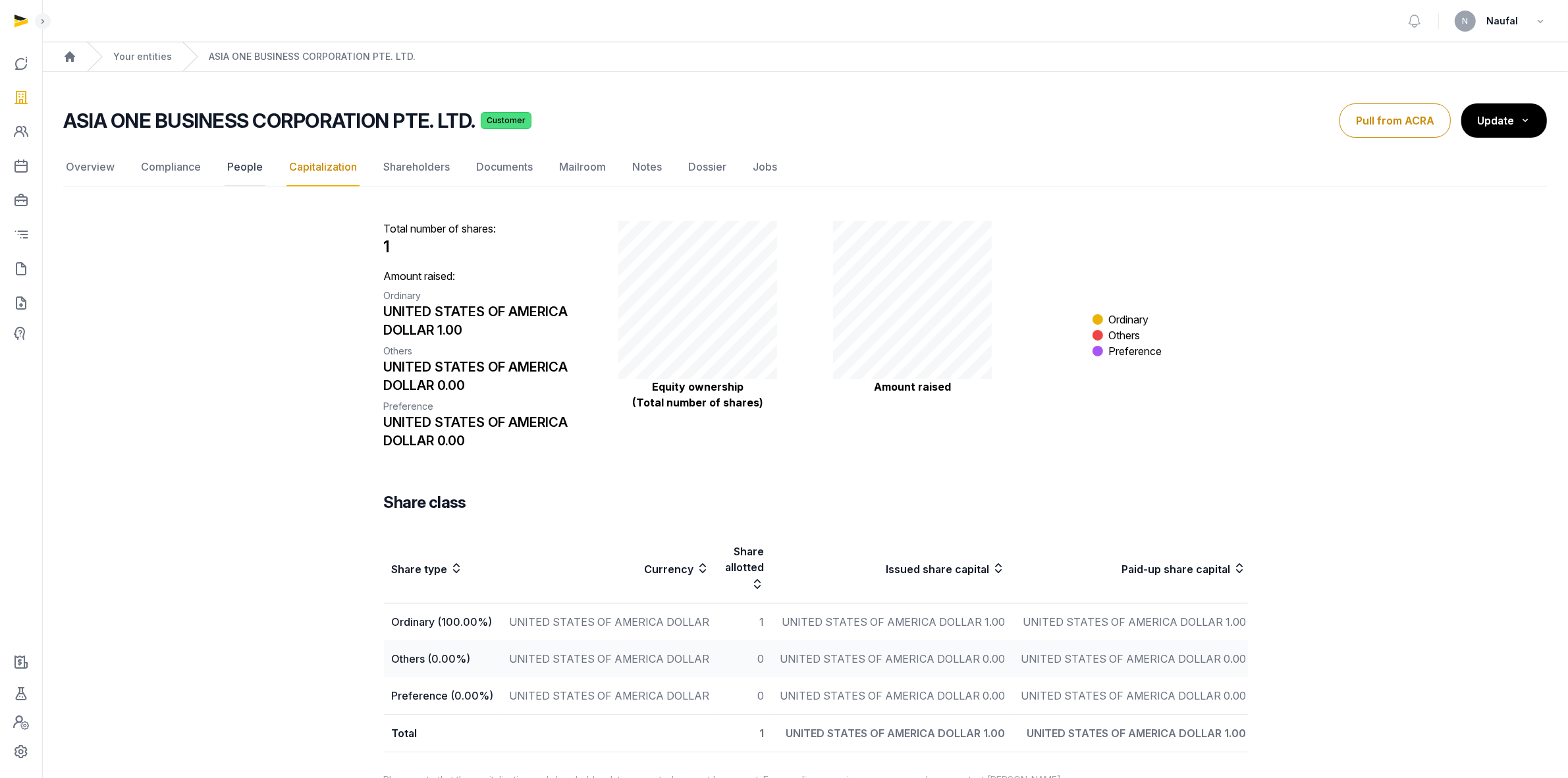
click at [234, 168] on link "People" at bounding box center [245, 167] width 41 height 38
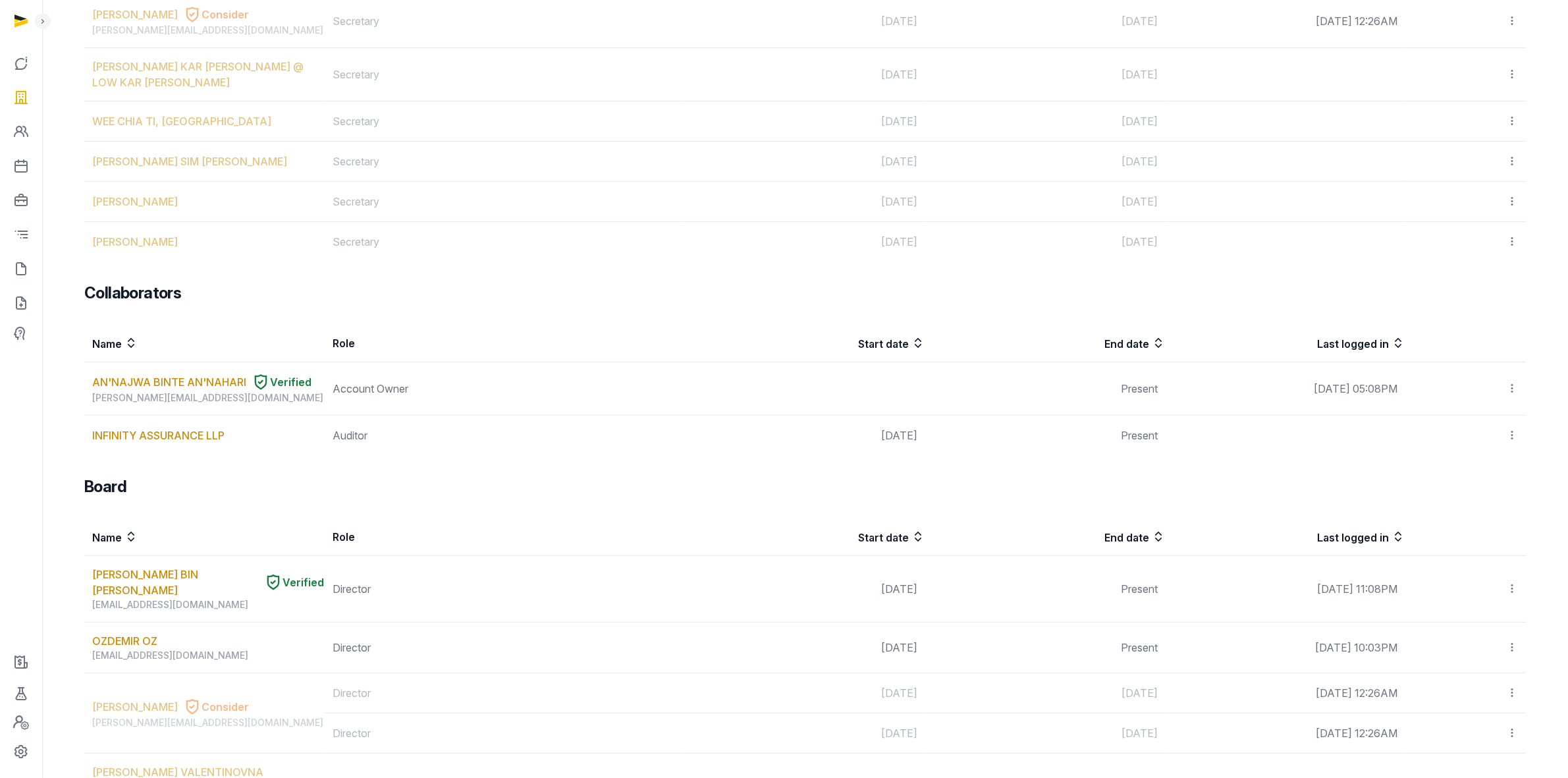
scroll to position [741, 0]
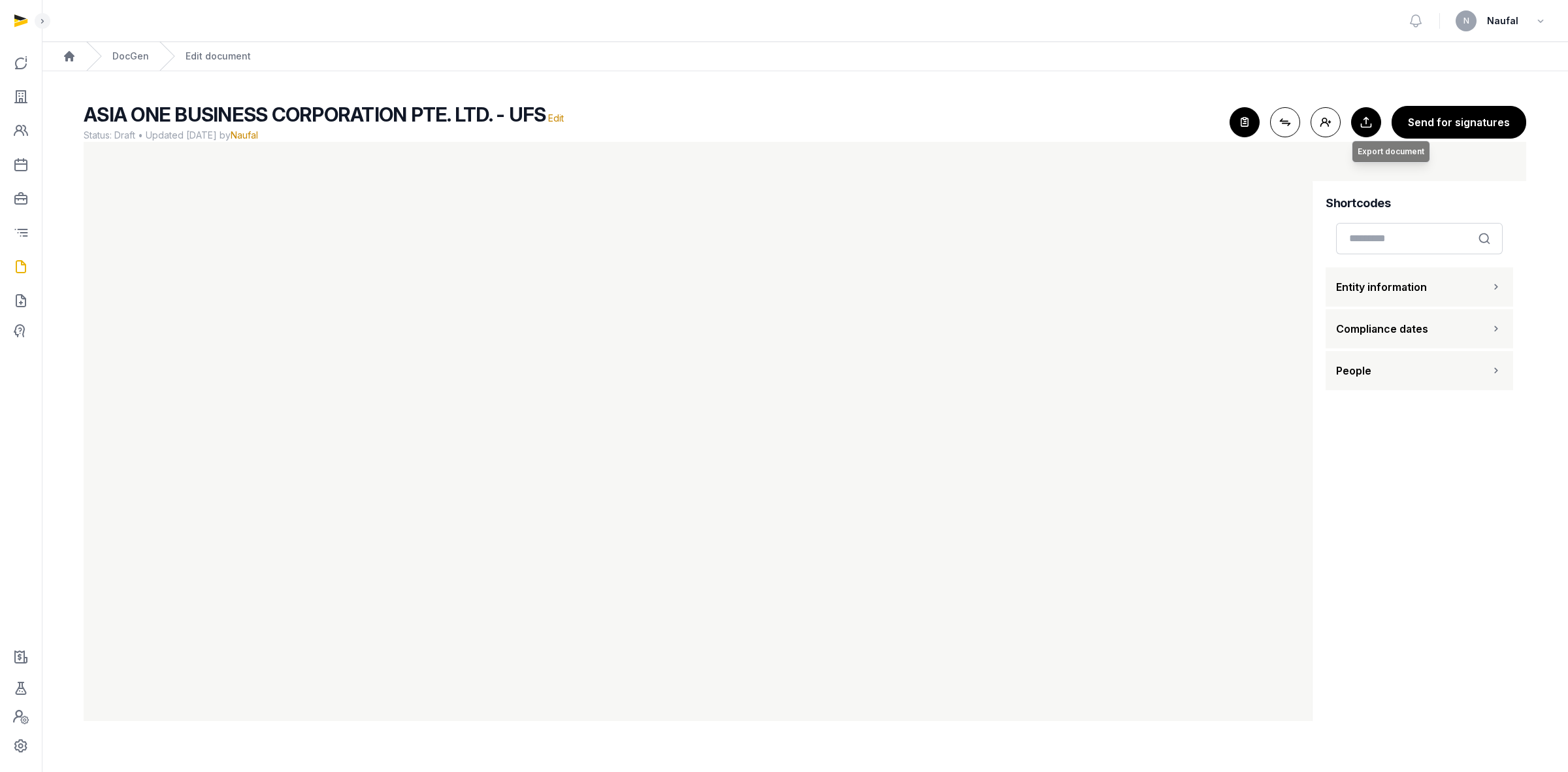
click at [1360, 119] on button "Export to Documents Export document" at bounding box center [1367, 122] width 30 height 30
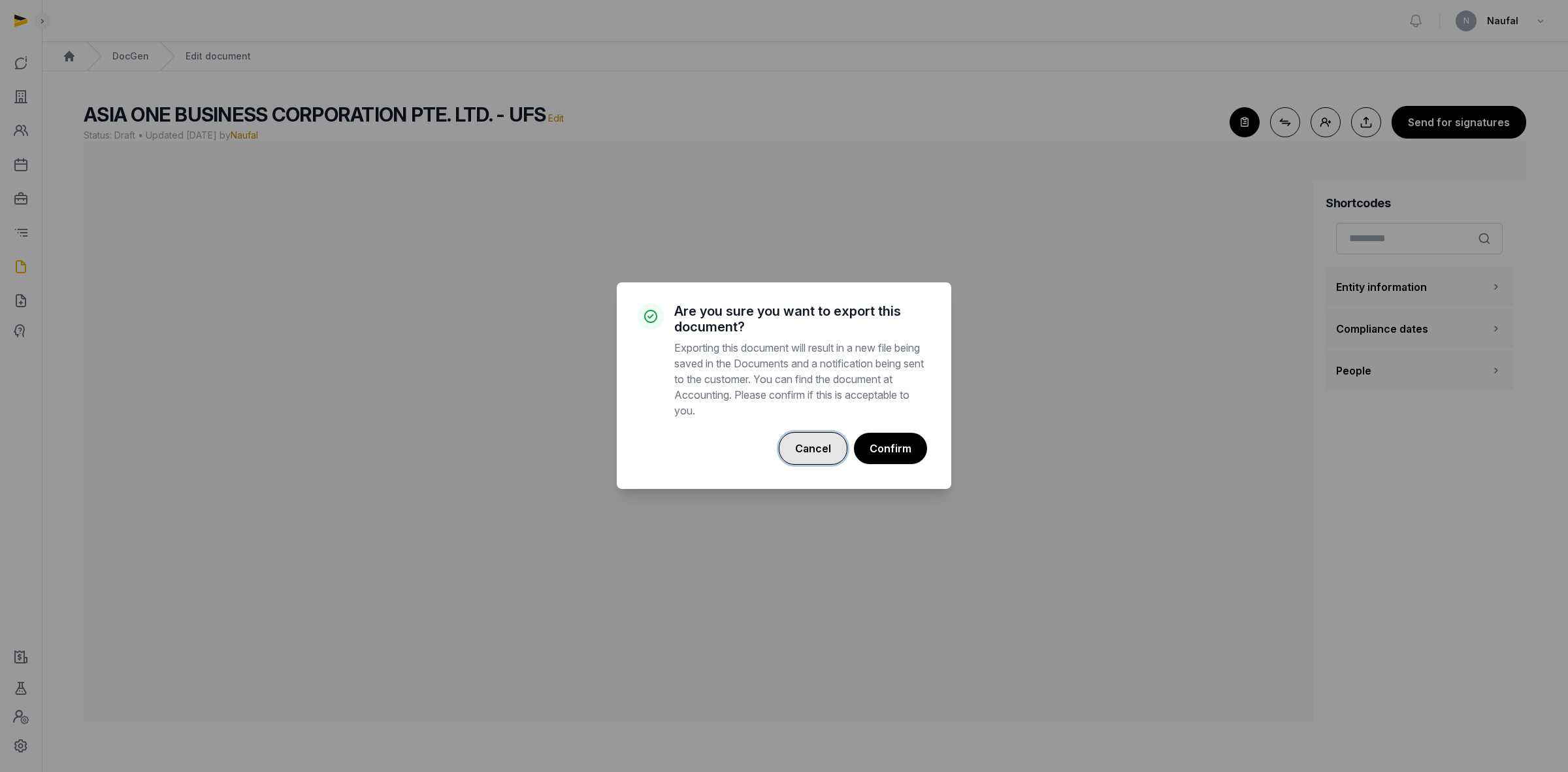
click at [813, 442] on button "Cancel" at bounding box center [812, 448] width 69 height 33
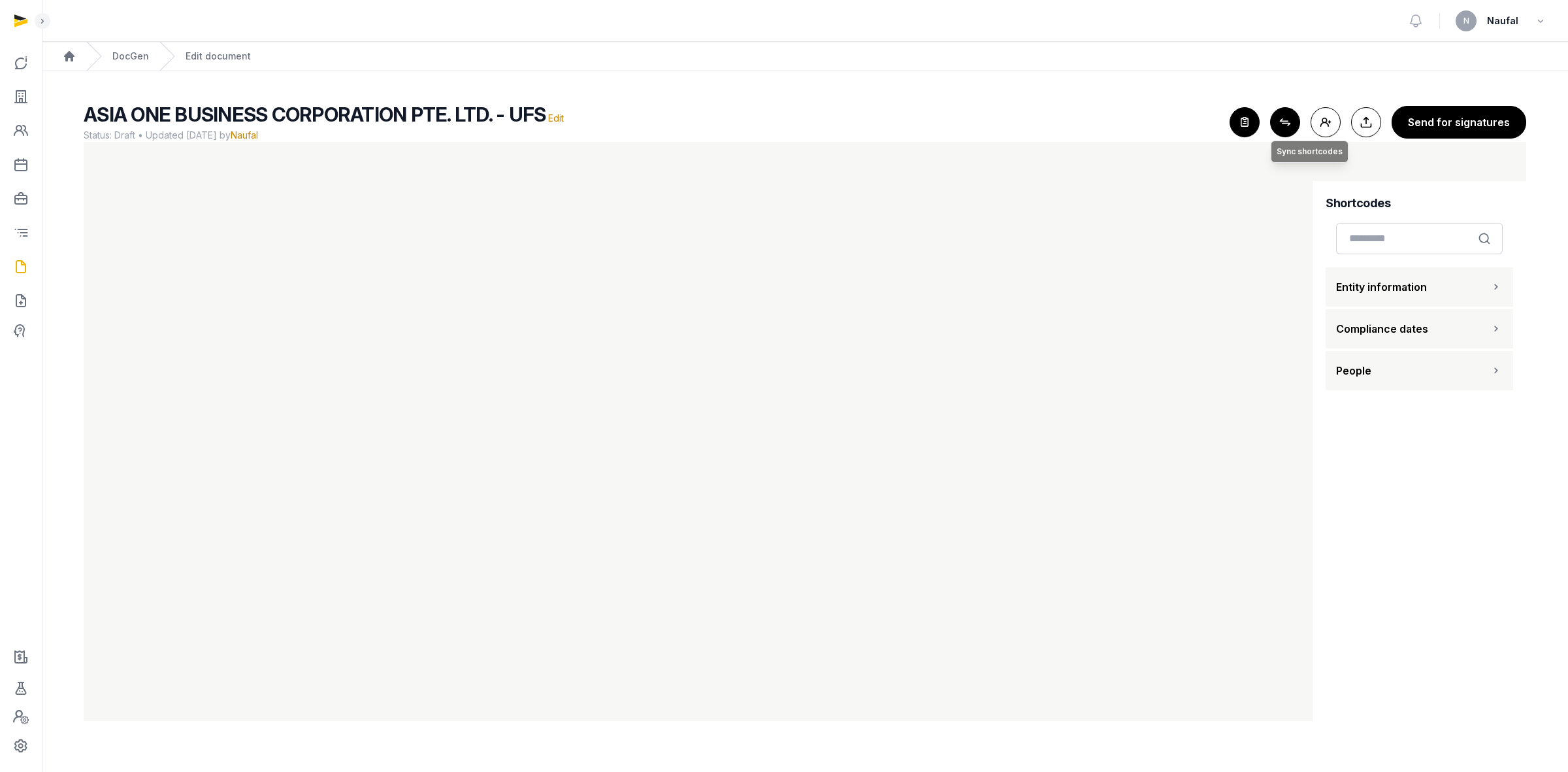
click at [1294, 125] on button "Connect shortcodes Sync shortcodes" at bounding box center [1285, 122] width 30 height 30
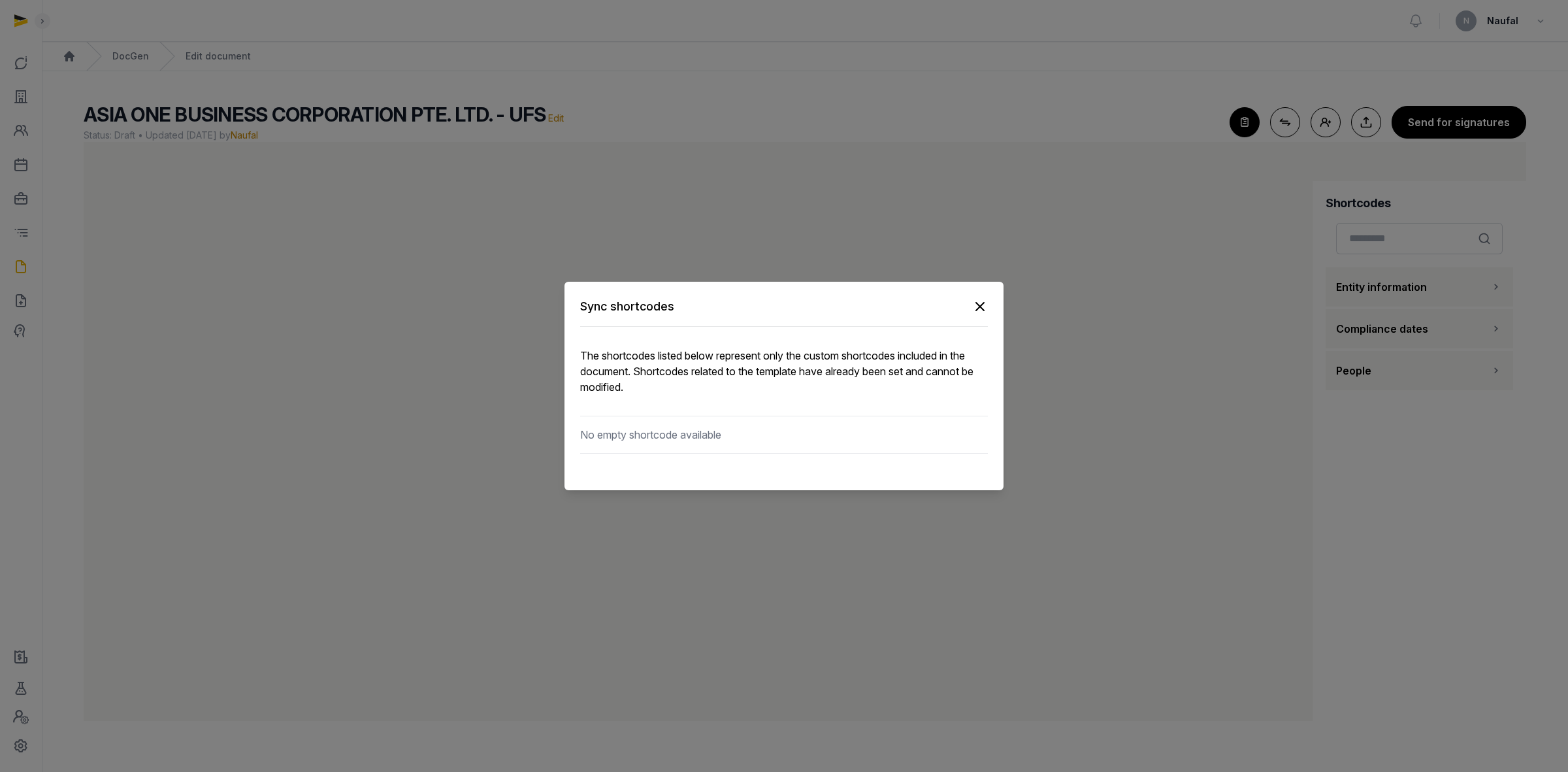
click at [975, 304] on icon "button" at bounding box center [980, 306] width 16 height 16
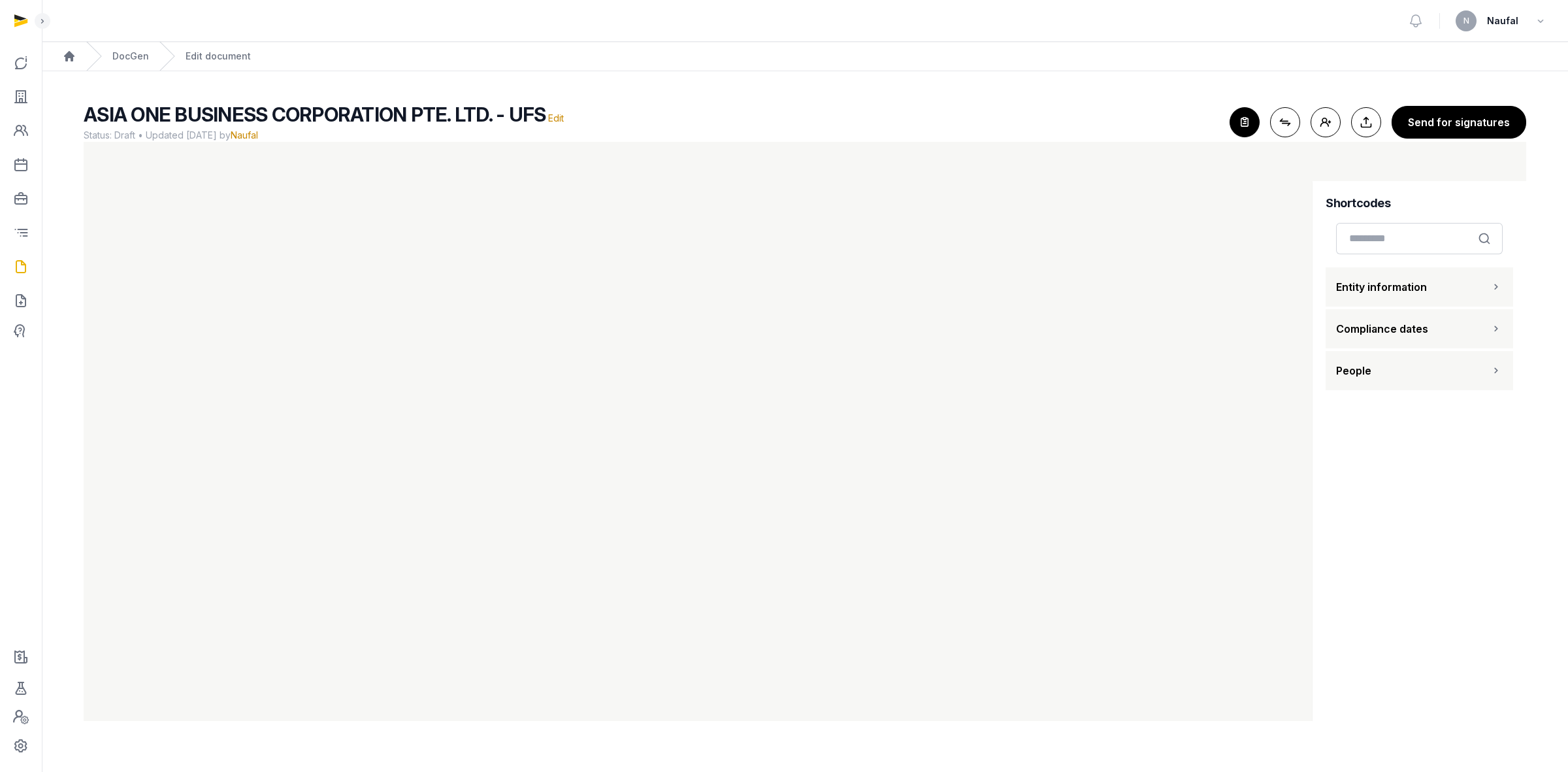
click at [1389, 278] on button "Entity information" at bounding box center [1418, 287] width 187 height 40
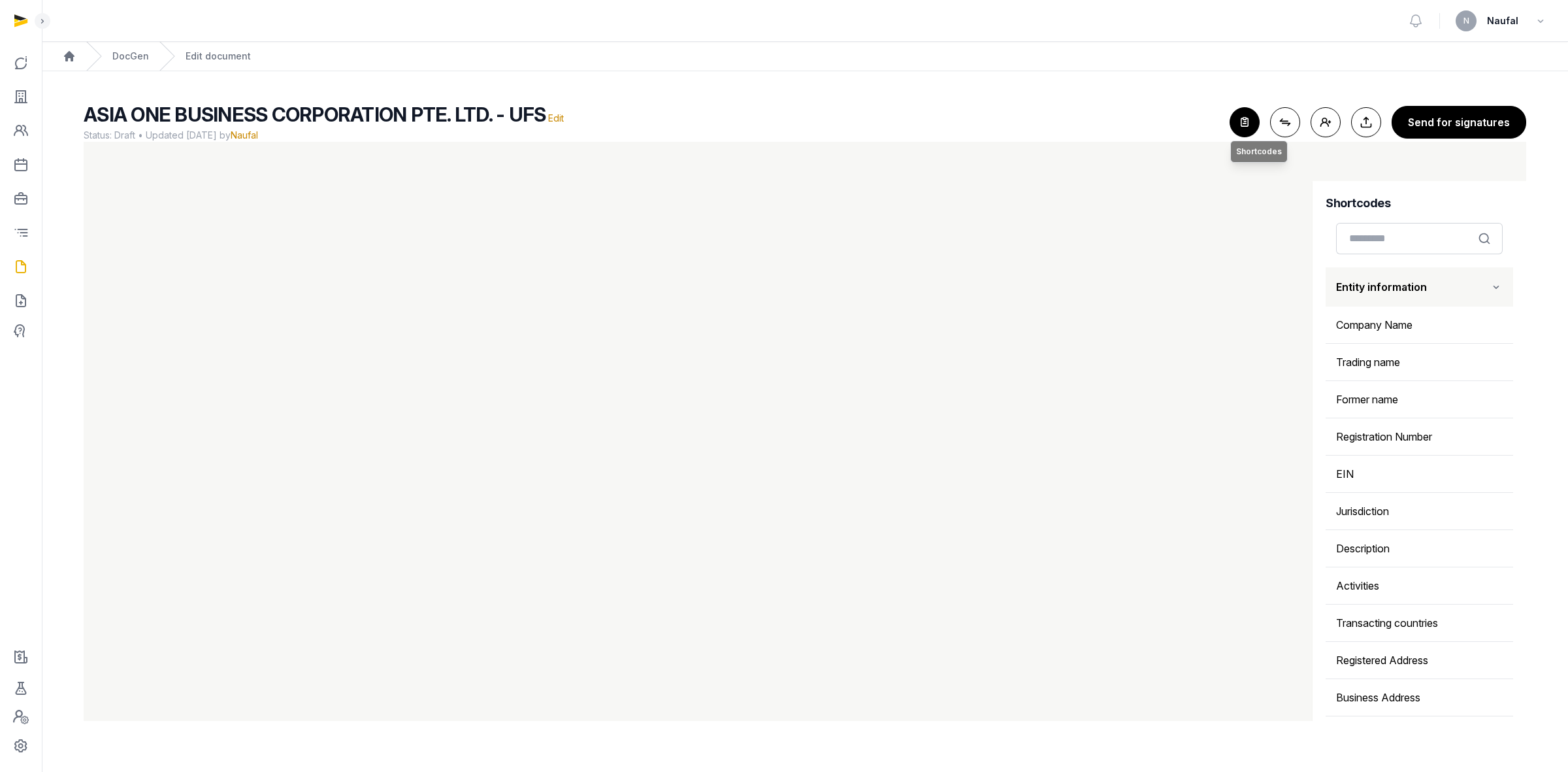
click at [1246, 120] on icon "button" at bounding box center [1244, 122] width 29 height 29
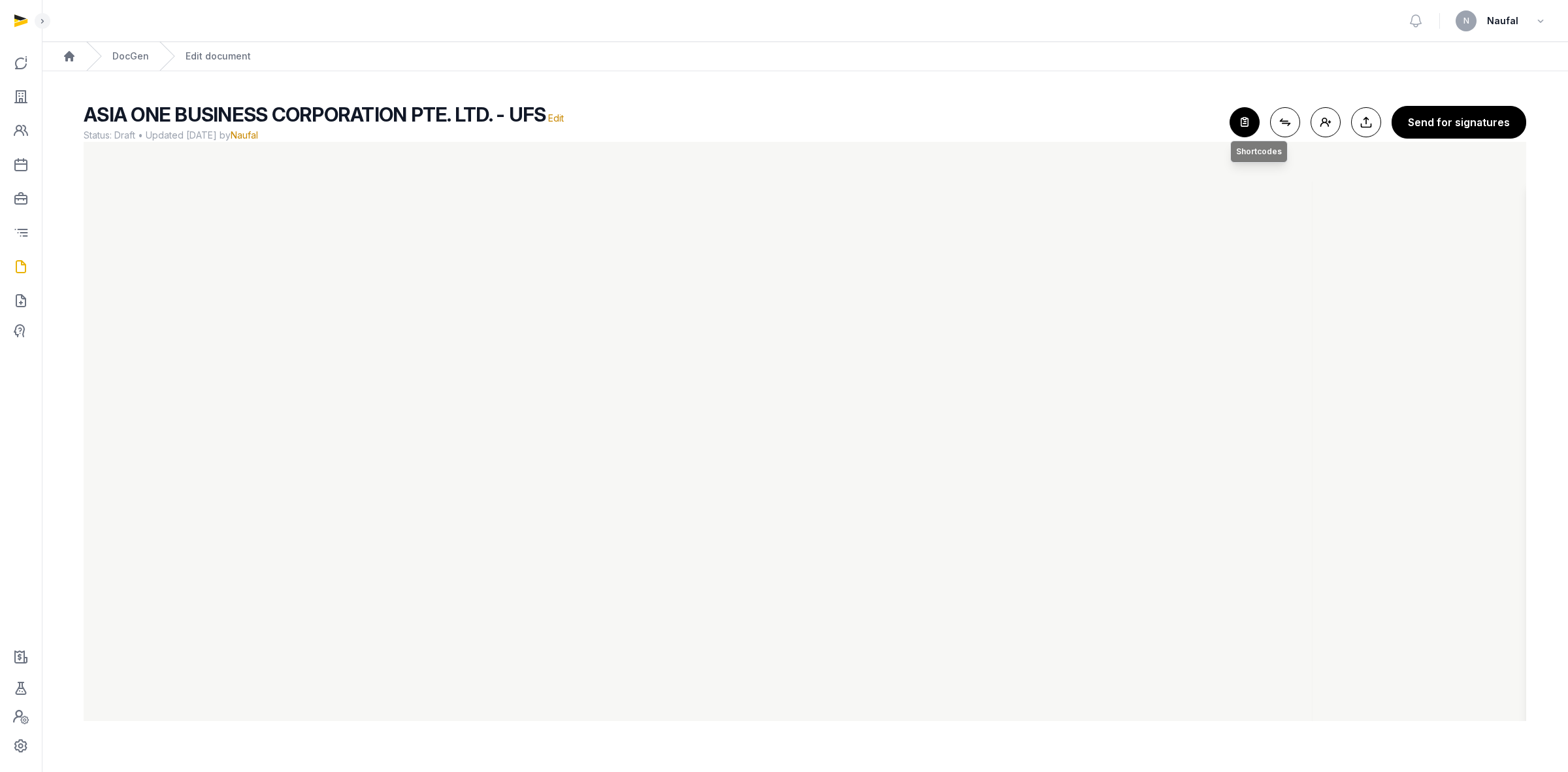
click at [1246, 120] on icon "button" at bounding box center [1244, 122] width 29 height 29
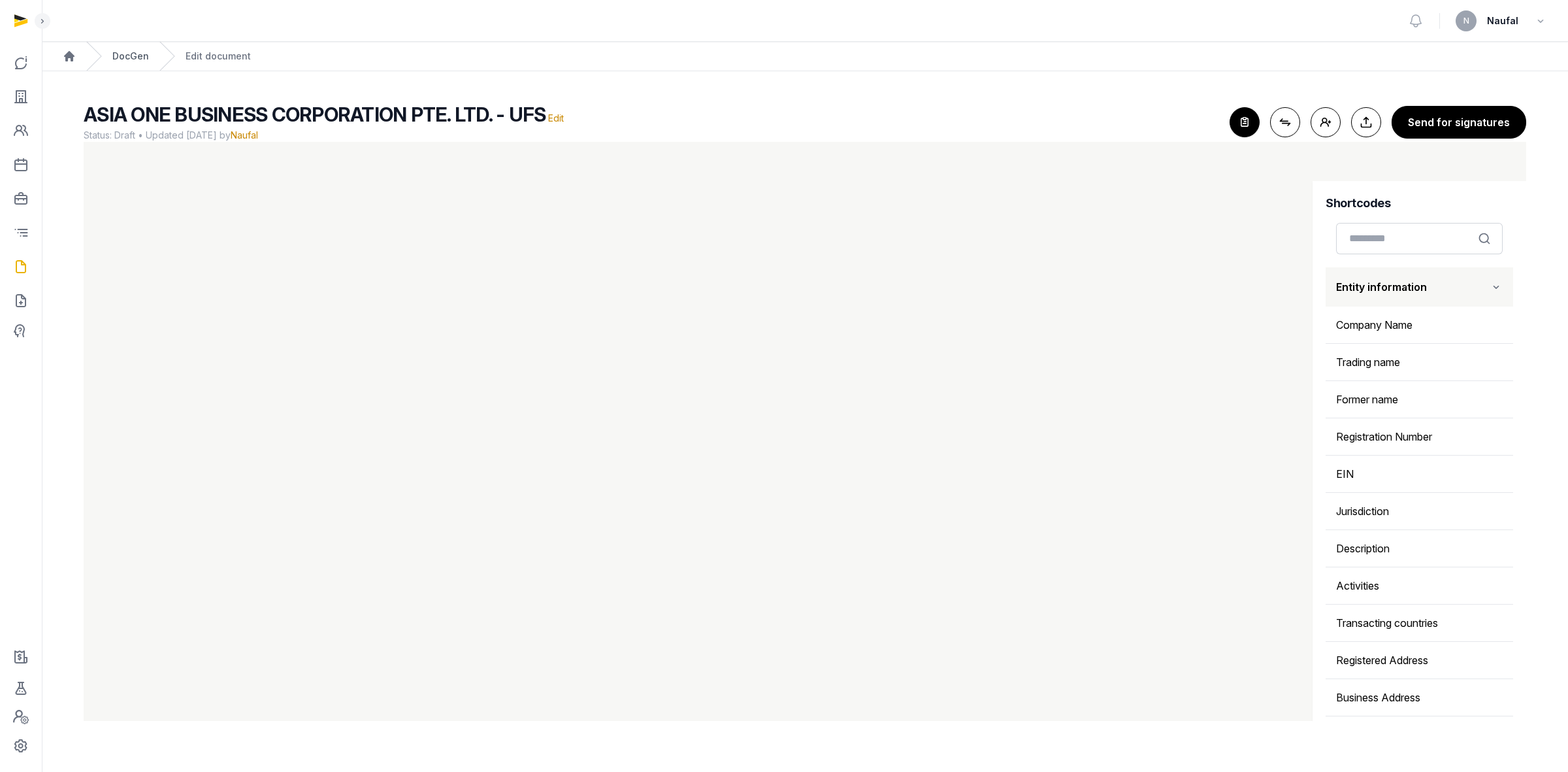
click at [137, 57] on link "DocGen" at bounding box center [130, 56] width 37 height 13
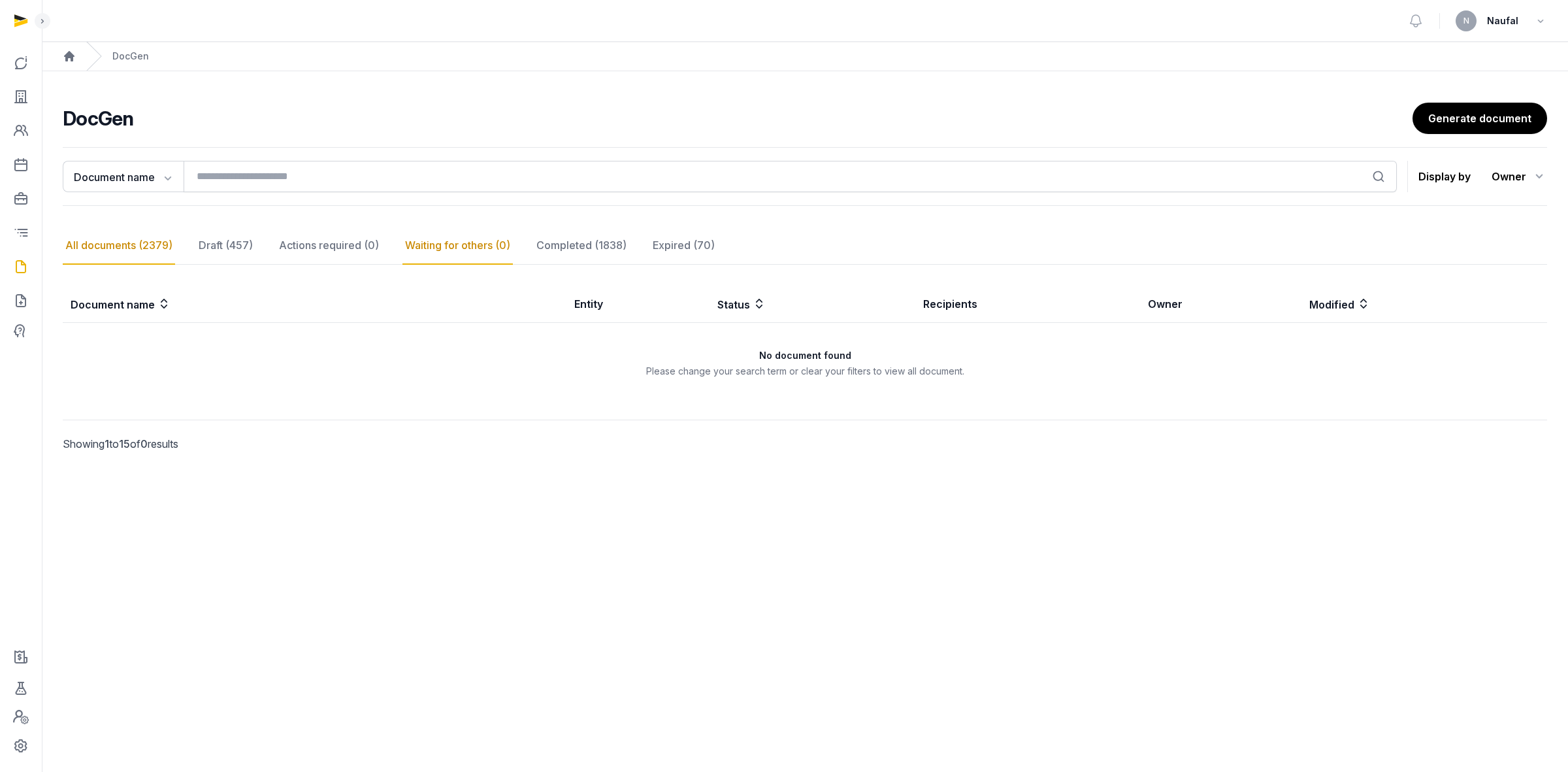
click at [125, 243] on div "All documents (2379)" at bounding box center [119, 246] width 112 height 38
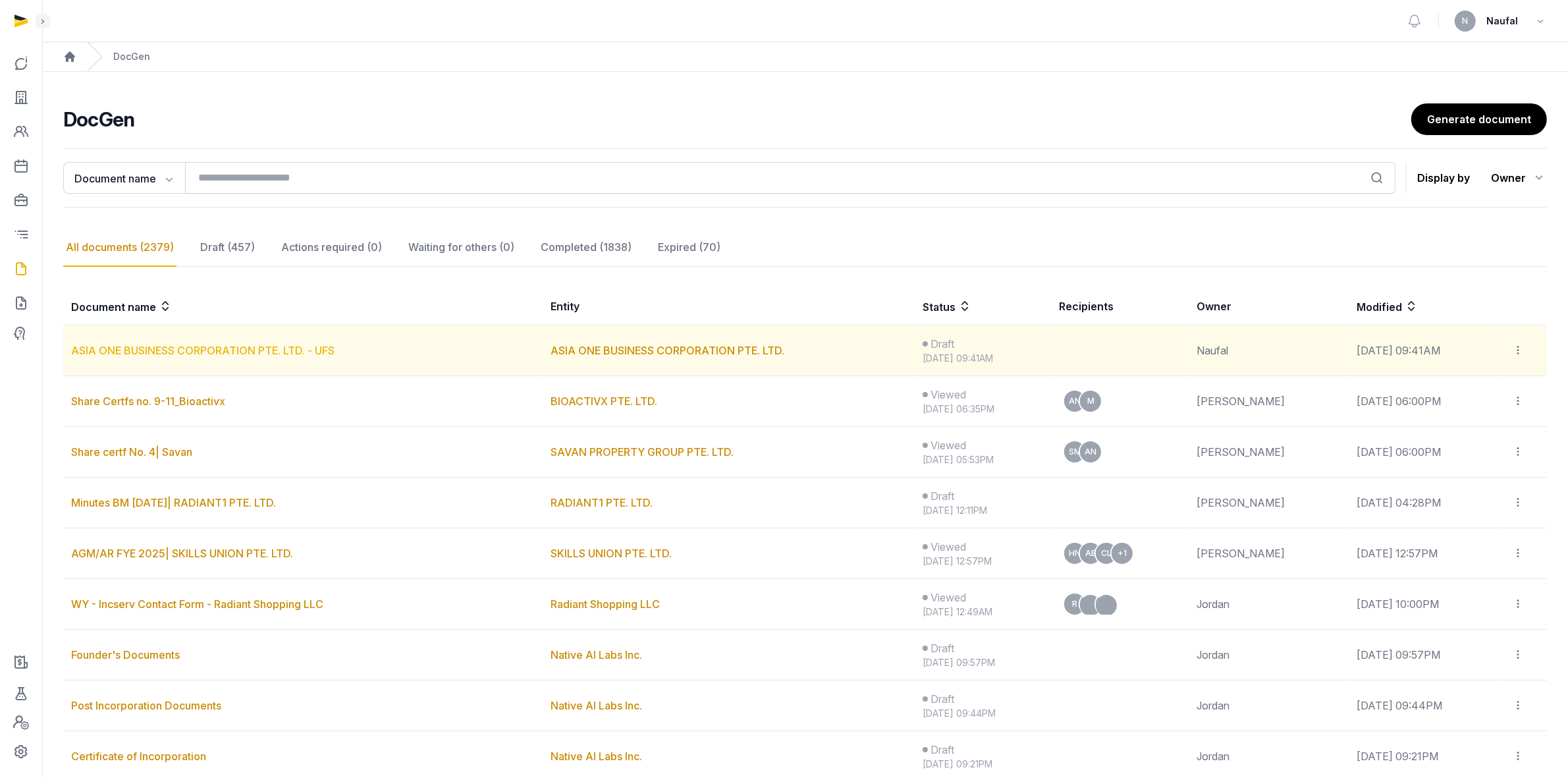
click at [261, 346] on link "ASIA ONE BUSINESS CORPORATION PTE. LTD. - UFS" at bounding box center [203, 350] width 264 height 13
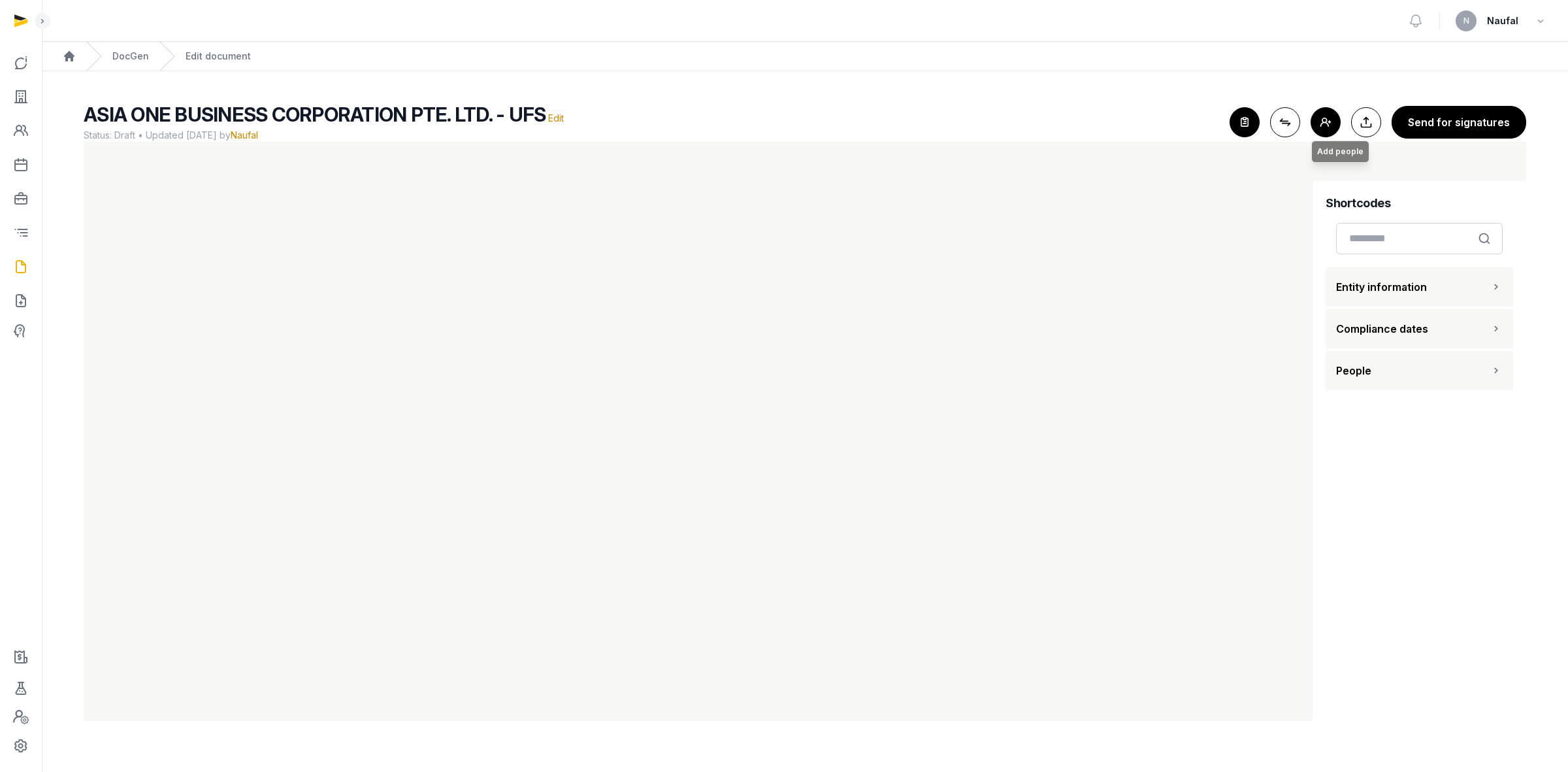
click at [1332, 122] on button "Add people Add people" at bounding box center [1326, 122] width 30 height 30
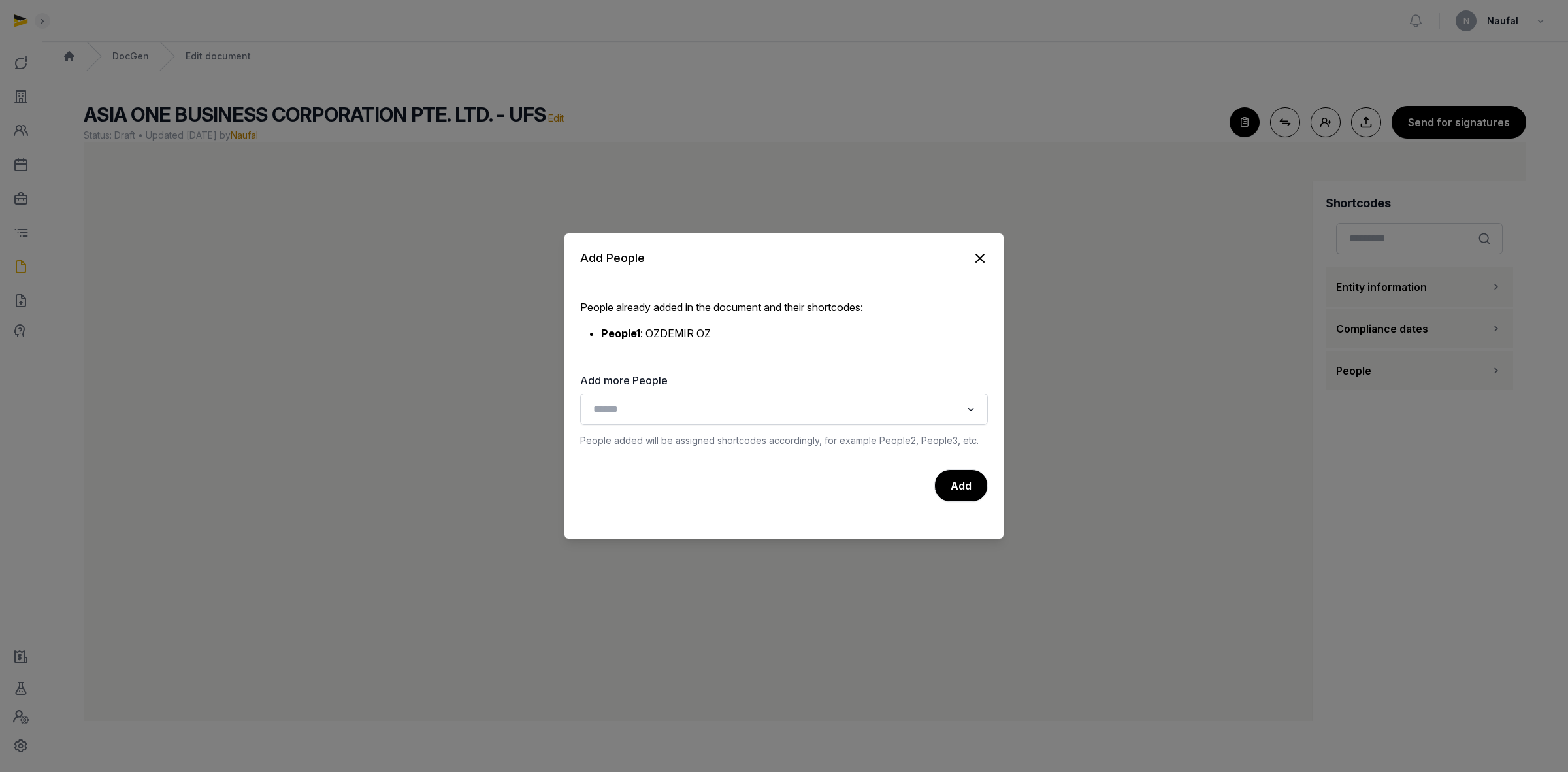
click at [982, 266] on div "Add People" at bounding box center [783, 263] width 408 height 29
click at [968, 259] on div "Add People" at bounding box center [783, 263] width 408 height 29
click at [980, 260] on icon "button" at bounding box center [980, 258] width 16 height 16
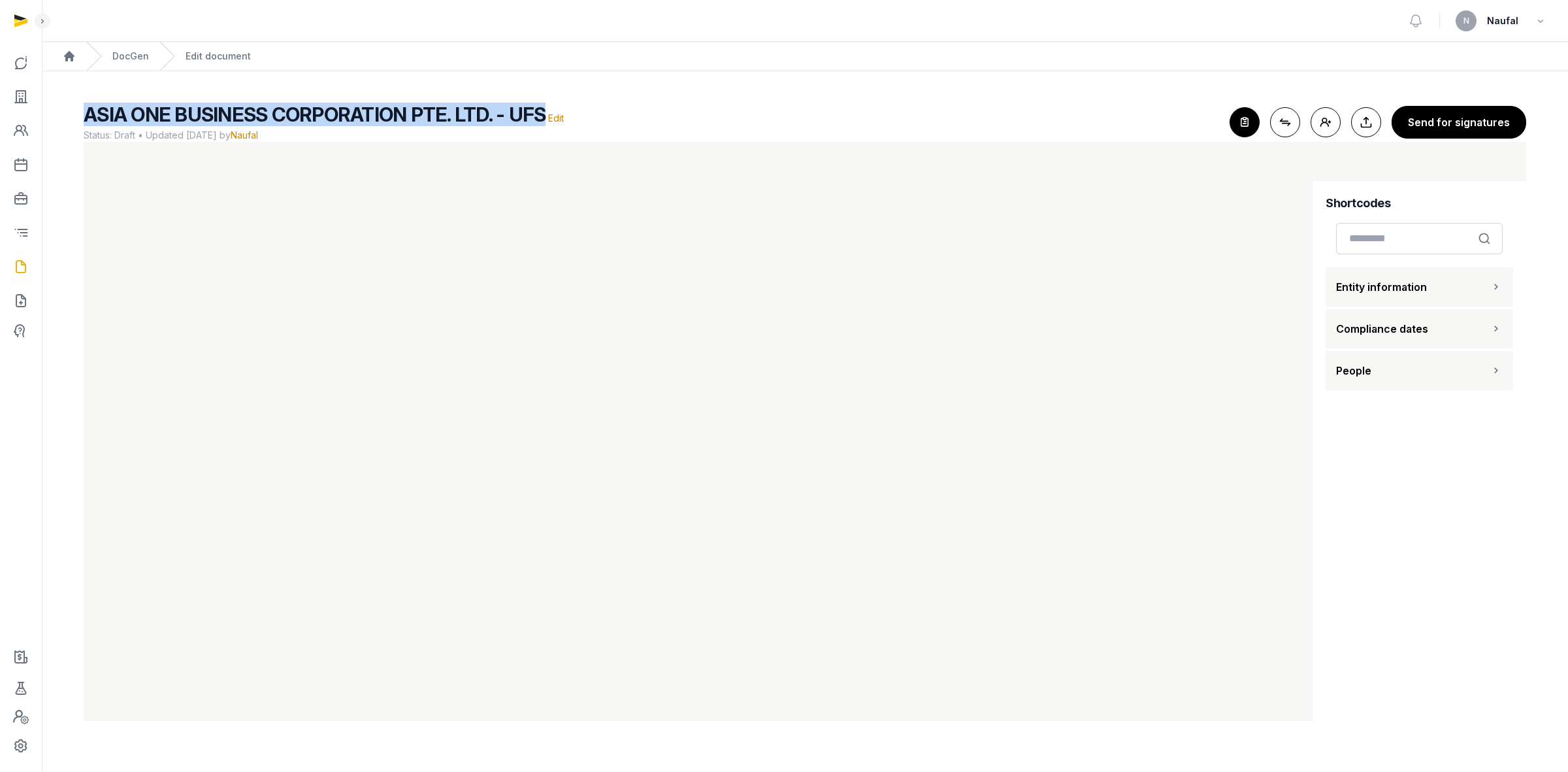
drag, startPoint x: 537, startPoint y: 110, endPoint x: 88, endPoint y: 88, distance: 449.5
click at [88, 88] on main "ASIA ONE BUSINESS CORPORATION PTE. LTD. - UFS Edit Status: Draft • Updated [DAT…" at bounding box center [805, 410] width 1527 height 676
copy span "ASIA ONE BUSINESS CORPORATION PTE. LTD. - UFS"
click at [120, 50] on link "DocGen" at bounding box center [130, 56] width 37 height 13
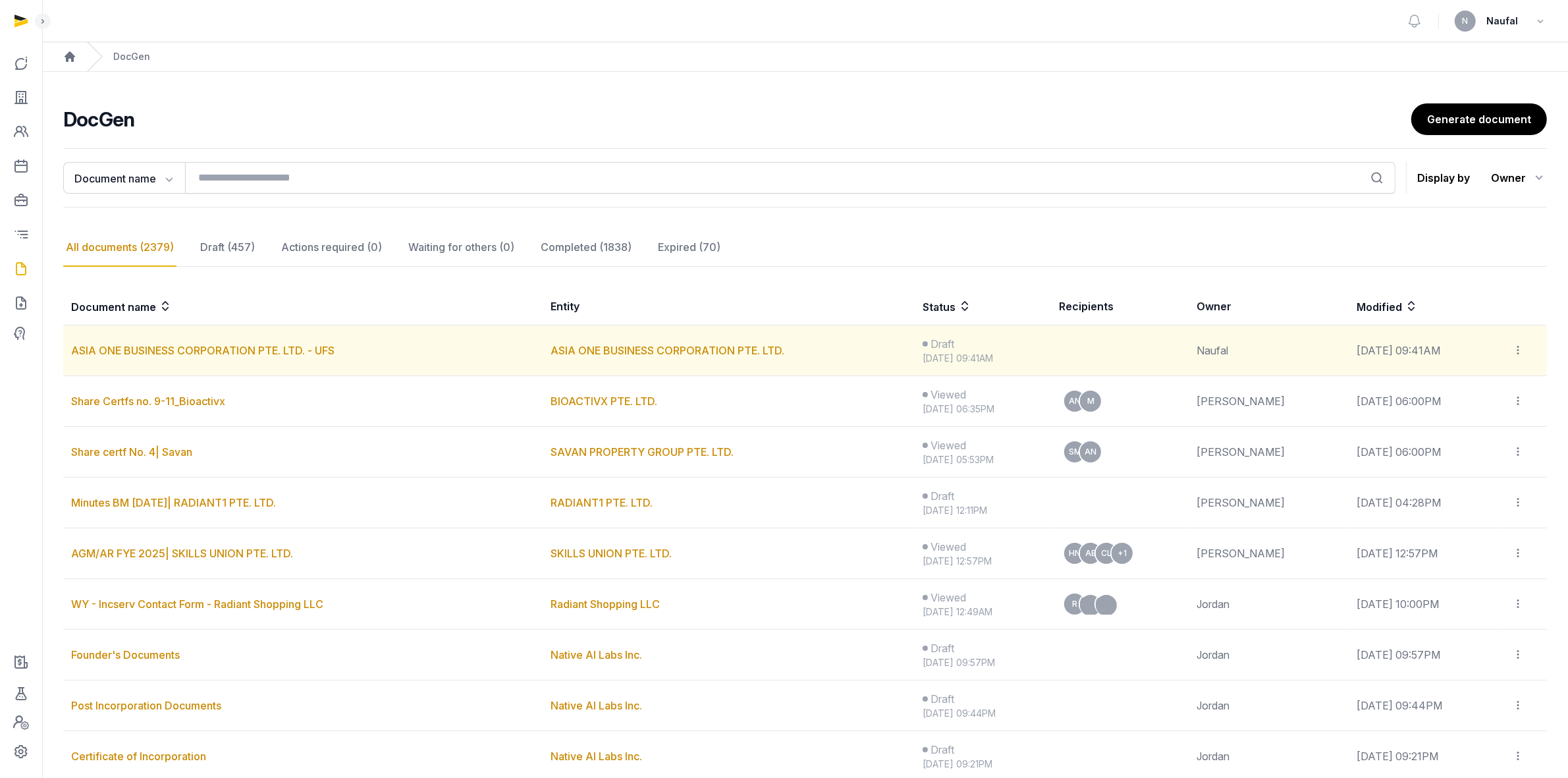
click at [1519, 345] on icon at bounding box center [1518, 350] width 11 height 14
click at [1483, 404] on div "Delete" at bounding box center [1485, 413] width 105 height 27
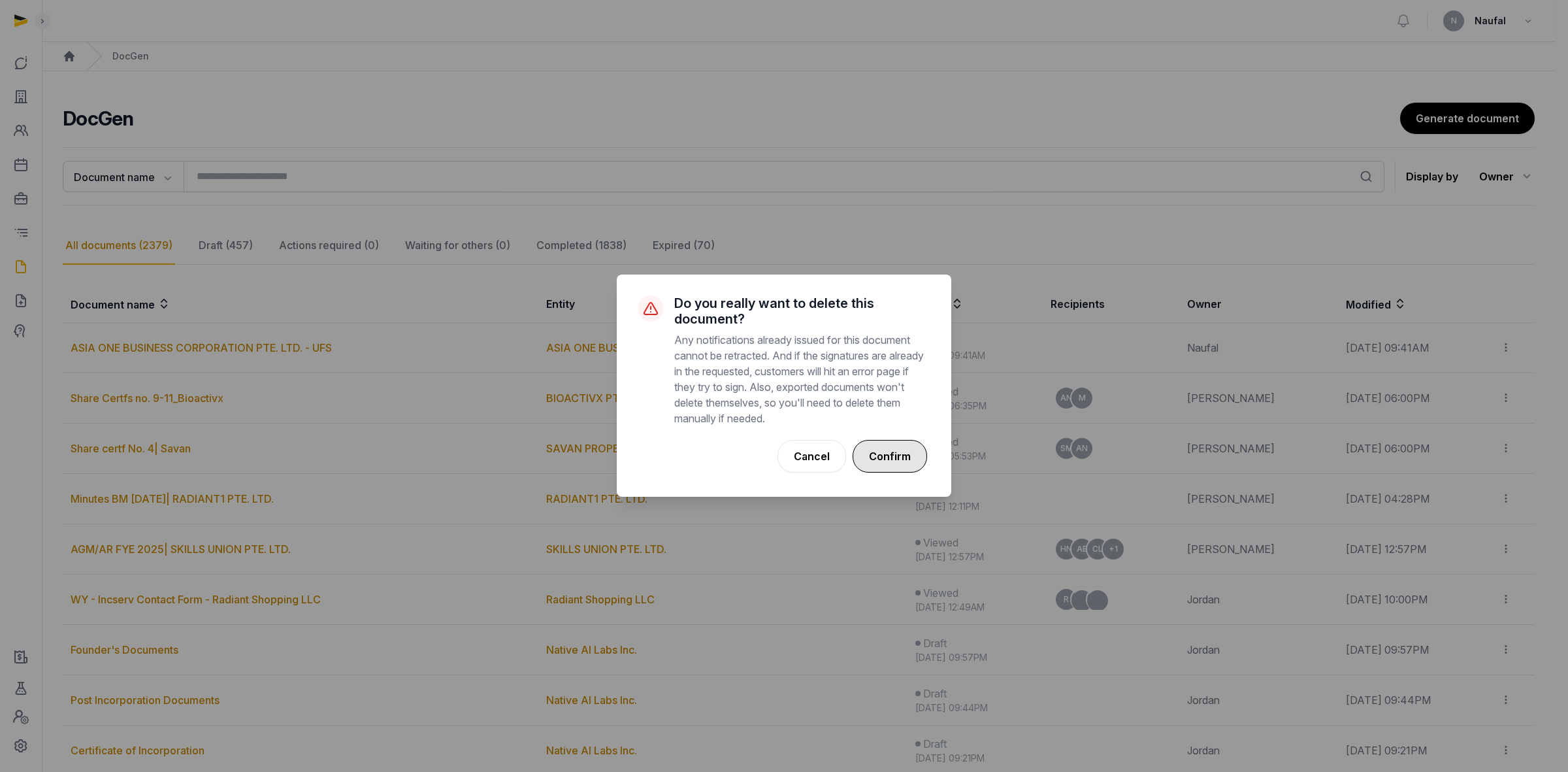
click at [876, 461] on button "Confirm" at bounding box center [889, 456] width 74 height 33
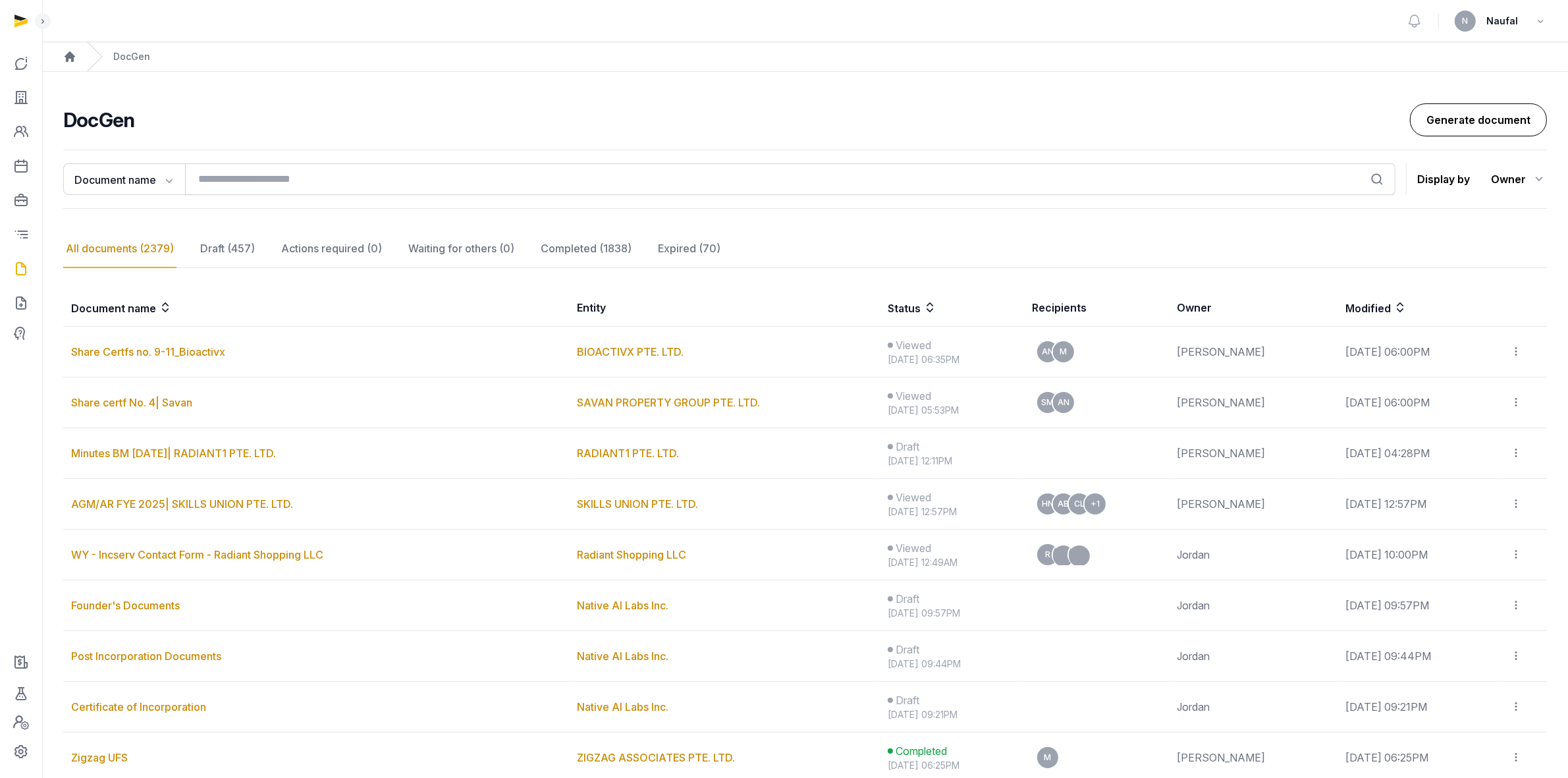
click at [1466, 122] on link "Generate document" at bounding box center [1478, 120] width 137 height 33
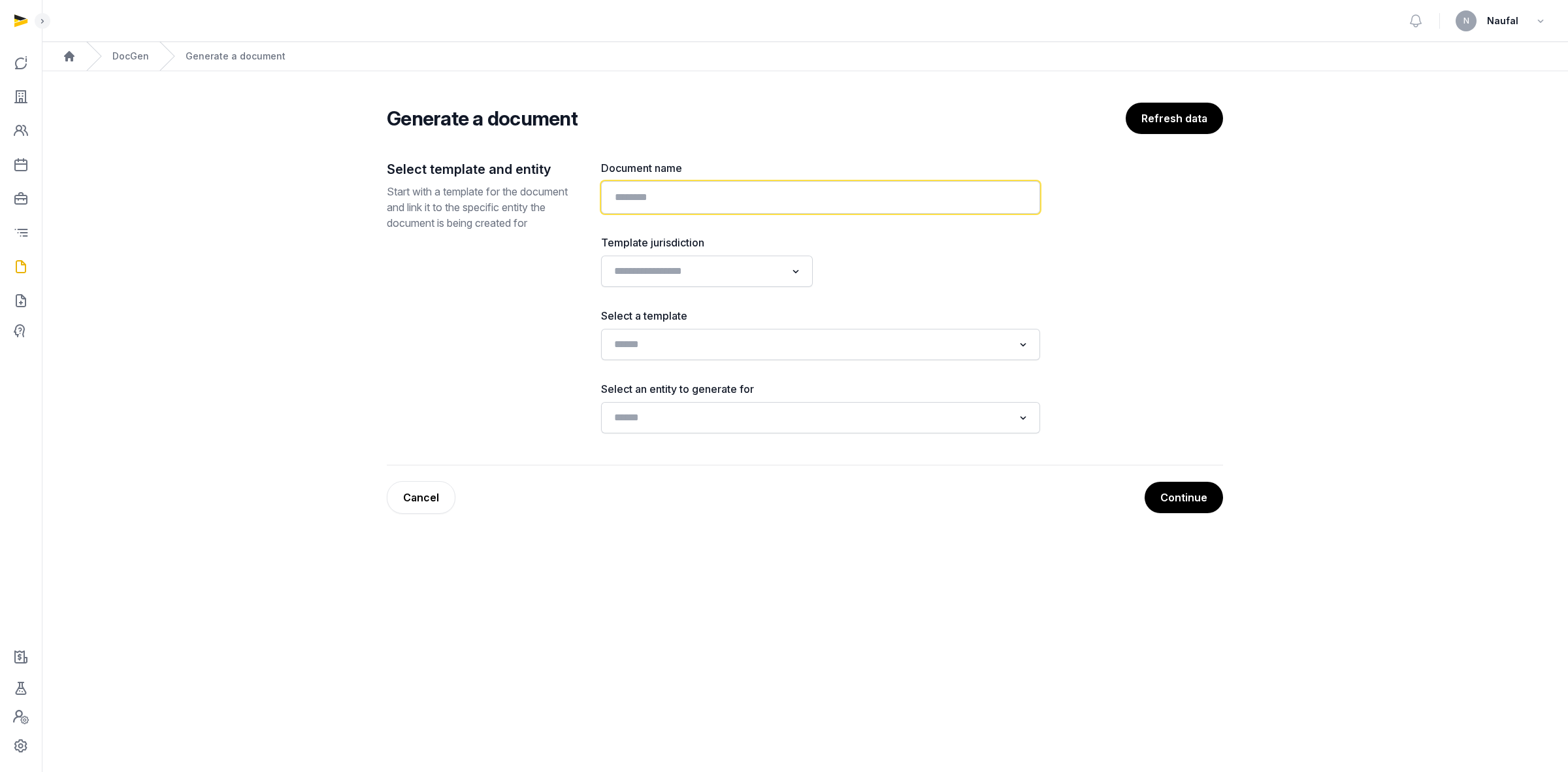
click at [815, 193] on input "text" at bounding box center [821, 197] width 439 height 33
paste input "**********"
type input "**********"
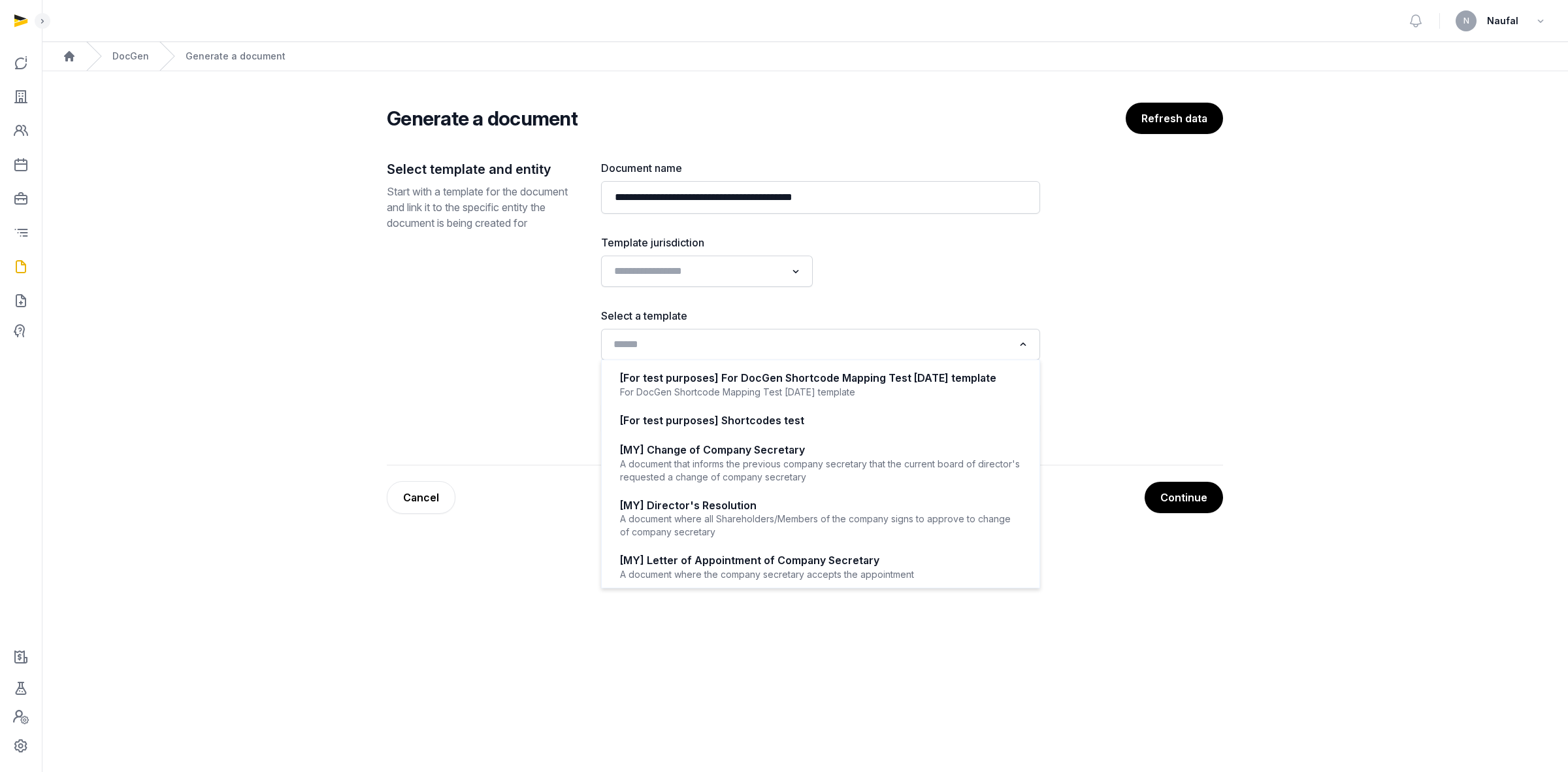
click at [737, 354] on input "Search for option" at bounding box center [811, 344] width 405 height 18
click at [771, 268] on input "Search for option" at bounding box center [697, 270] width 177 height 18
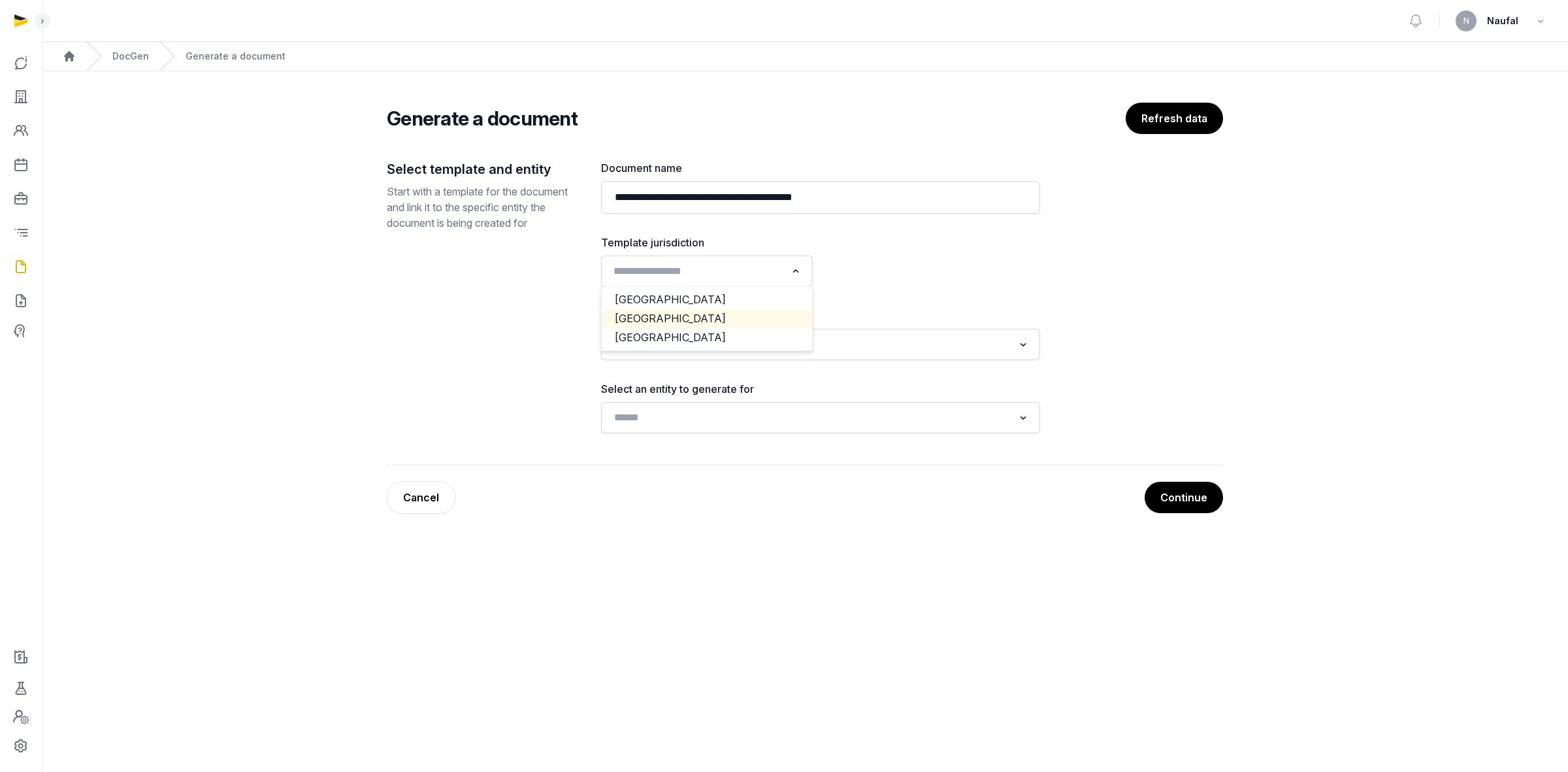
click at [729, 315] on li "Singapore" at bounding box center [707, 318] width 211 height 19
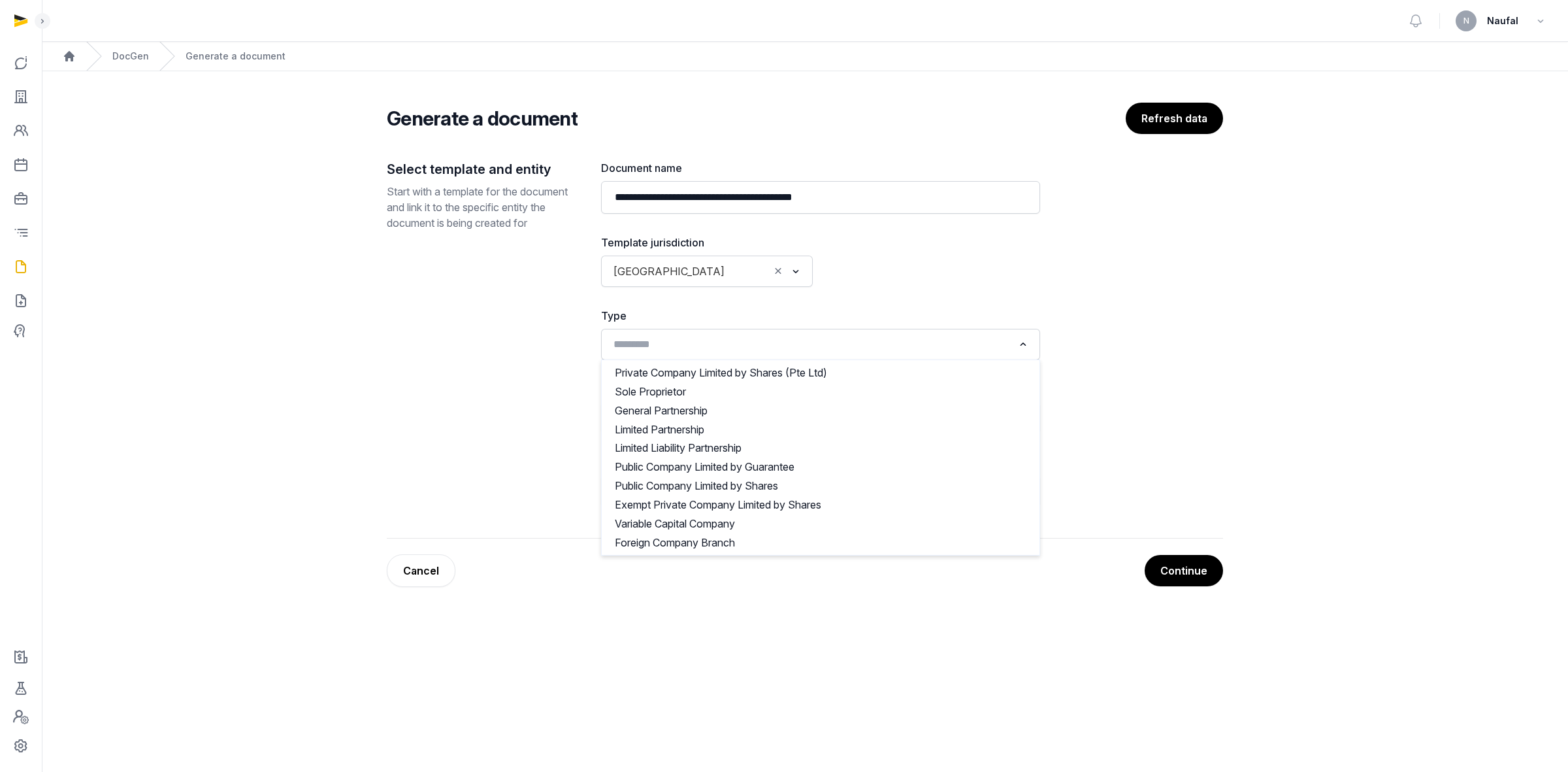
click at [810, 337] on input "Search for option" at bounding box center [811, 344] width 405 height 18
click at [988, 275] on div at bounding box center [934, 261] width 212 height 53
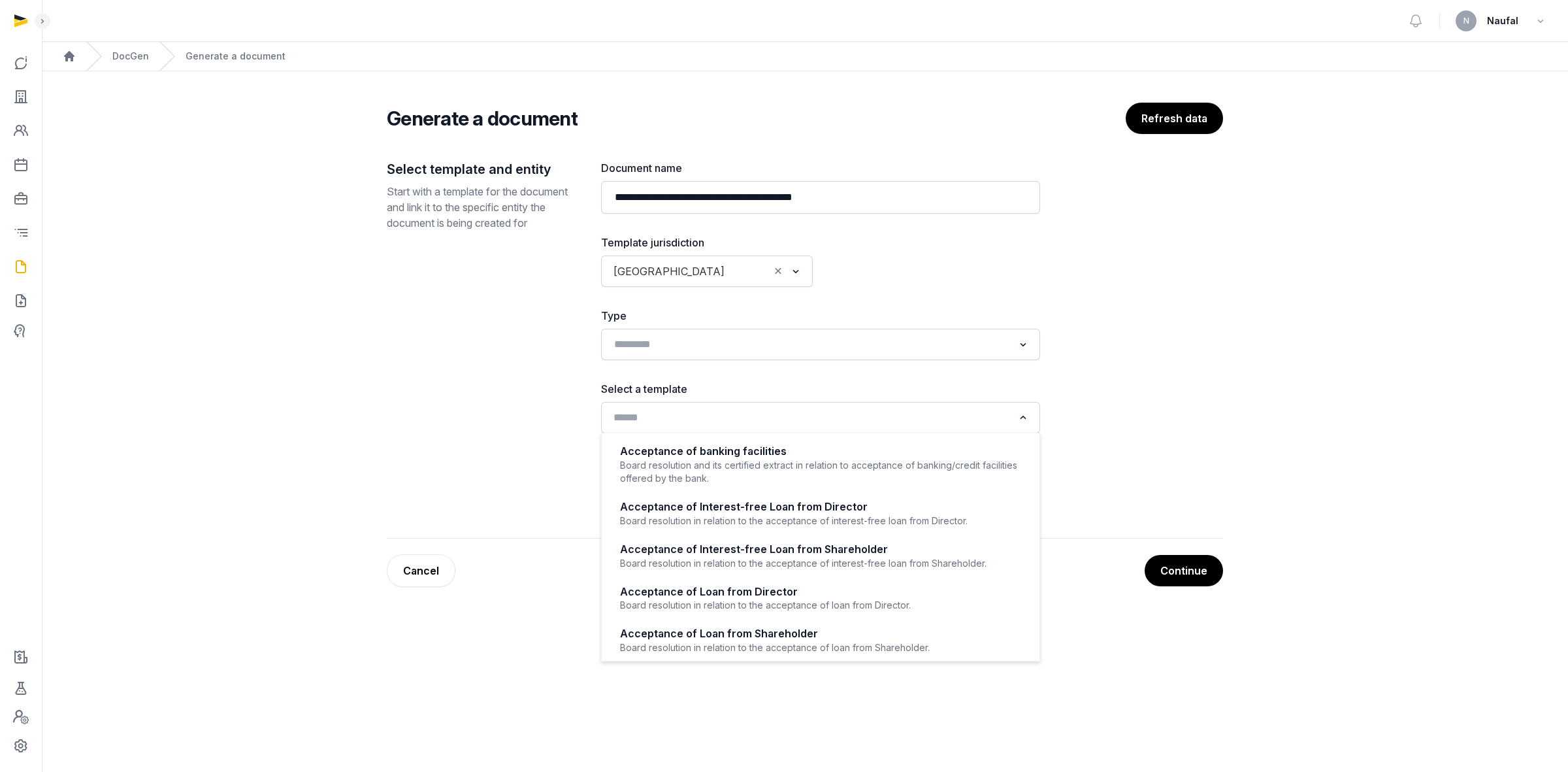
click at [801, 425] on input "Search for option" at bounding box center [811, 417] width 405 height 18
click at [1306, 419] on main "**********" at bounding box center [805, 342] width 1527 height 541
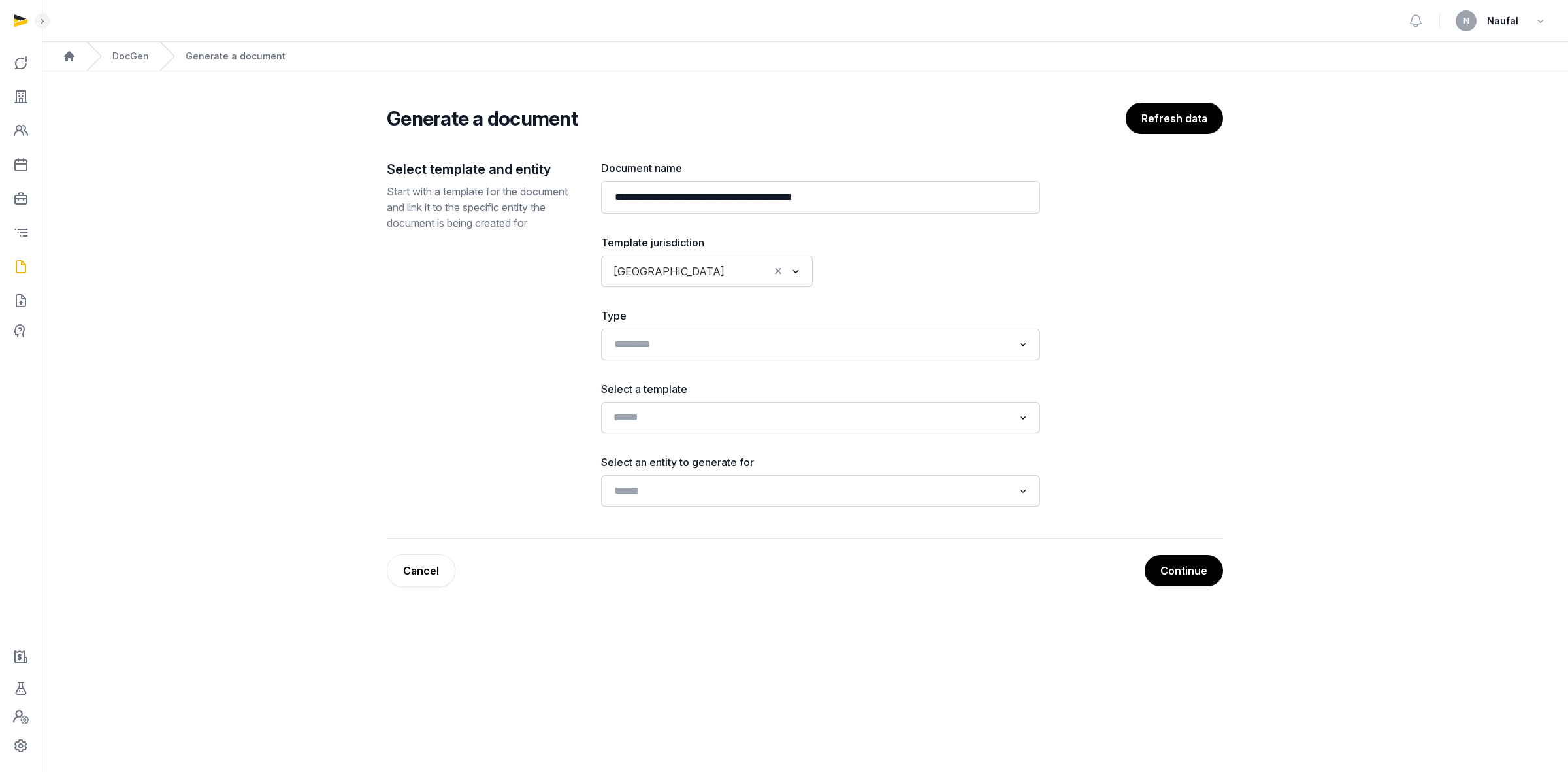
click at [1015, 418] on div "Loading..." at bounding box center [1024, 416] width 19 height 21
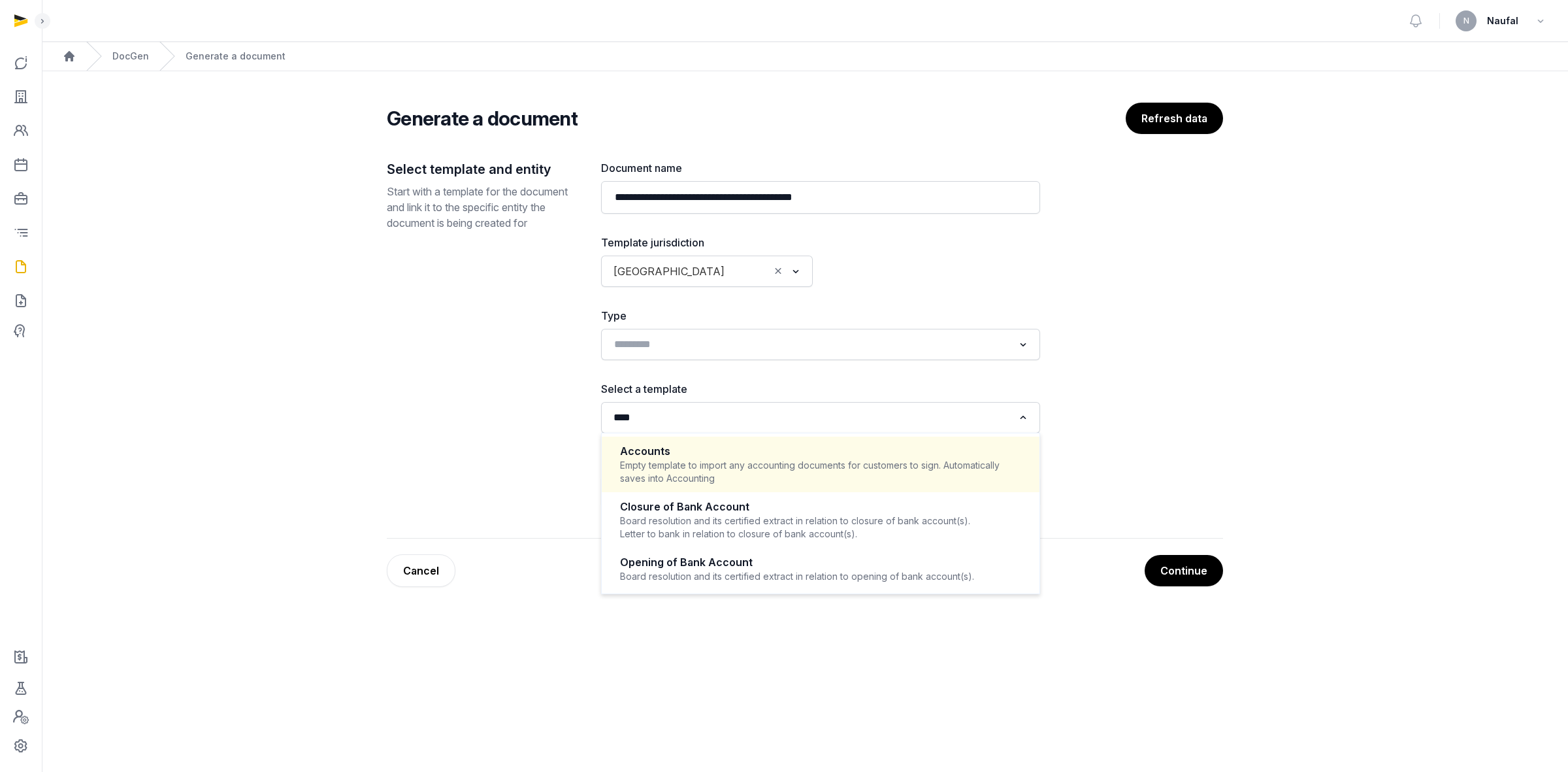
click at [847, 453] on div "Accounts" at bounding box center [821, 451] width 401 height 15
type input "****"
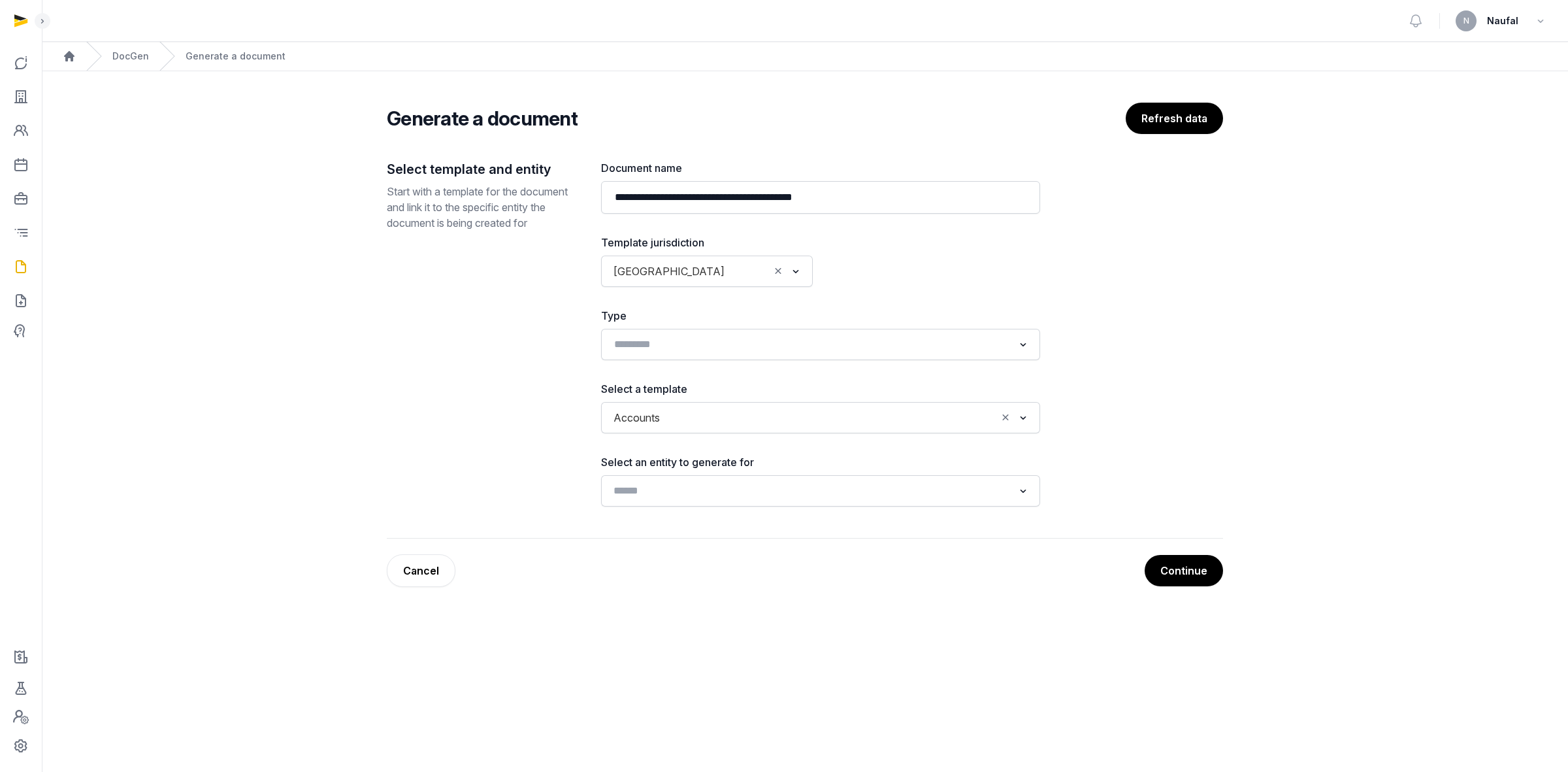
click at [777, 484] on input "Search for option" at bounding box center [811, 491] width 405 height 18
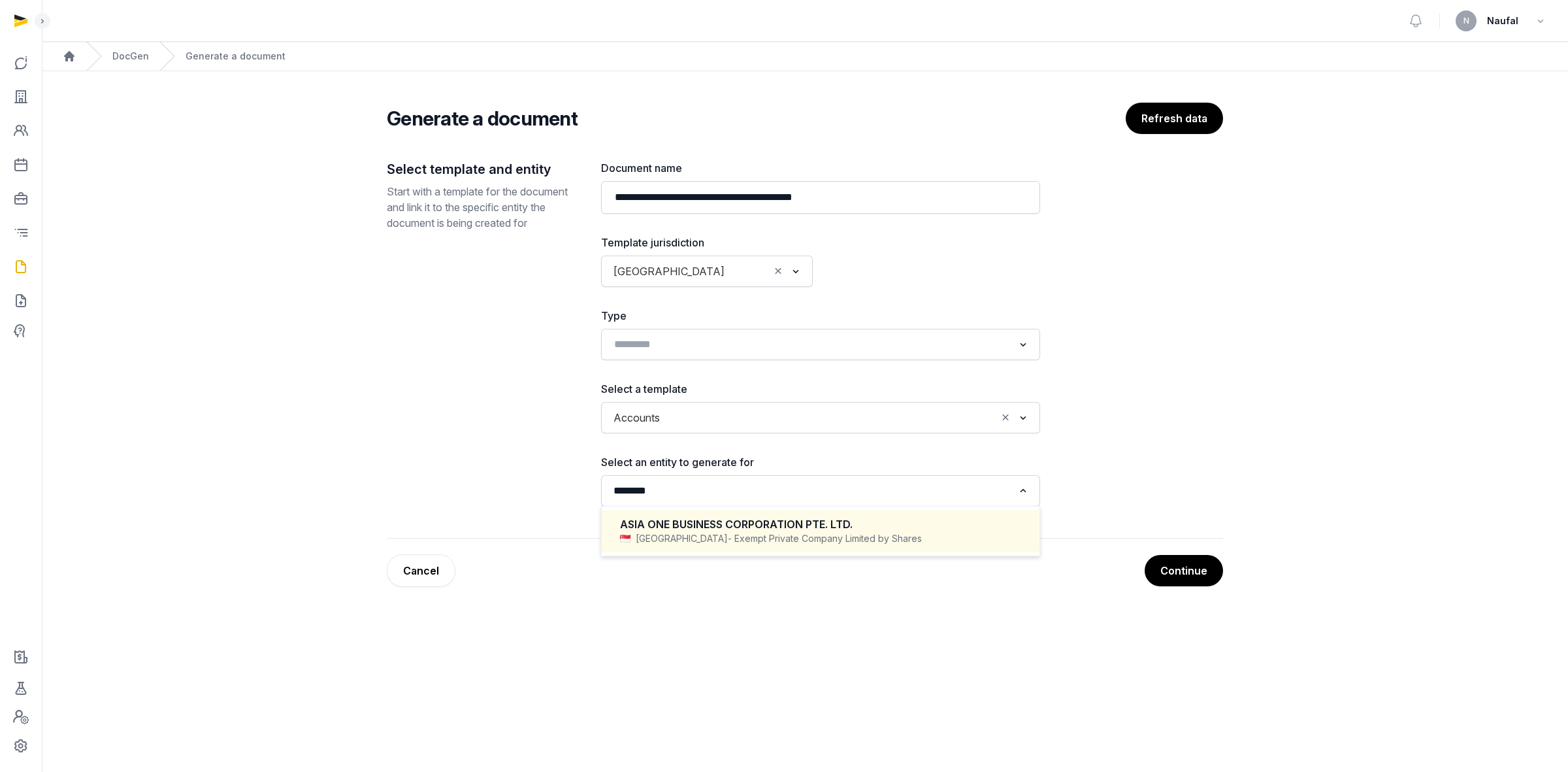
click at [761, 544] on span "- Exempt Private Company Limited by Shares" at bounding box center [824, 539] width 194 height 13
type input "********"
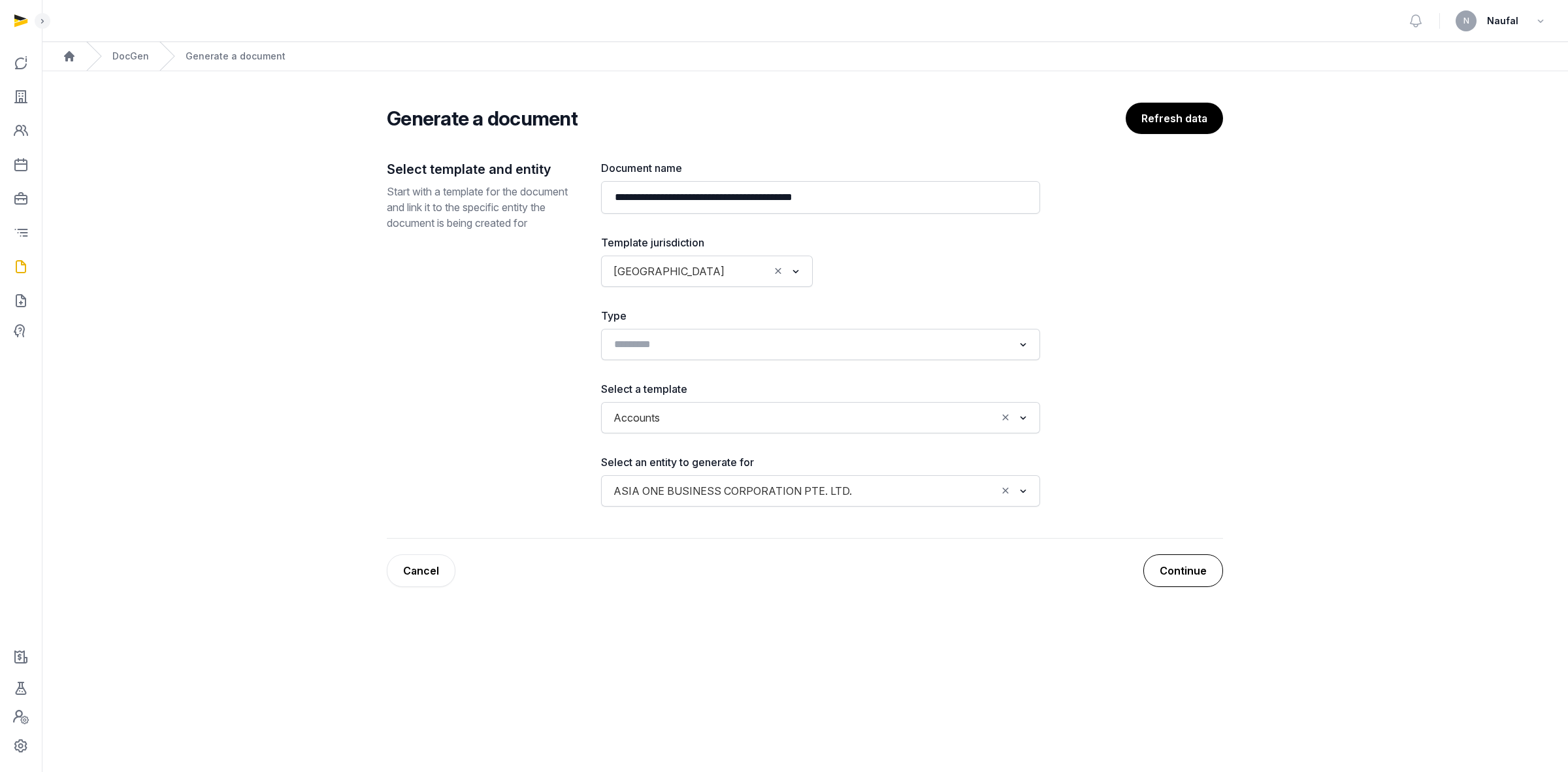
click at [1154, 564] on button "Continue" at bounding box center [1183, 571] width 80 height 33
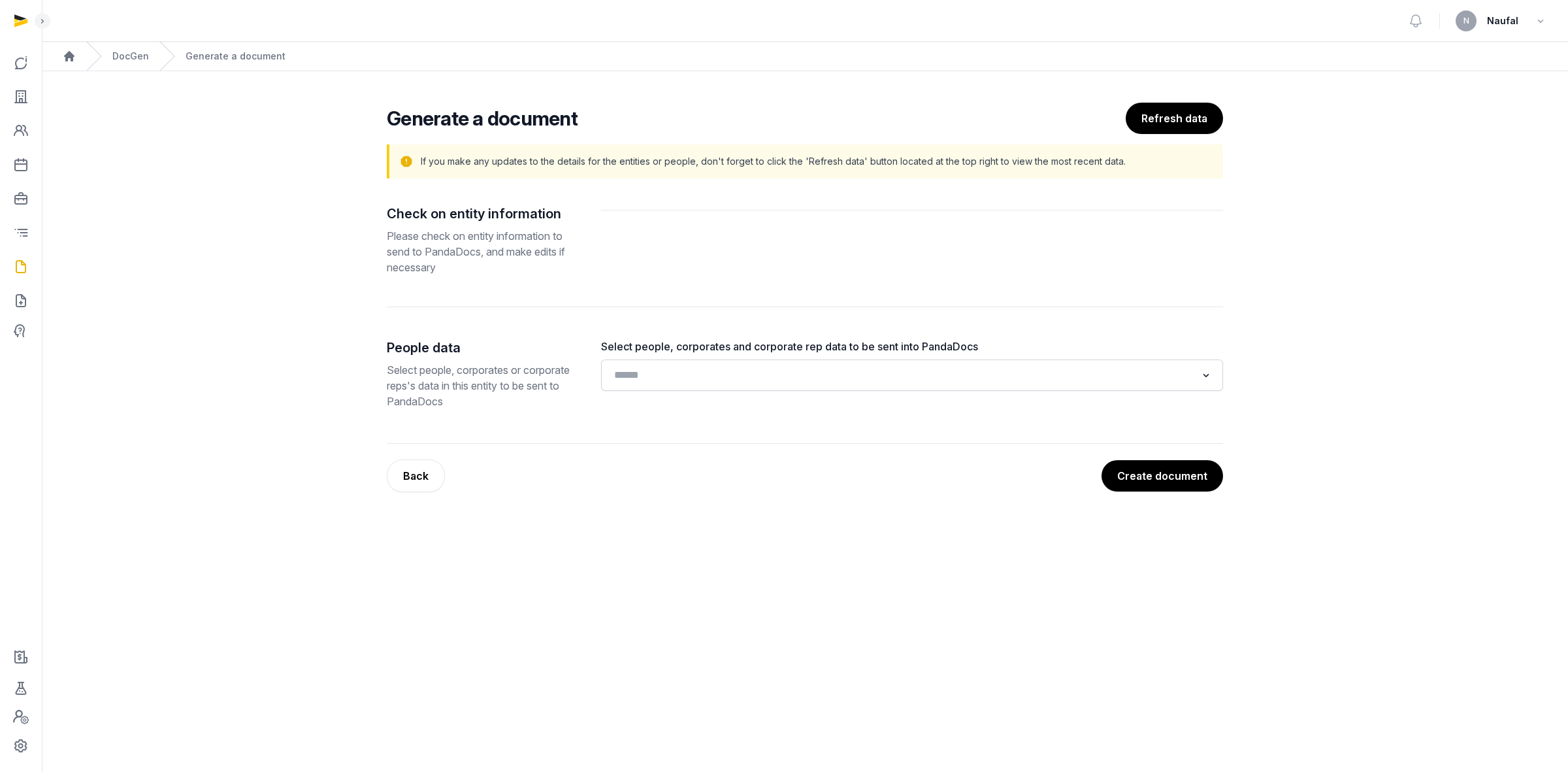
click at [778, 358] on div "Select people, corporates and corporate rep data to be sent into PandaDocs Load…" at bounding box center [912, 365] width 622 height 53
click at [775, 369] on input "Search for option" at bounding box center [903, 375] width 587 height 18
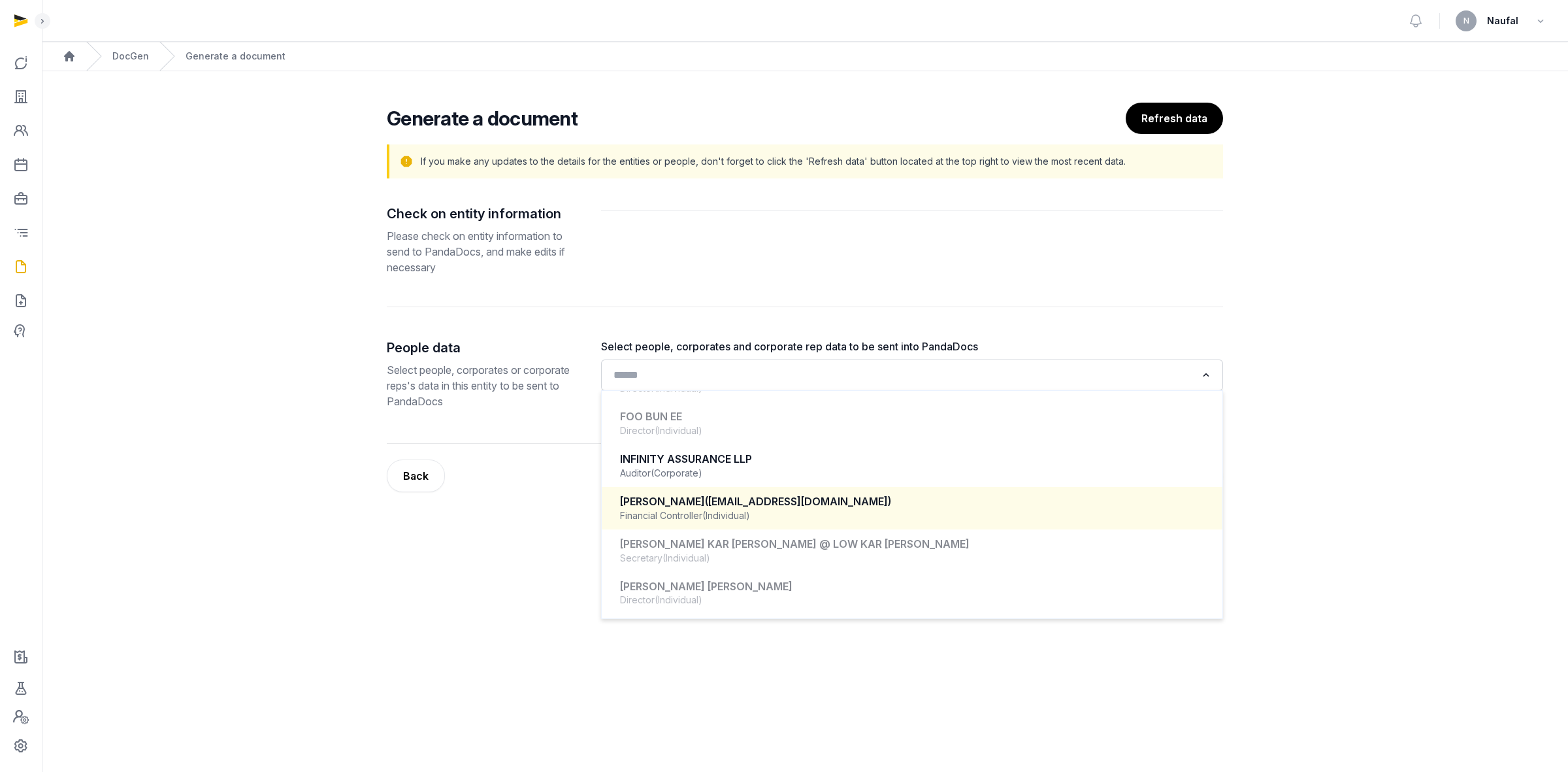
scroll to position [571, 0]
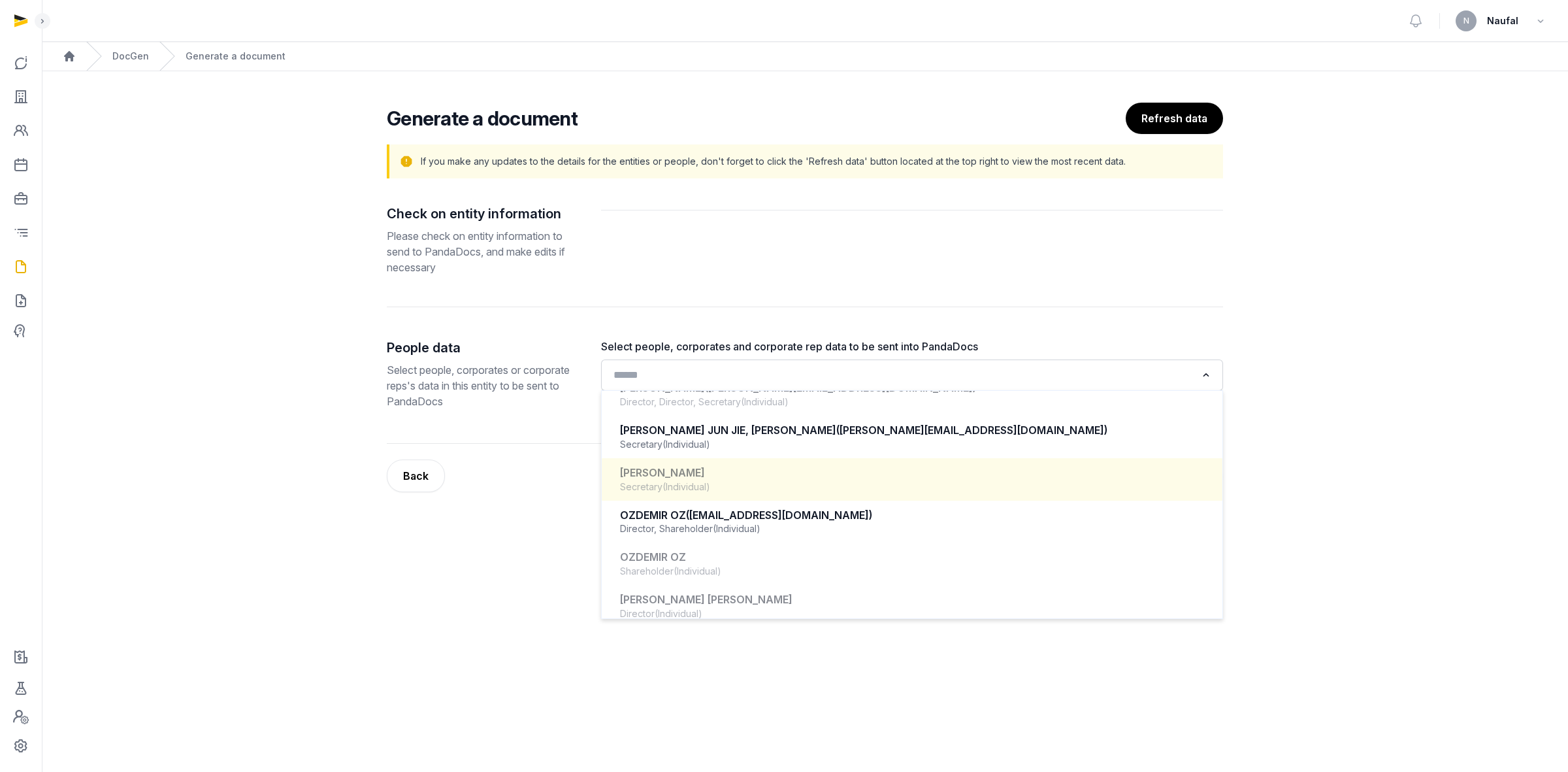
click at [757, 499] on li "ONG MING PEI Secretary (Individual)" at bounding box center [911, 479] width 620 height 42
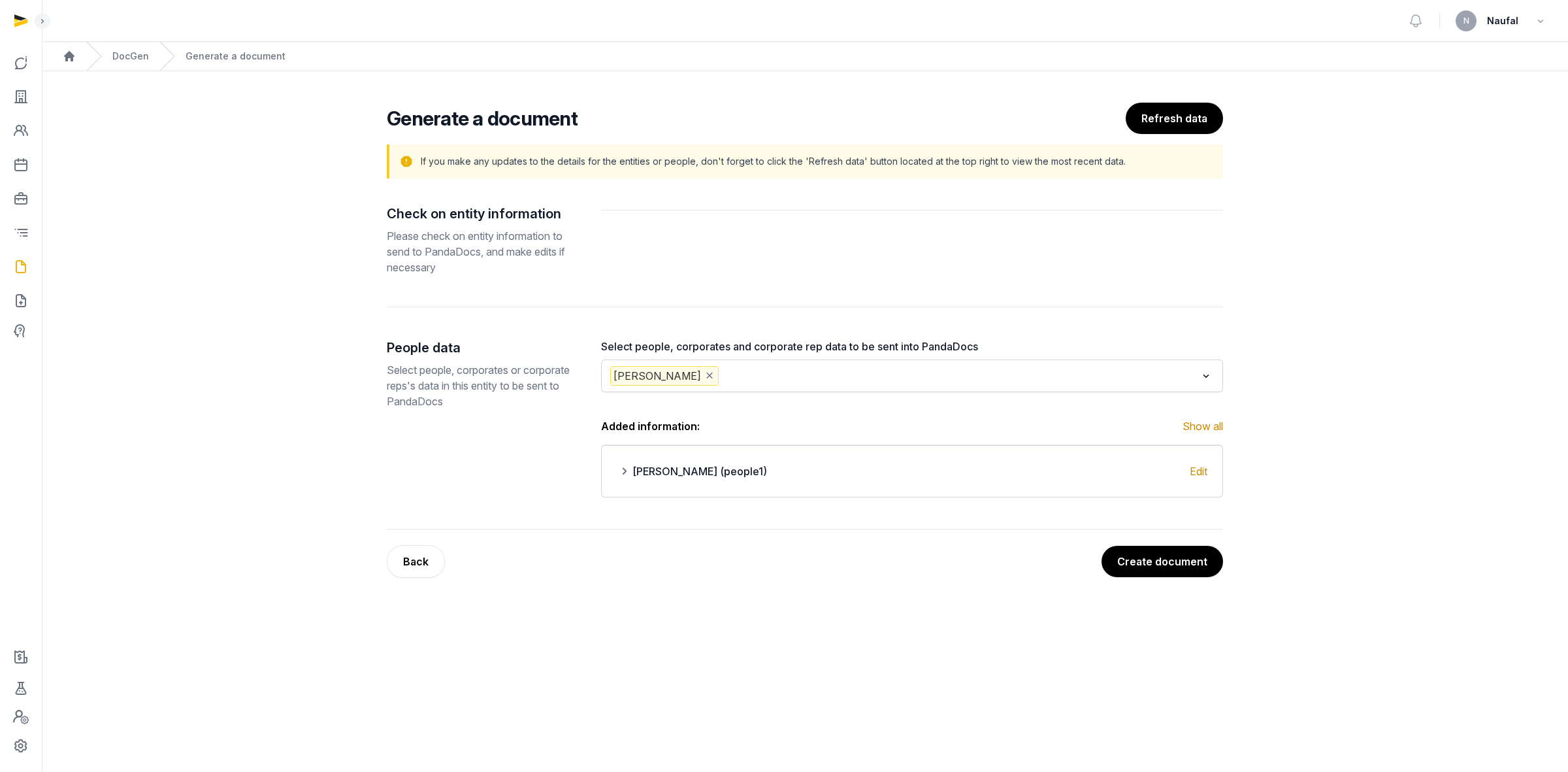
click at [704, 379] on icon "Deselect ONG MING PEI" at bounding box center [710, 376] width 11 height 14
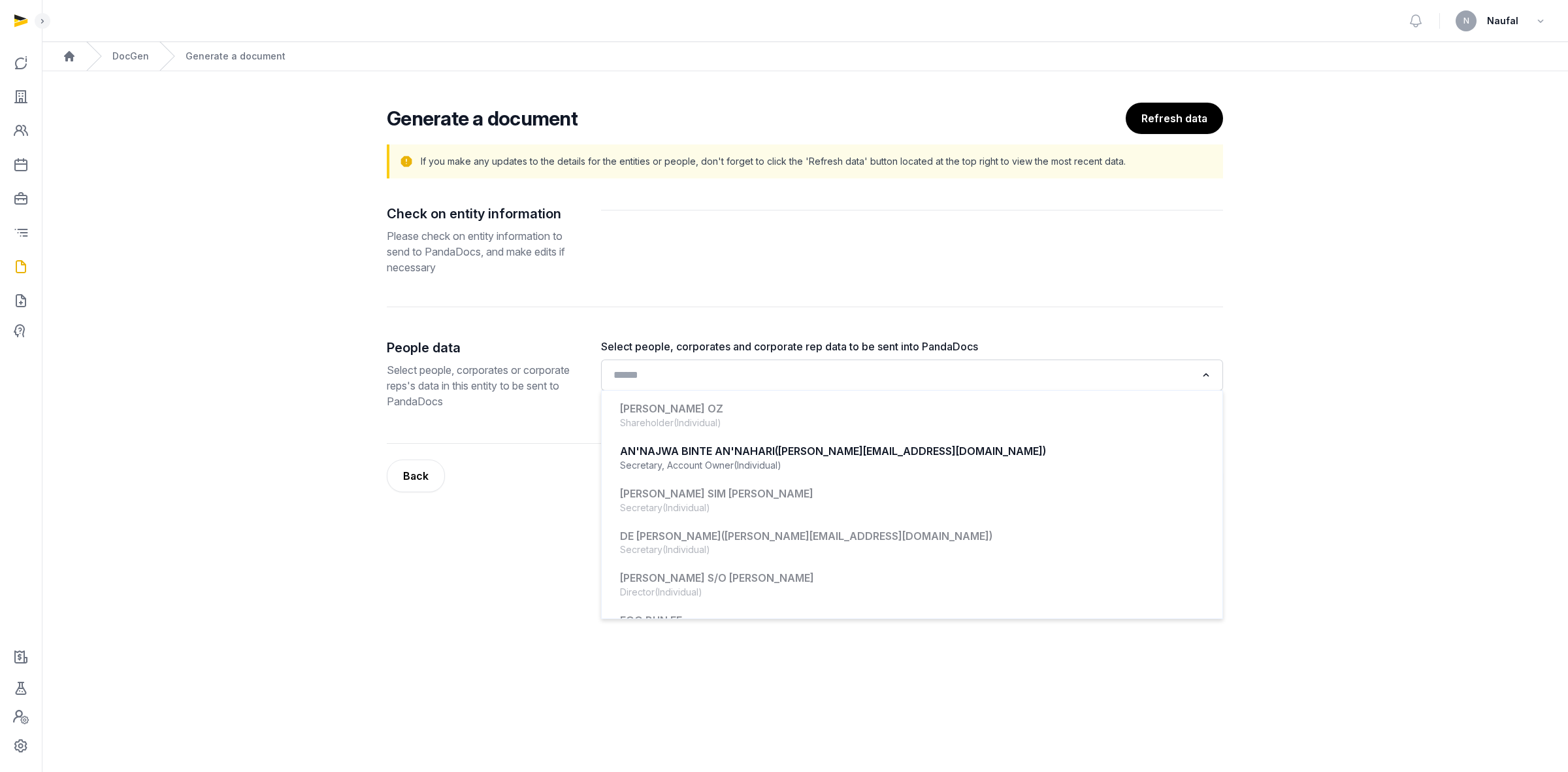
click at [696, 379] on input "Search for option" at bounding box center [903, 375] width 587 height 18
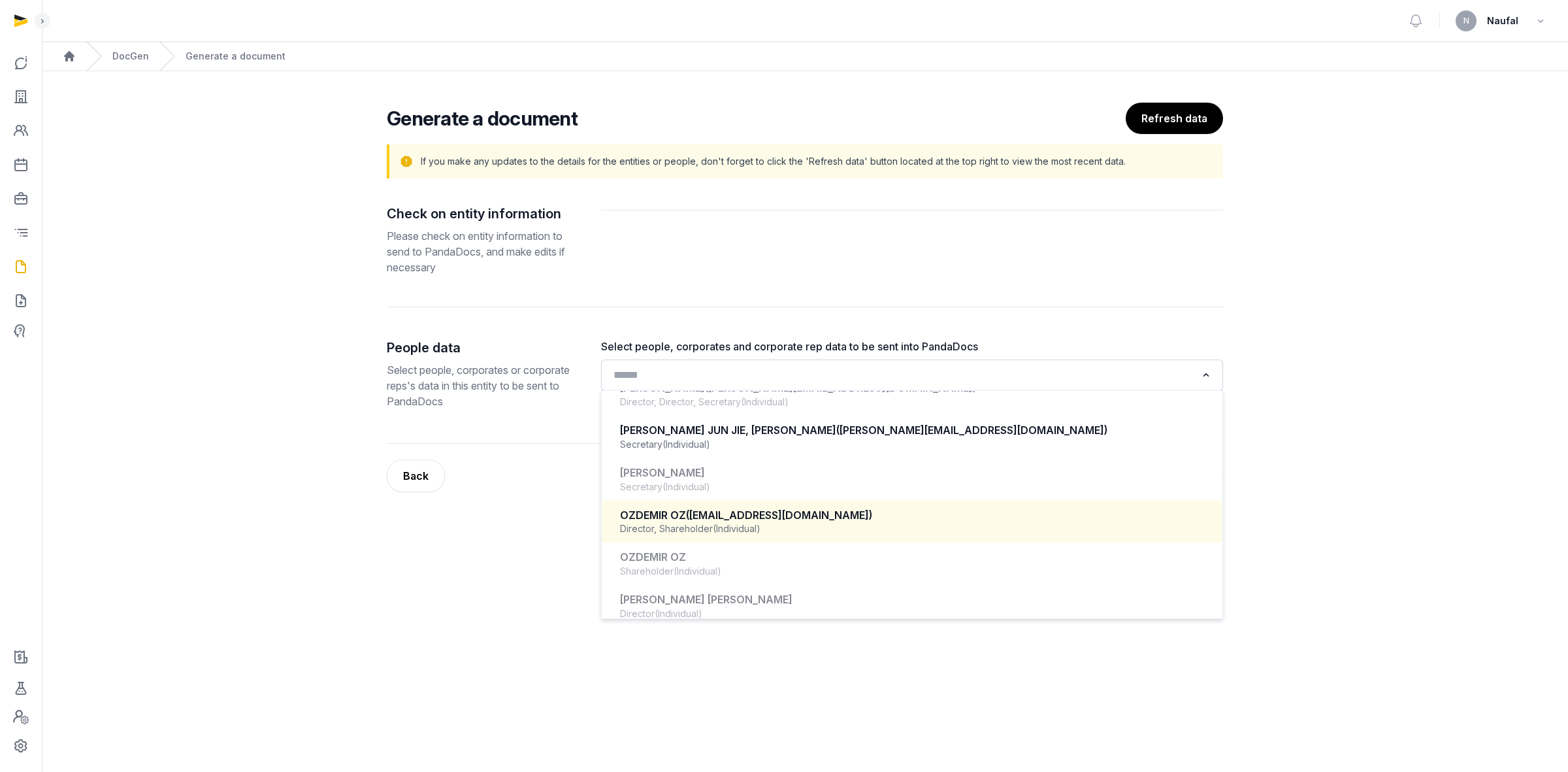
click at [712, 518] on span "(oz@oceaanixx.com)" at bounding box center [779, 515] width 186 height 13
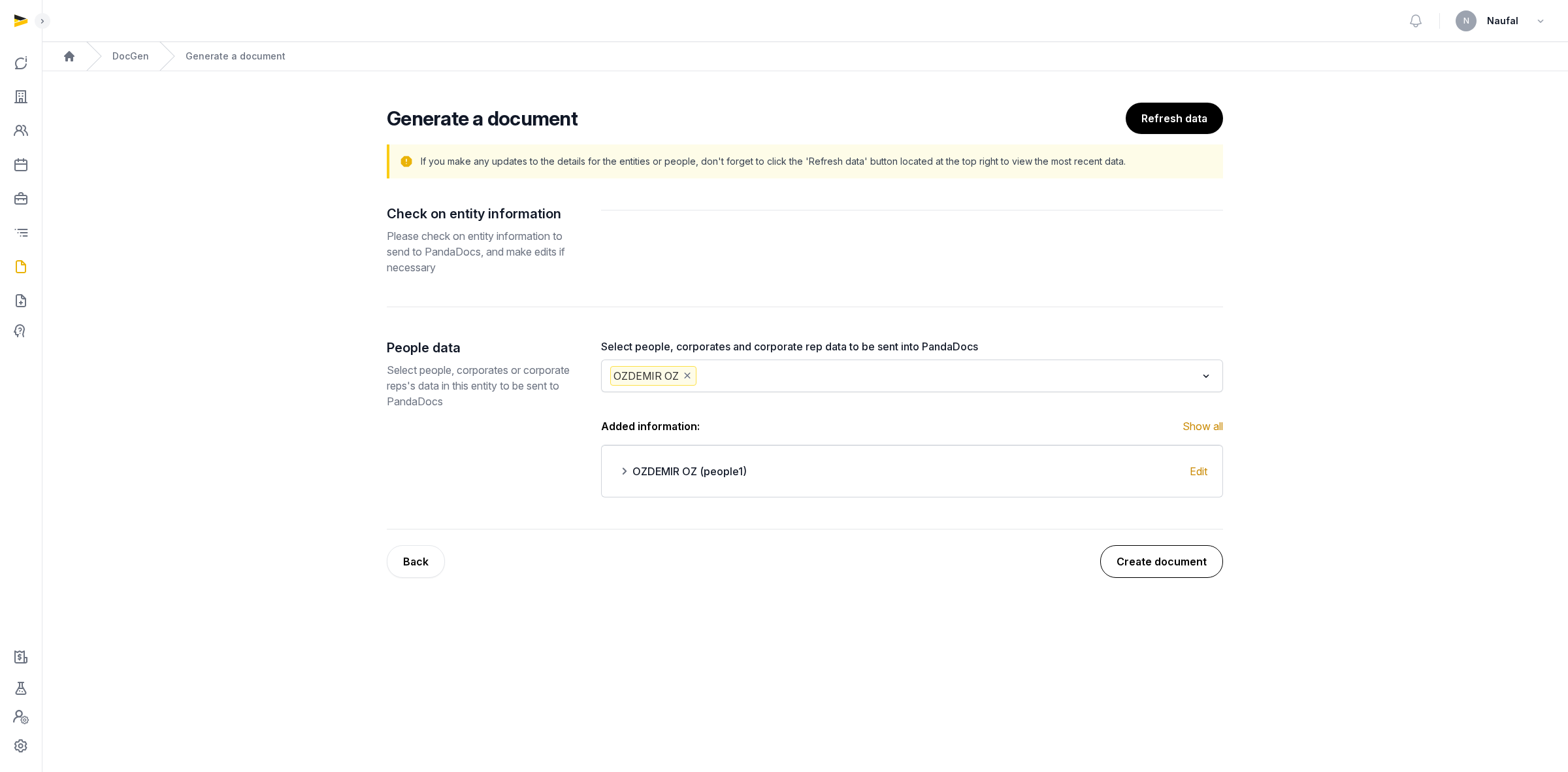
click at [1172, 557] on button "Create document" at bounding box center [1161, 561] width 123 height 33
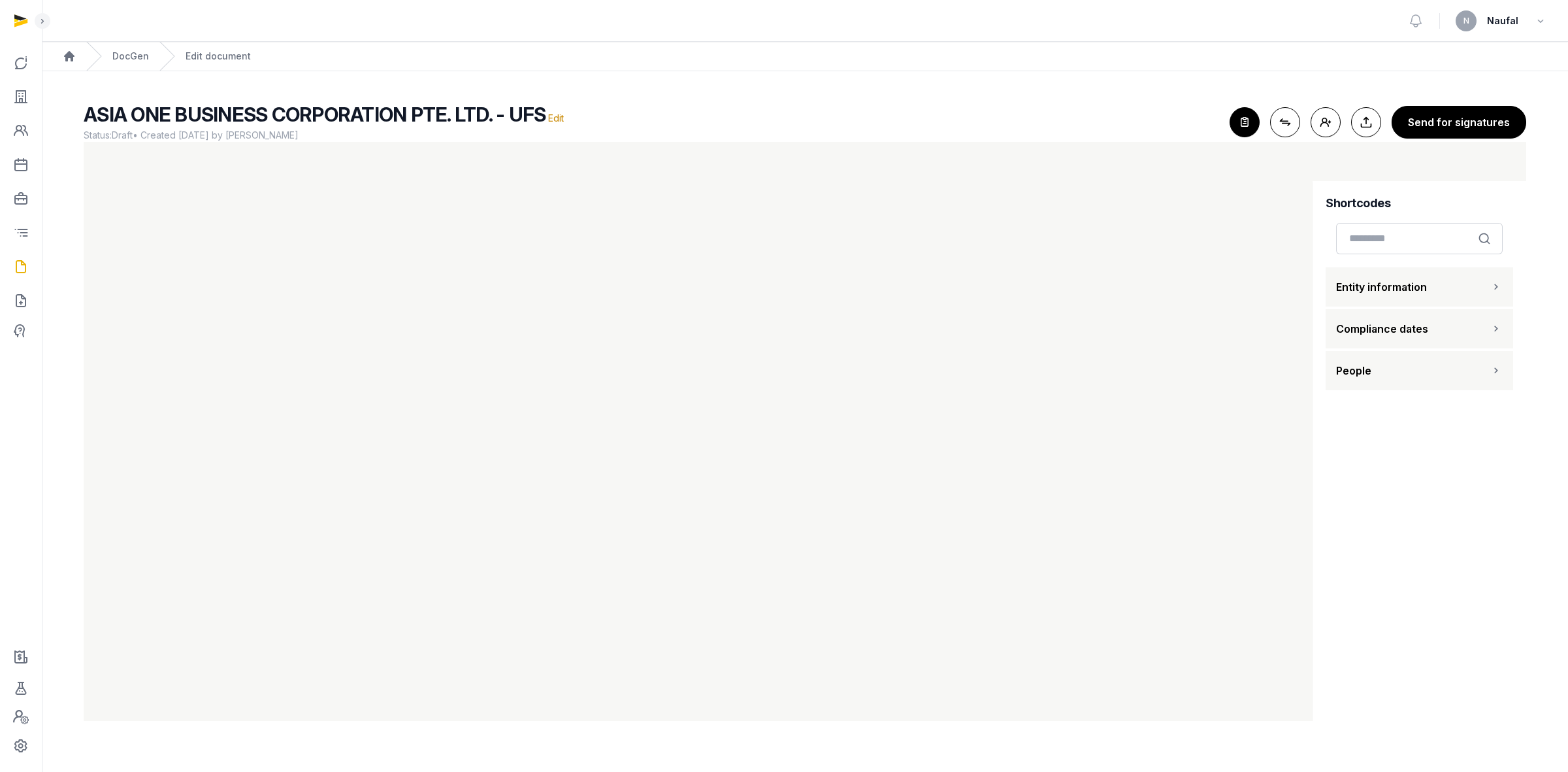
click at [1451, 285] on button "Entity information" at bounding box center [1418, 287] width 187 height 40
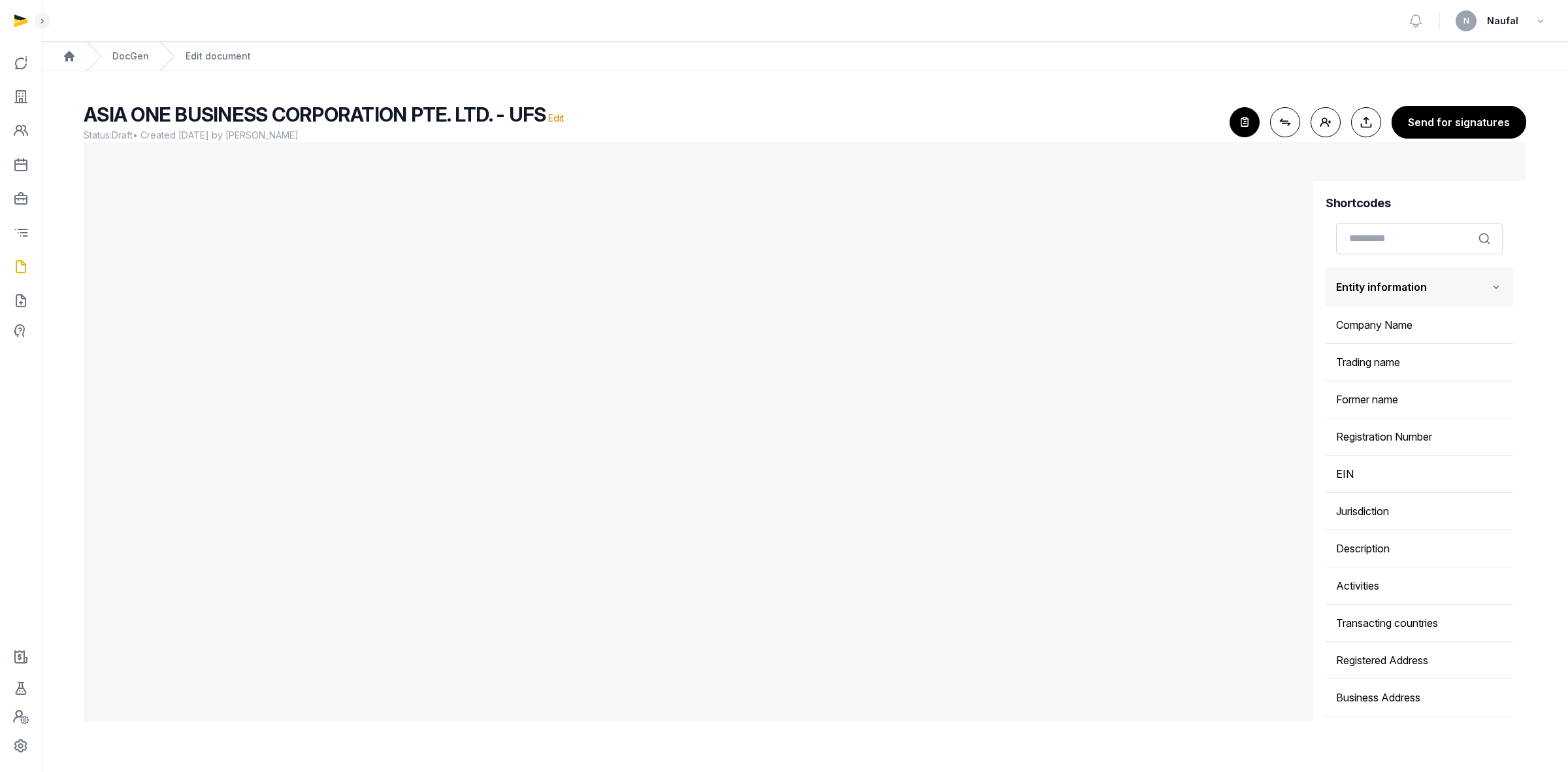
click at [1454, 284] on button "Entity information" at bounding box center [1418, 287] width 187 height 40
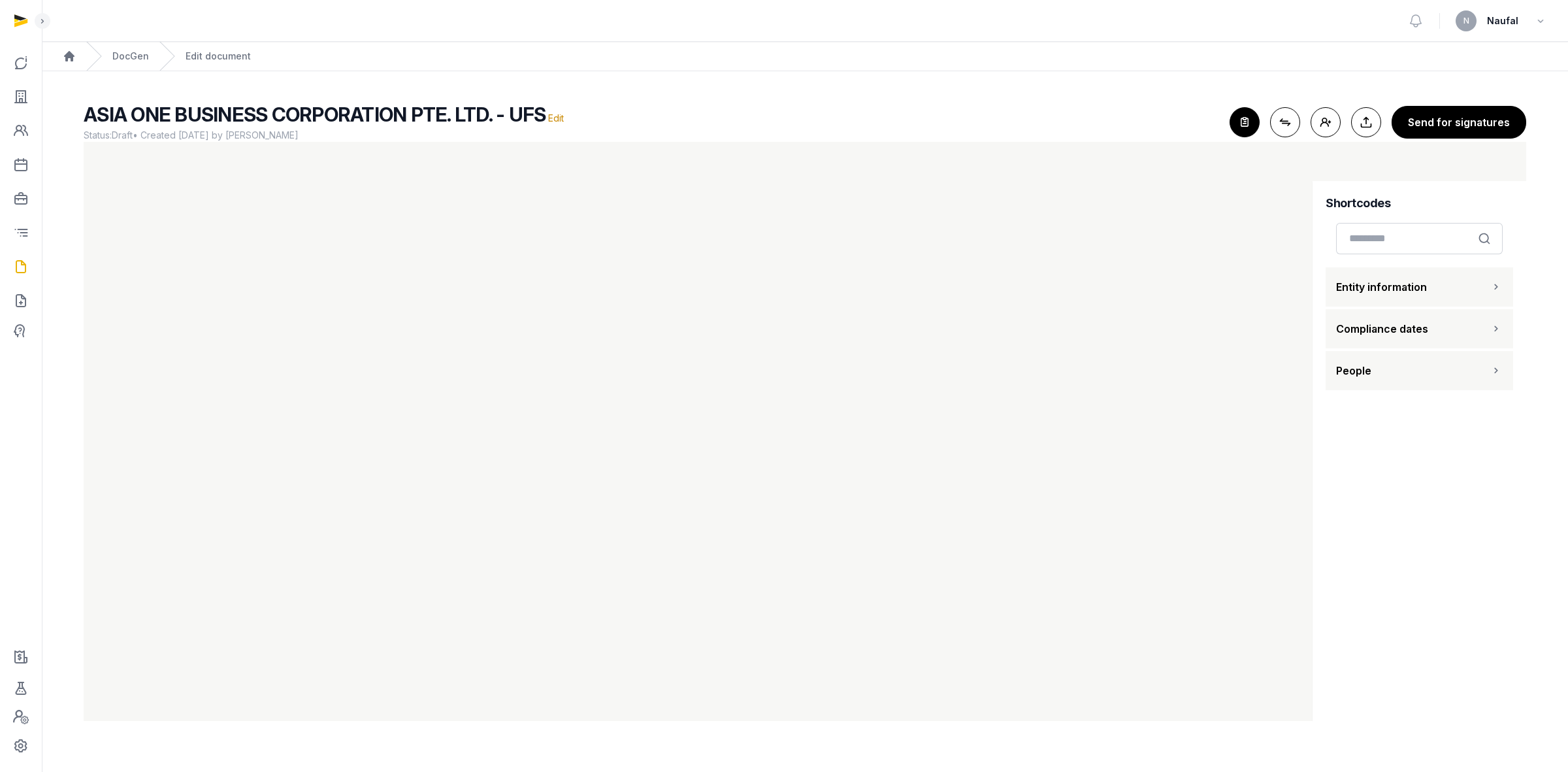
click at [1457, 329] on button "Compliance dates" at bounding box center [1418, 329] width 187 height 40
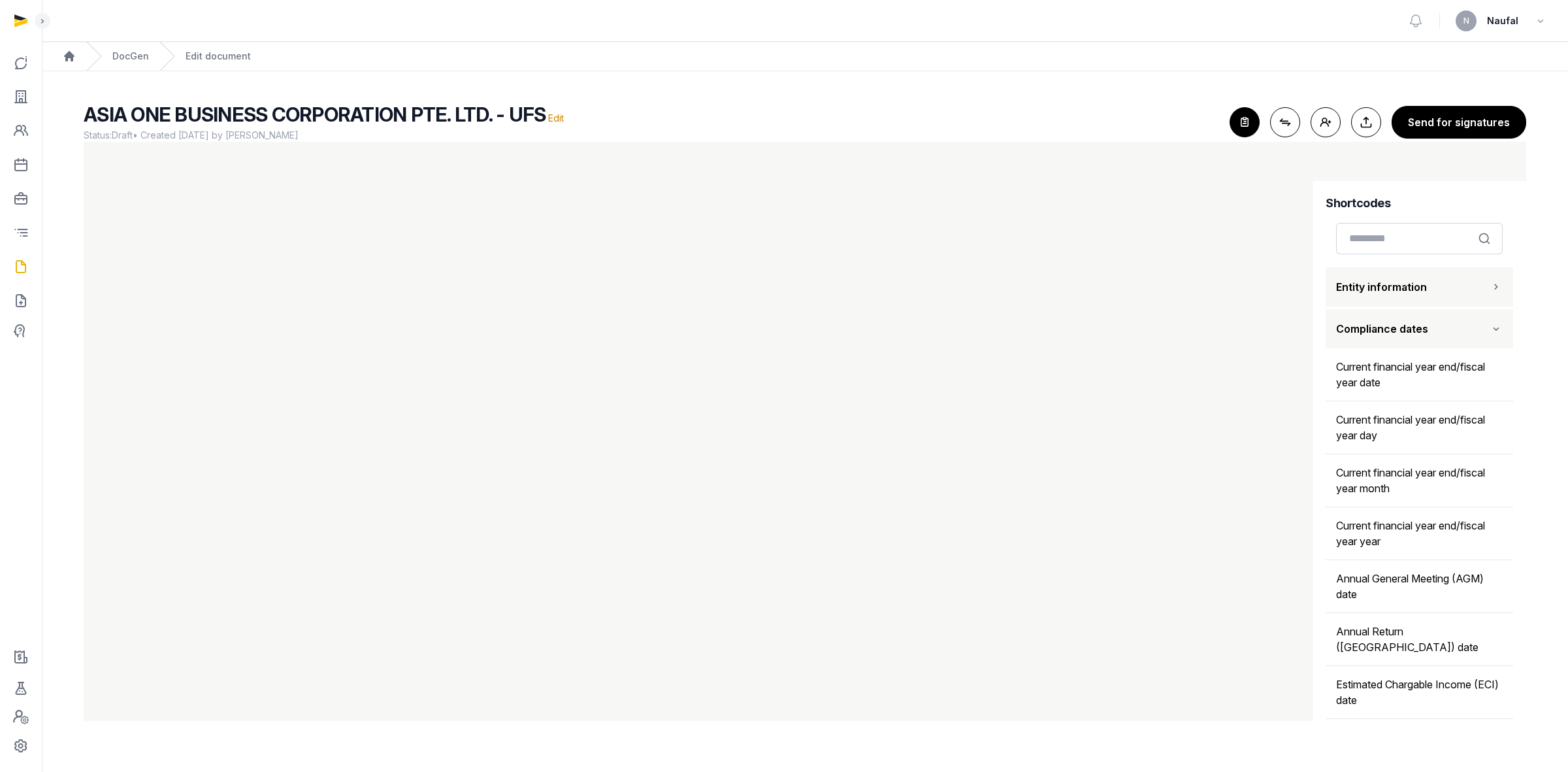
click at [1457, 329] on button "Compliance dates" at bounding box center [1418, 329] width 187 height 40
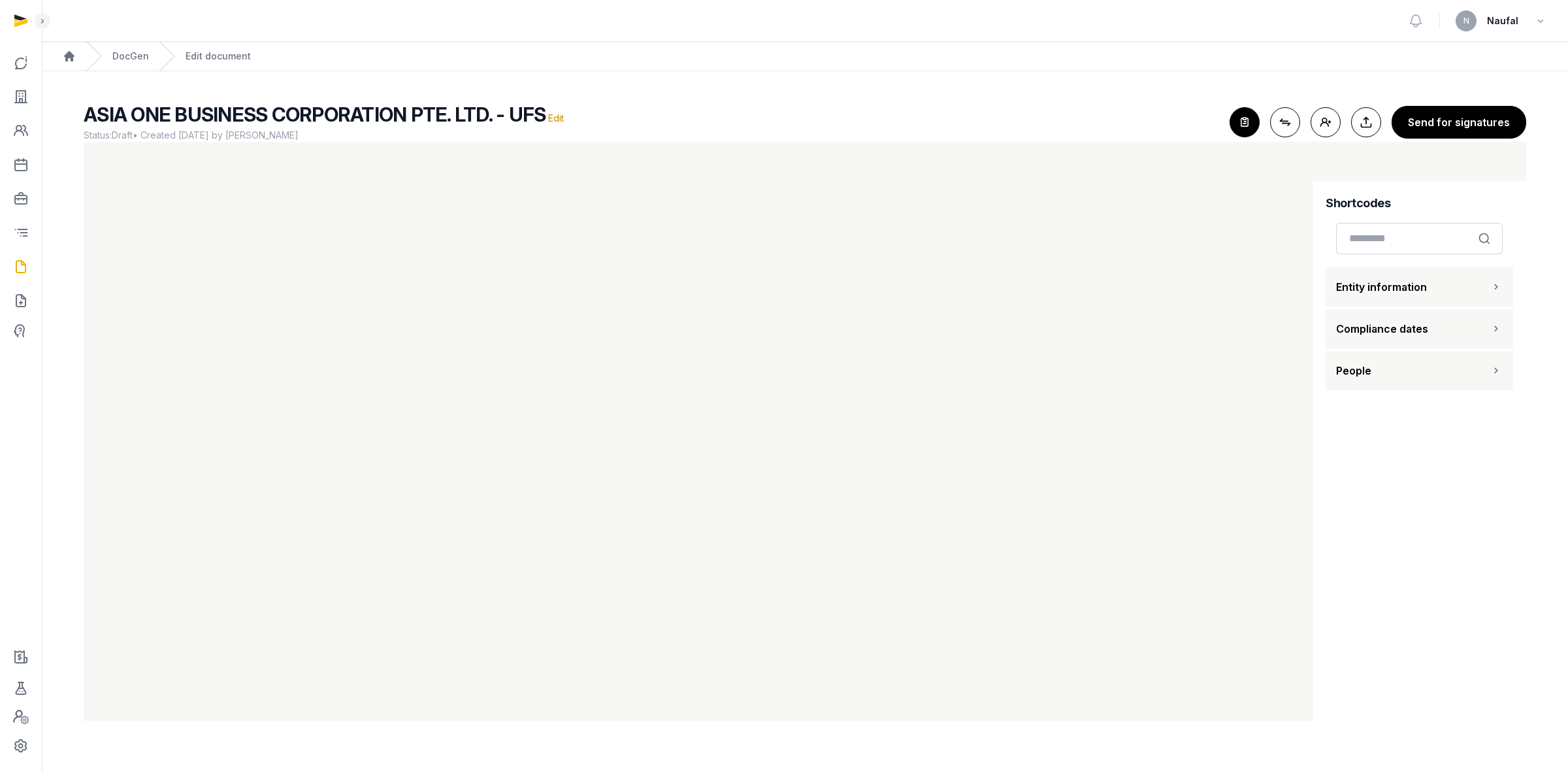
click at [1451, 375] on button "People" at bounding box center [1418, 371] width 187 height 40
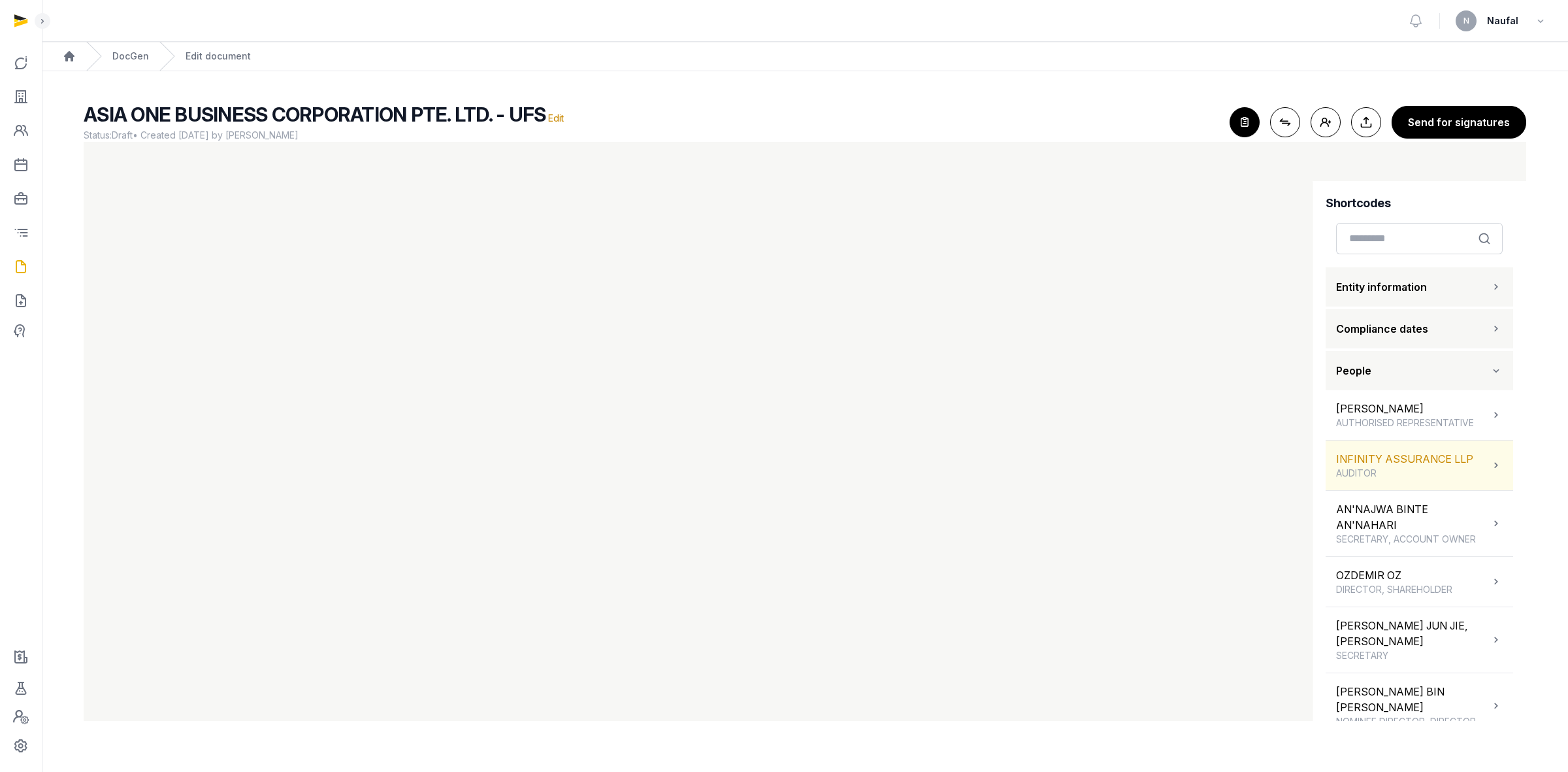
click at [1465, 466] on div "INFINITY ASSURANCE LLP AUDITOR" at bounding box center [1405, 465] width 137 height 29
click at [1465, 466] on div "INFINITY ASSURANCE LLP AUDITOR" at bounding box center [1402, 465] width 132 height 29
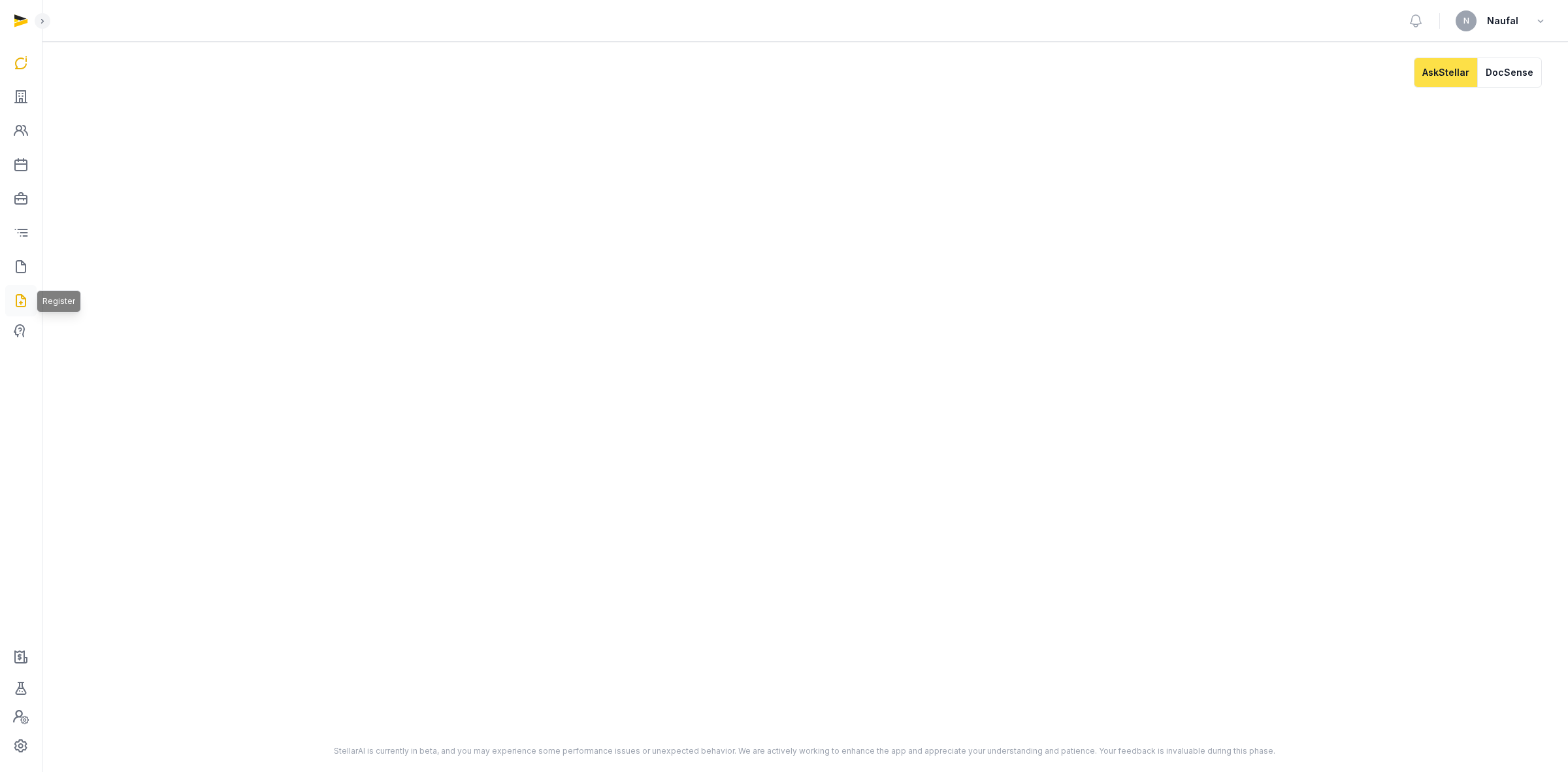
click at [14, 298] on icon at bounding box center [21, 300] width 16 height 21
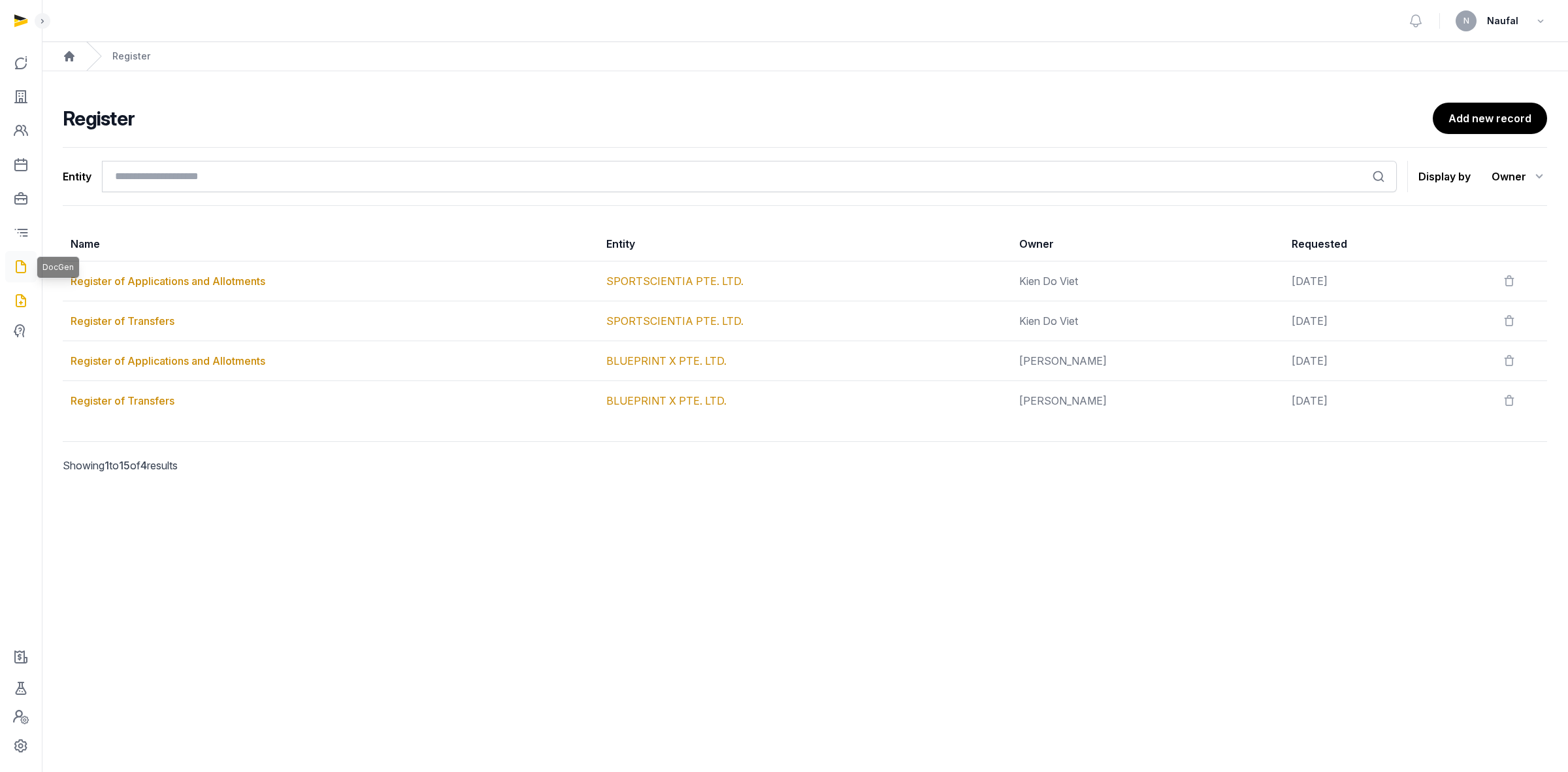
click at [20, 272] on icon at bounding box center [21, 266] width 16 height 21
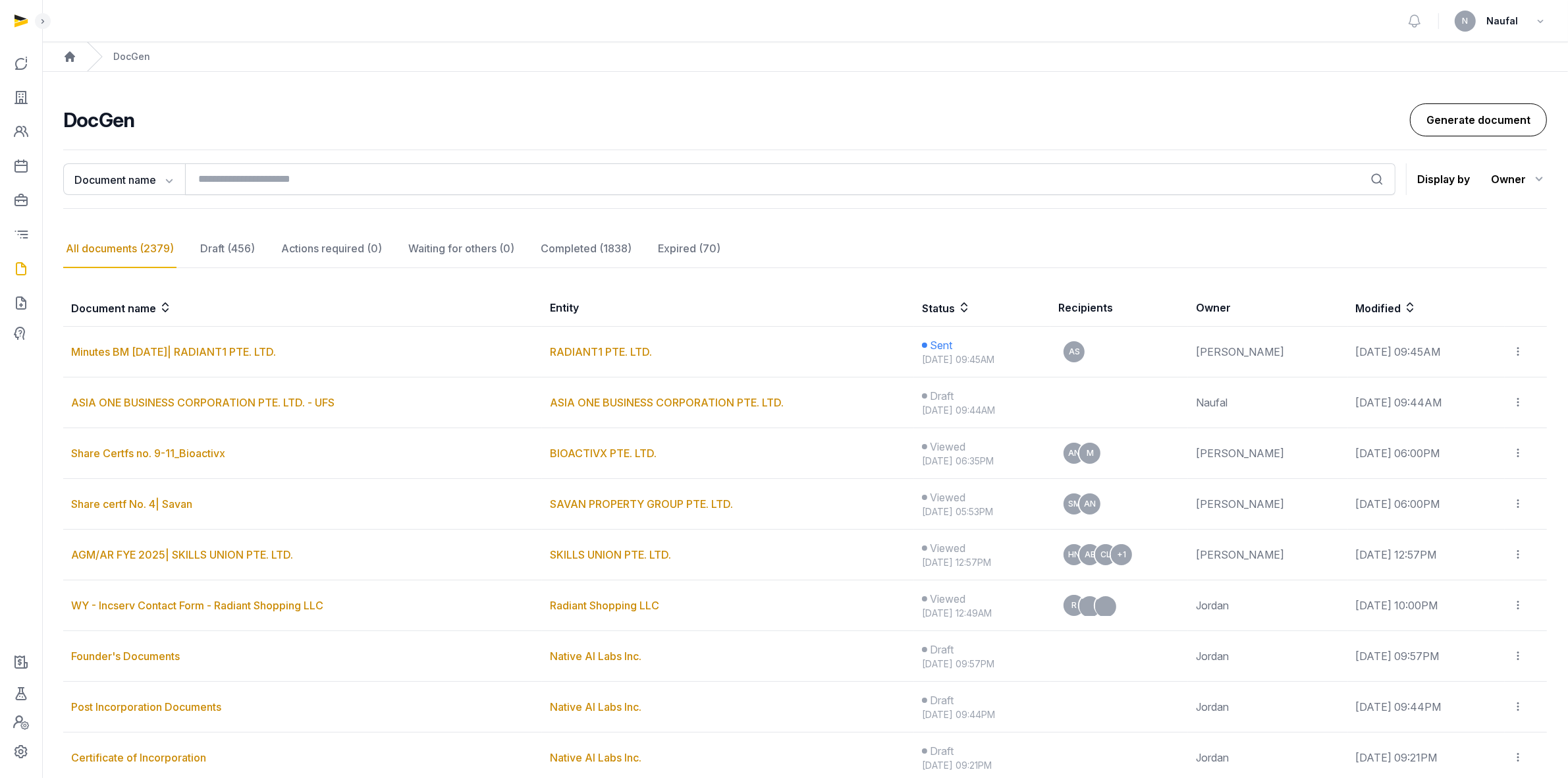
click at [1482, 112] on link "Generate document" at bounding box center [1478, 120] width 137 height 33
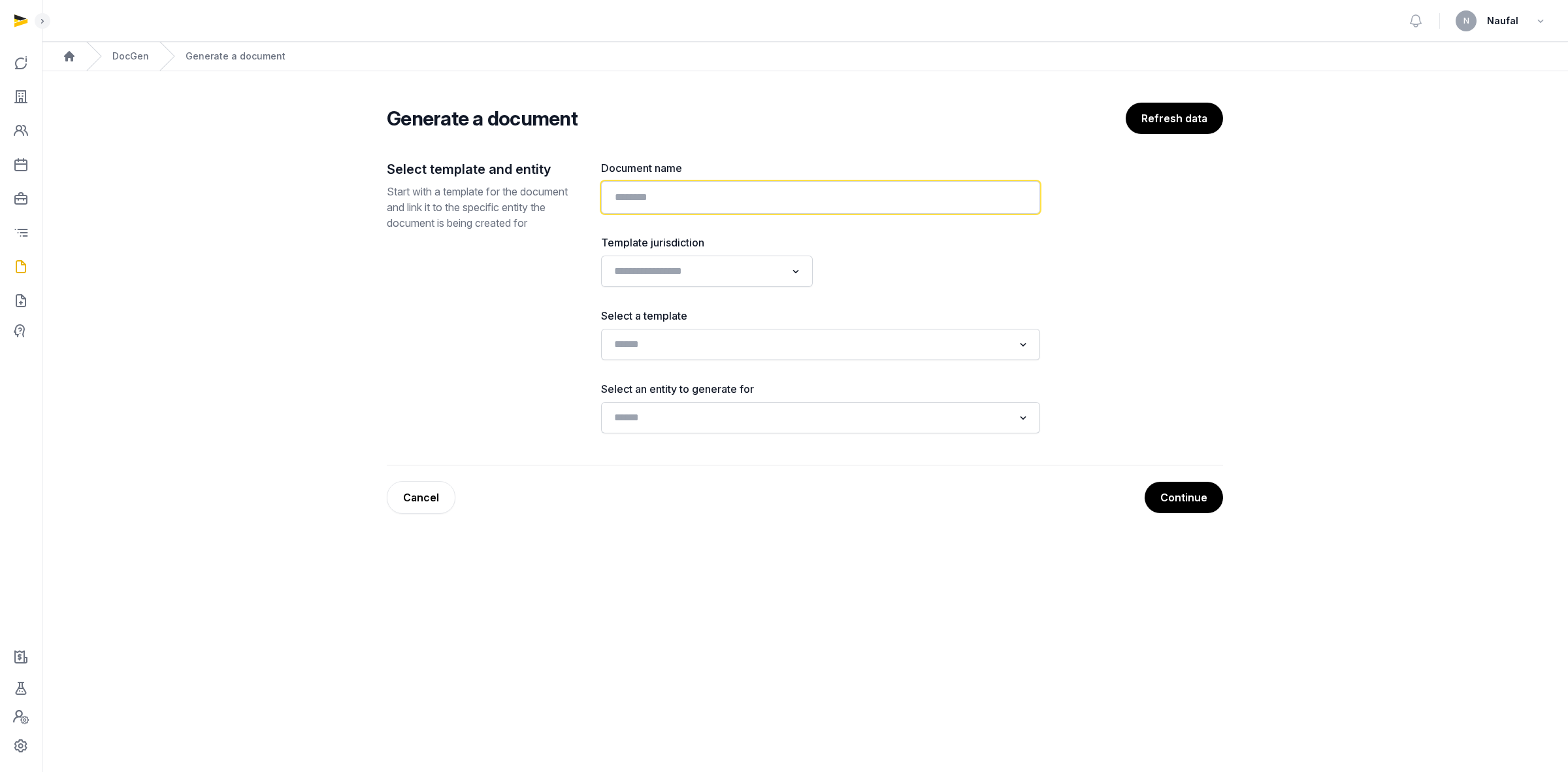
click at [792, 189] on input "text" at bounding box center [821, 197] width 439 height 33
paste input "**********"
type input "**********"
click at [726, 273] on input "Search for option" at bounding box center [697, 270] width 177 height 18
click at [1007, 291] on div "**********" at bounding box center [821, 297] width 439 height 273
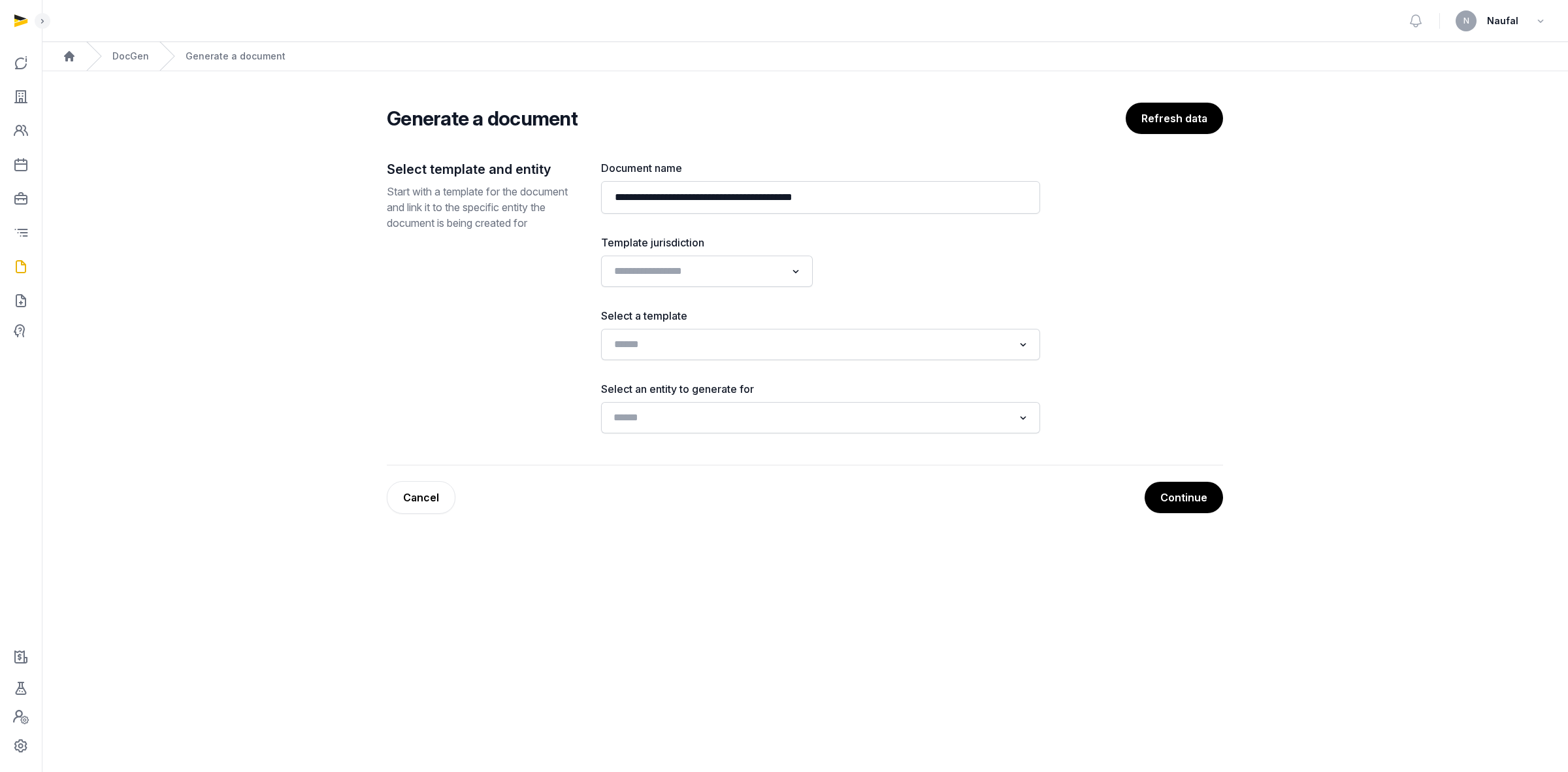
click at [842, 422] on input "Search for option" at bounding box center [811, 417] width 405 height 18
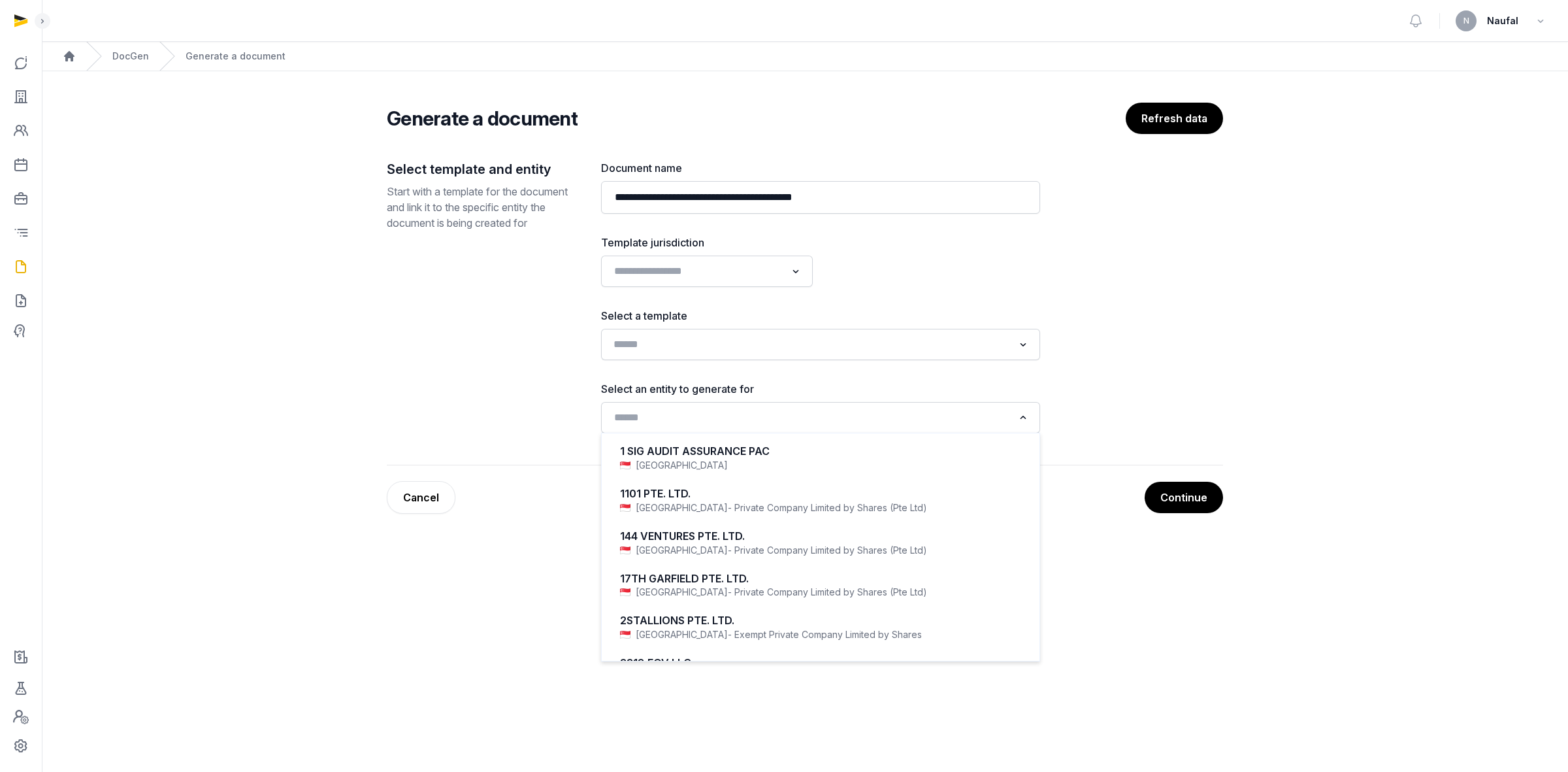
click at [845, 351] on input "Search for option" at bounding box center [811, 344] width 405 height 18
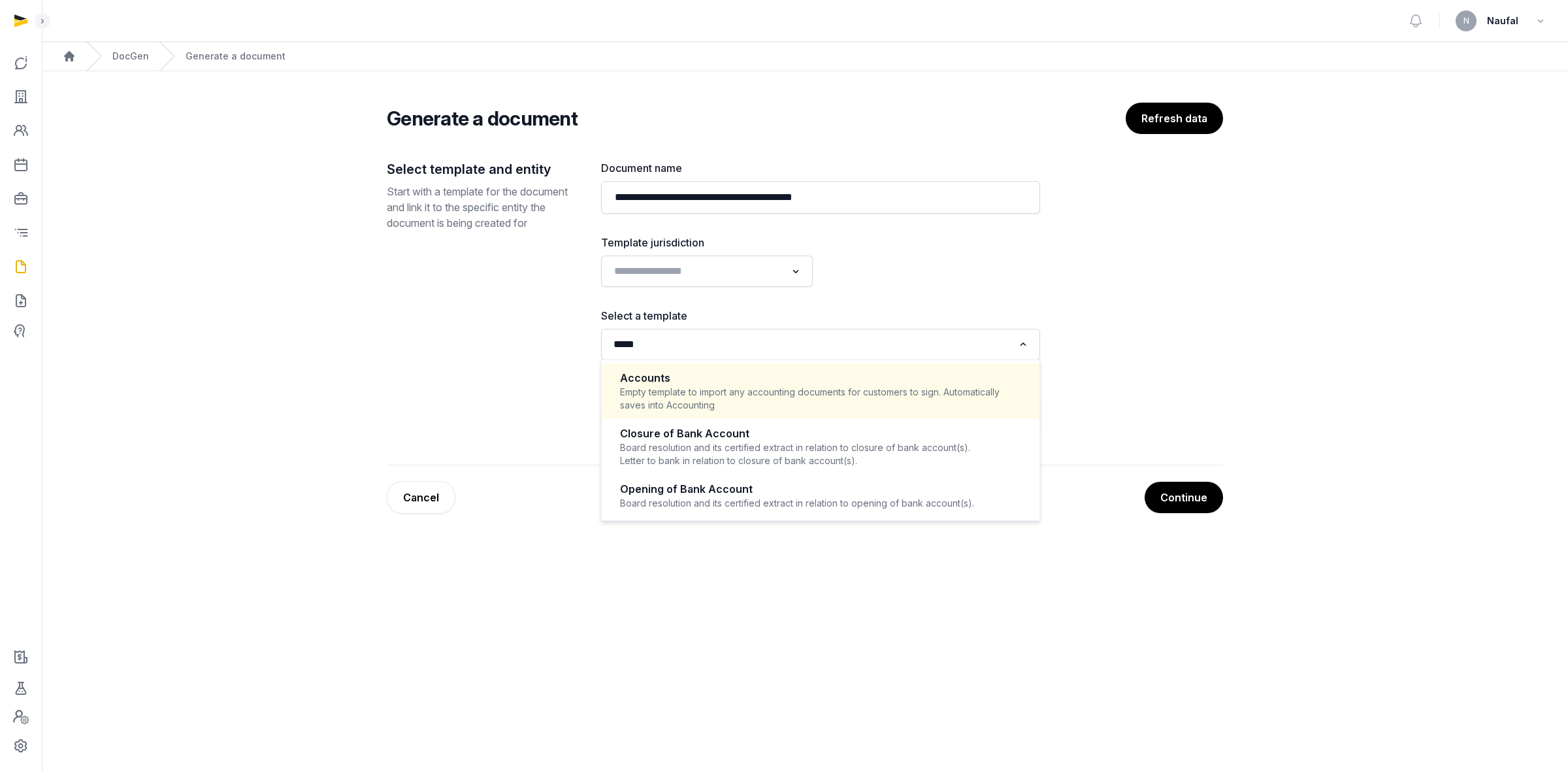
click at [795, 388] on div "Empty template to import any accounting documents for customers to sign. Automa…" at bounding box center [821, 399] width 401 height 26
type input "*****"
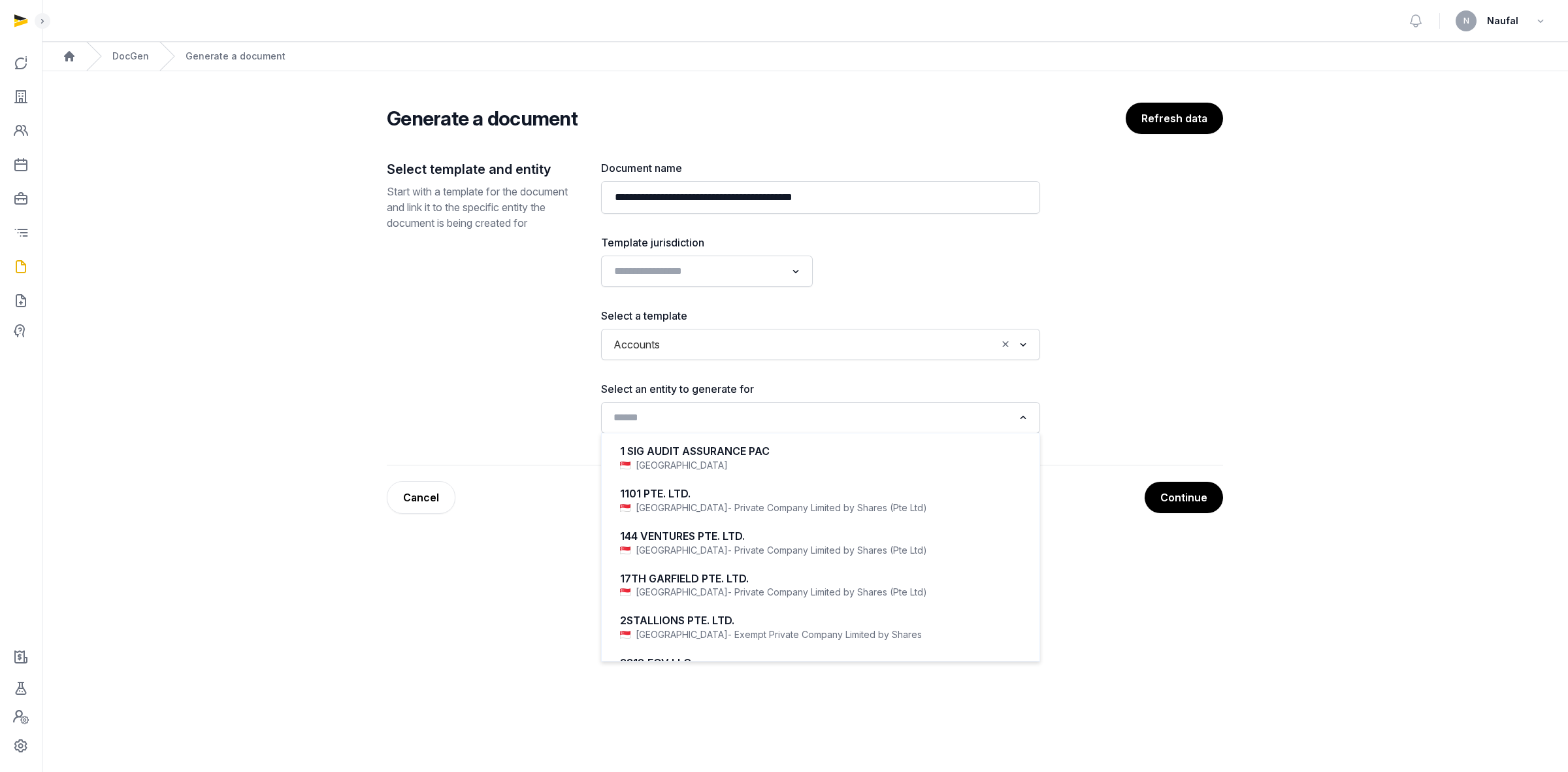
click at [760, 412] on input "Search for option" at bounding box center [811, 417] width 405 height 18
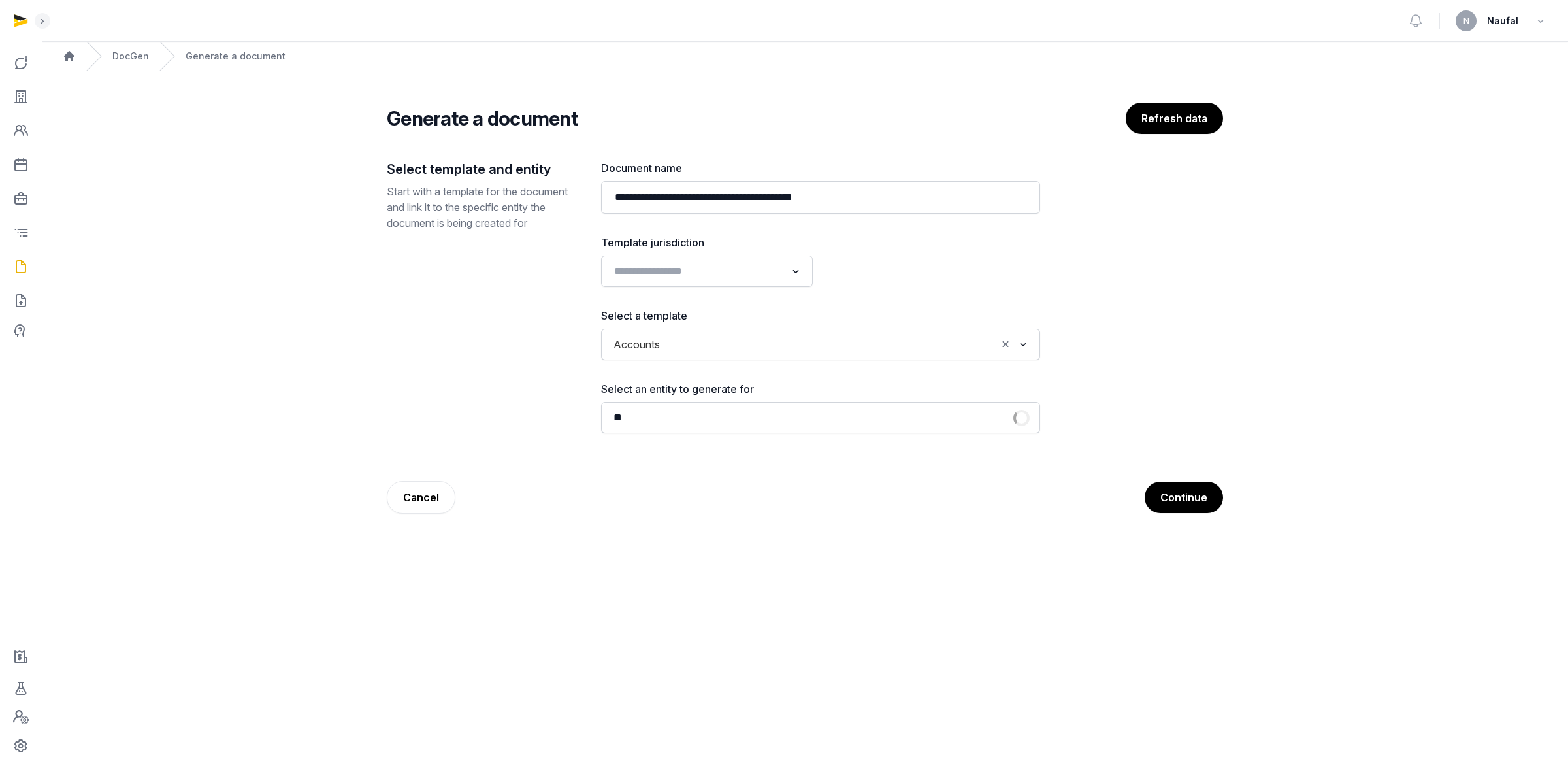
type input "*"
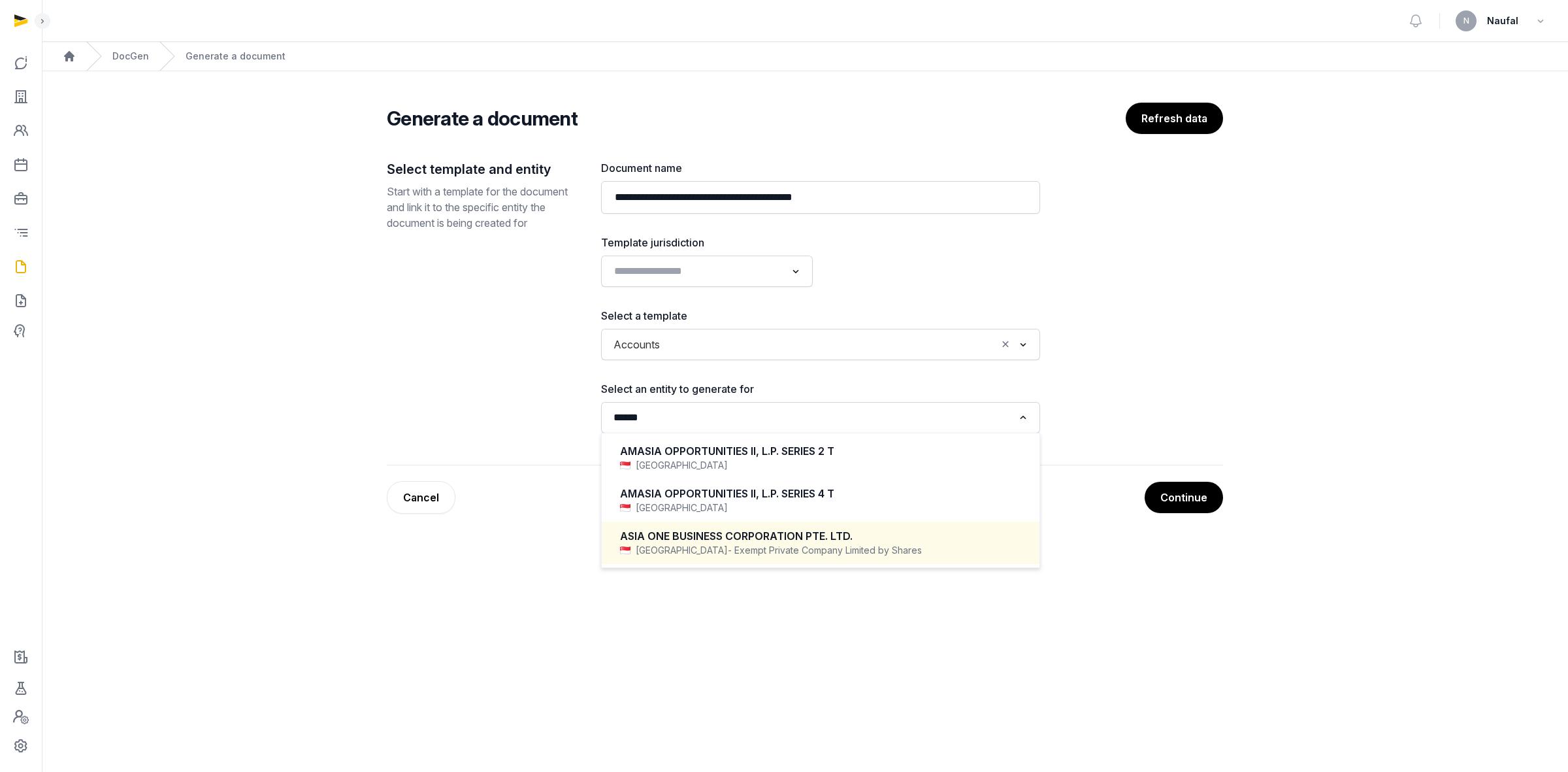
click at [728, 544] on span "- Exempt Private Company Limited by Shares" at bounding box center [824, 551] width 194 height 13
type input "******"
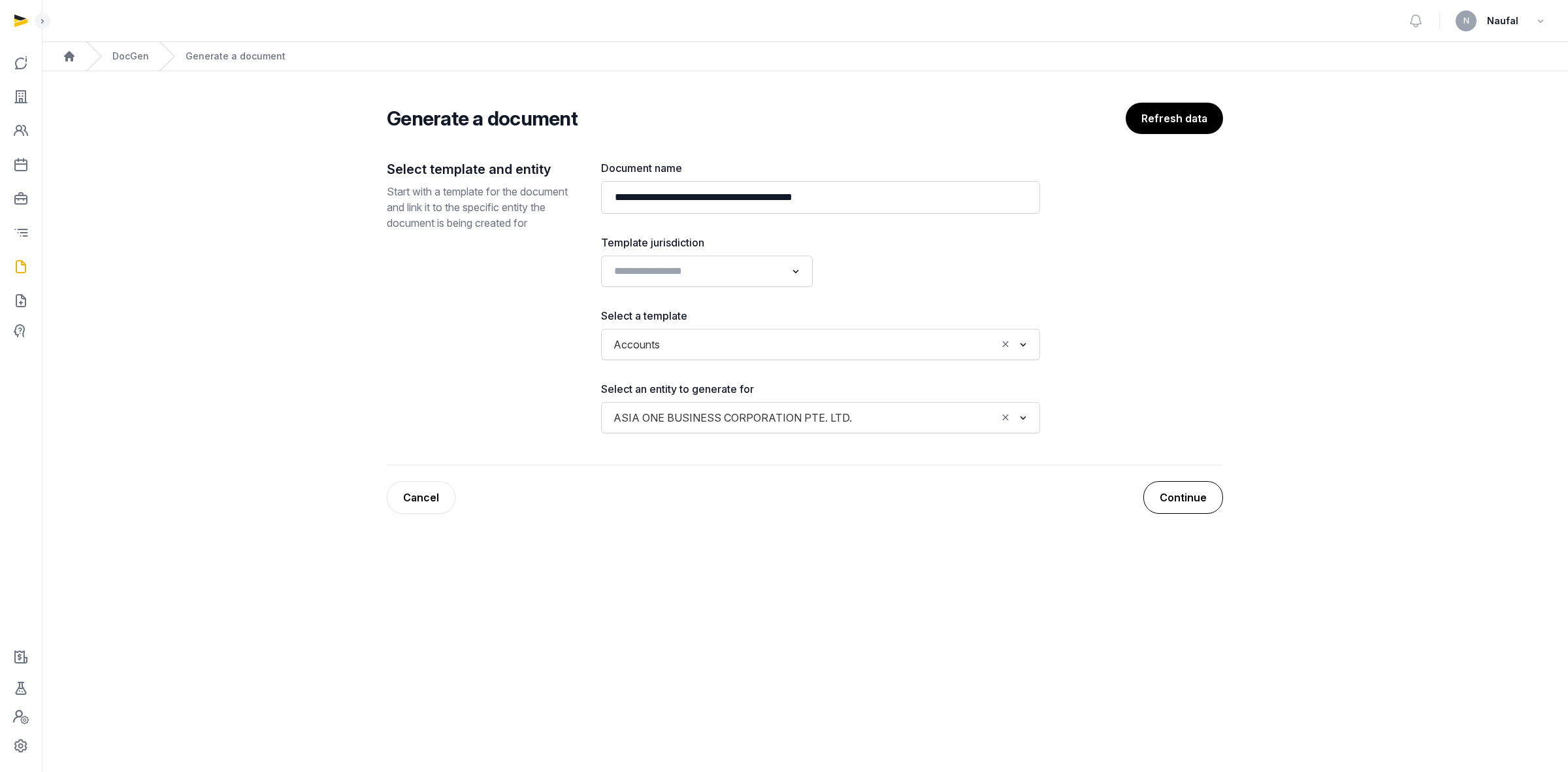
click at [1163, 491] on button "Continue" at bounding box center [1183, 497] width 80 height 33
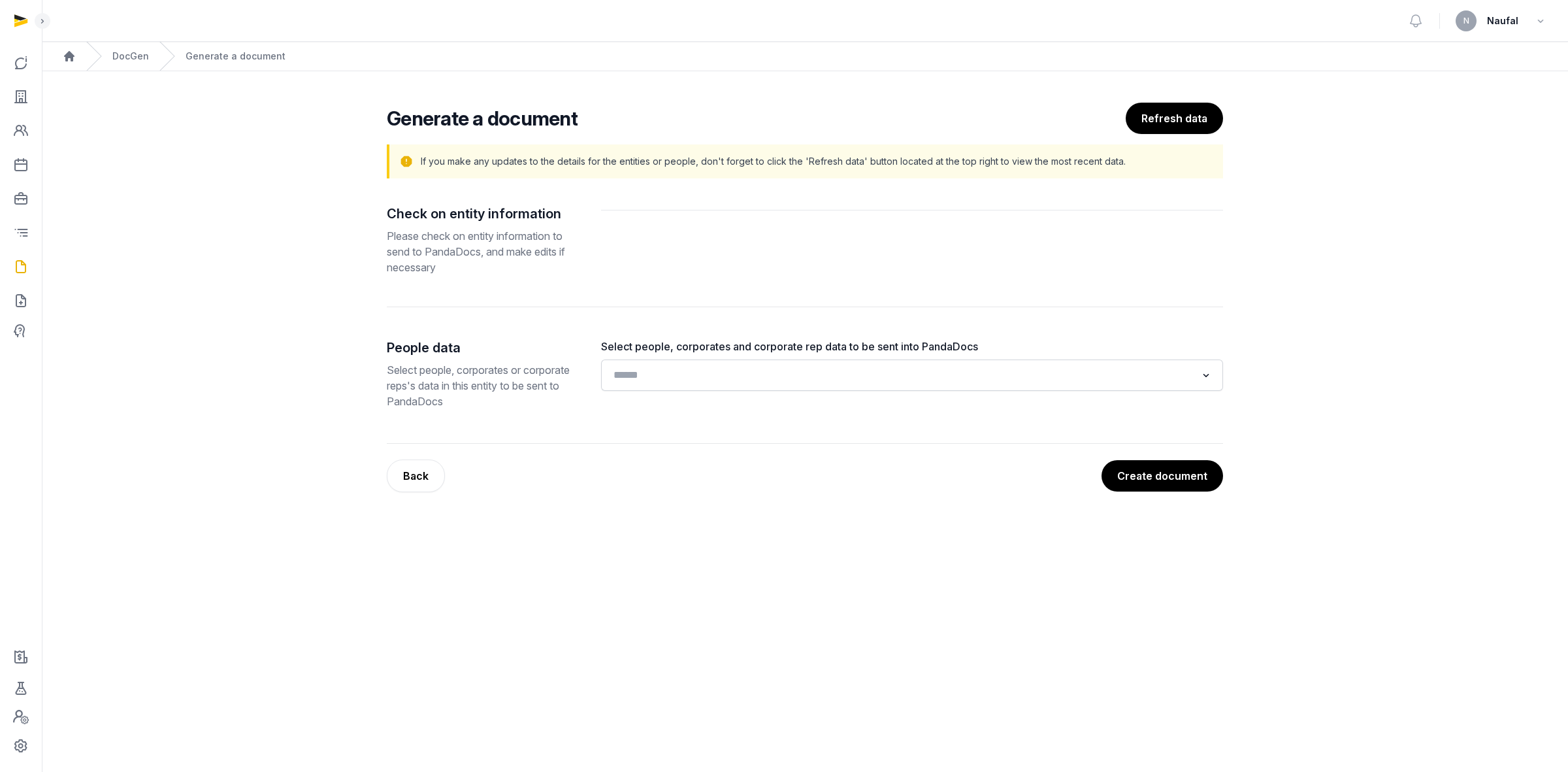
click at [743, 369] on input "Search for option" at bounding box center [903, 375] width 587 height 18
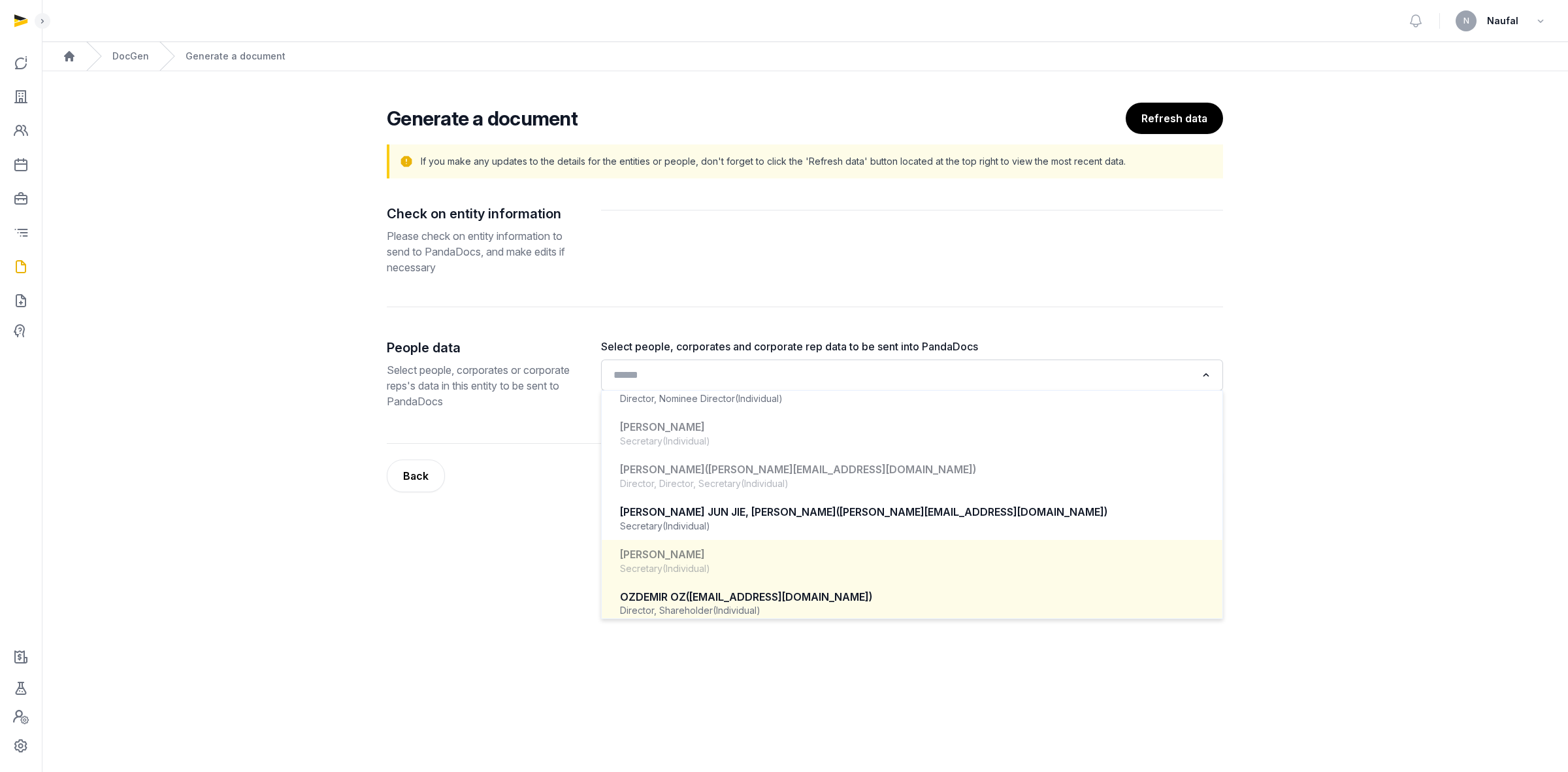
scroll to position [494, 0]
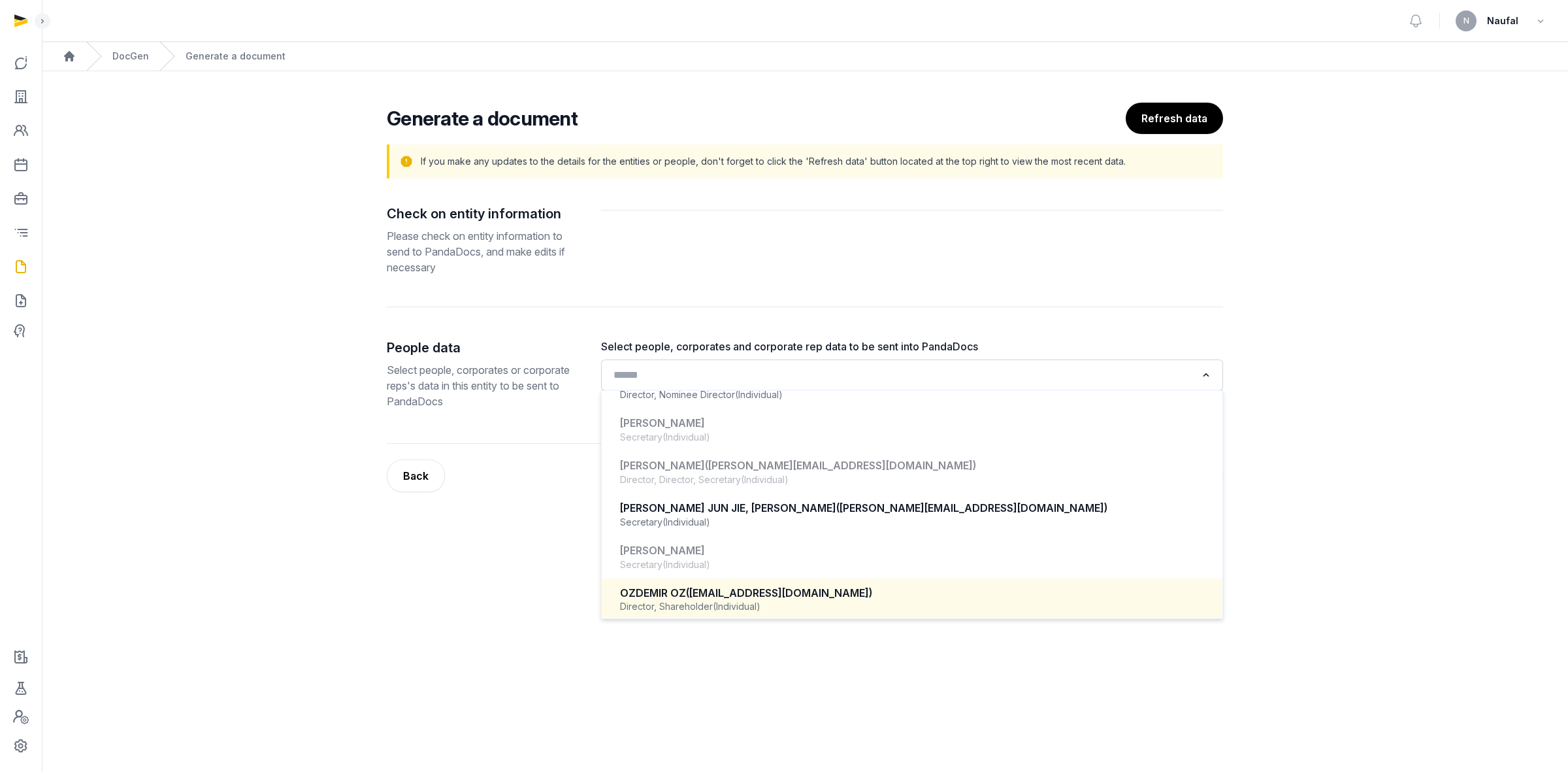
click at [739, 588] on span "(oz@oceaanixx.com)" at bounding box center [779, 593] width 186 height 13
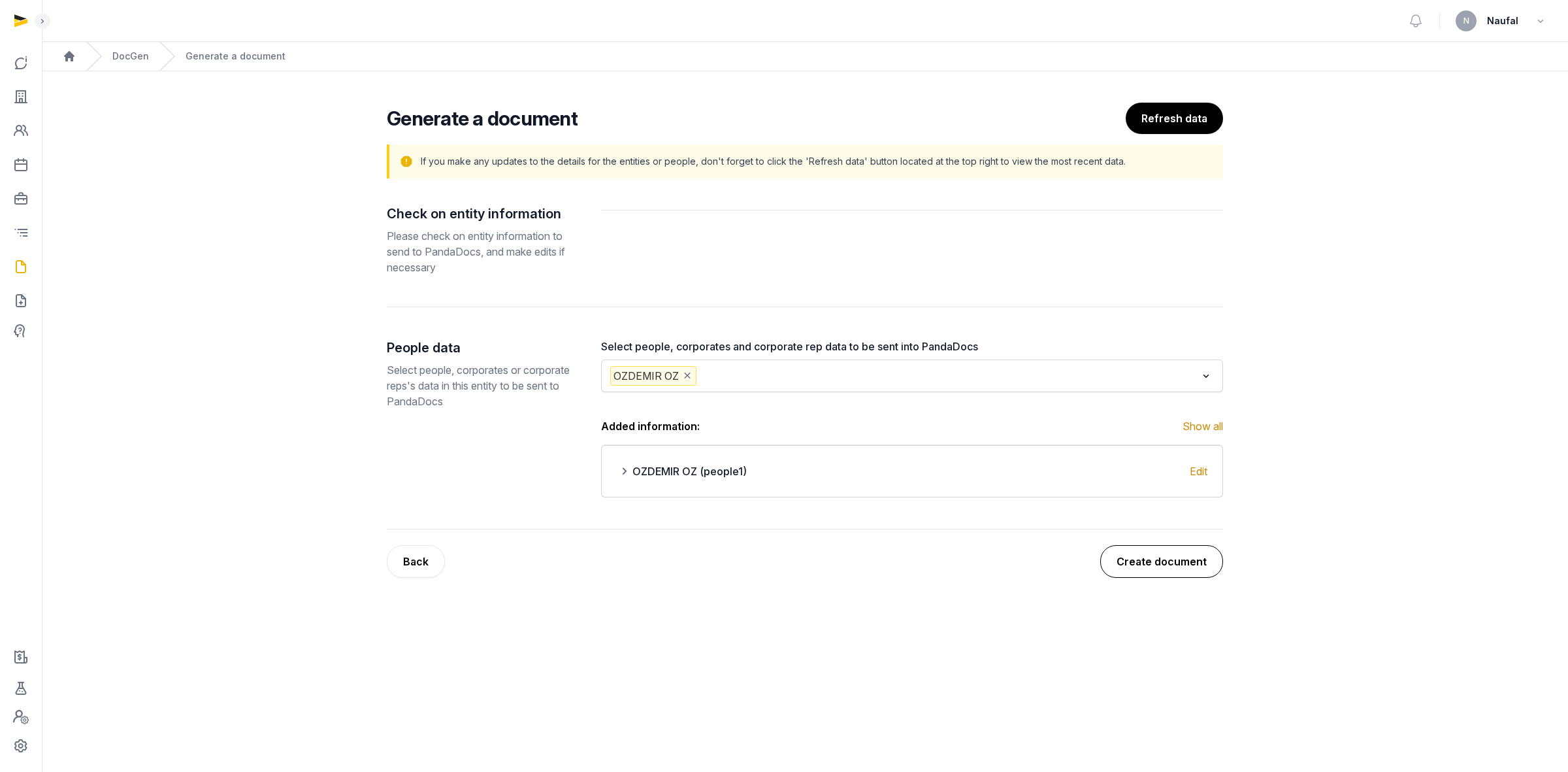
click at [1158, 563] on button "Create document" at bounding box center [1161, 561] width 123 height 33
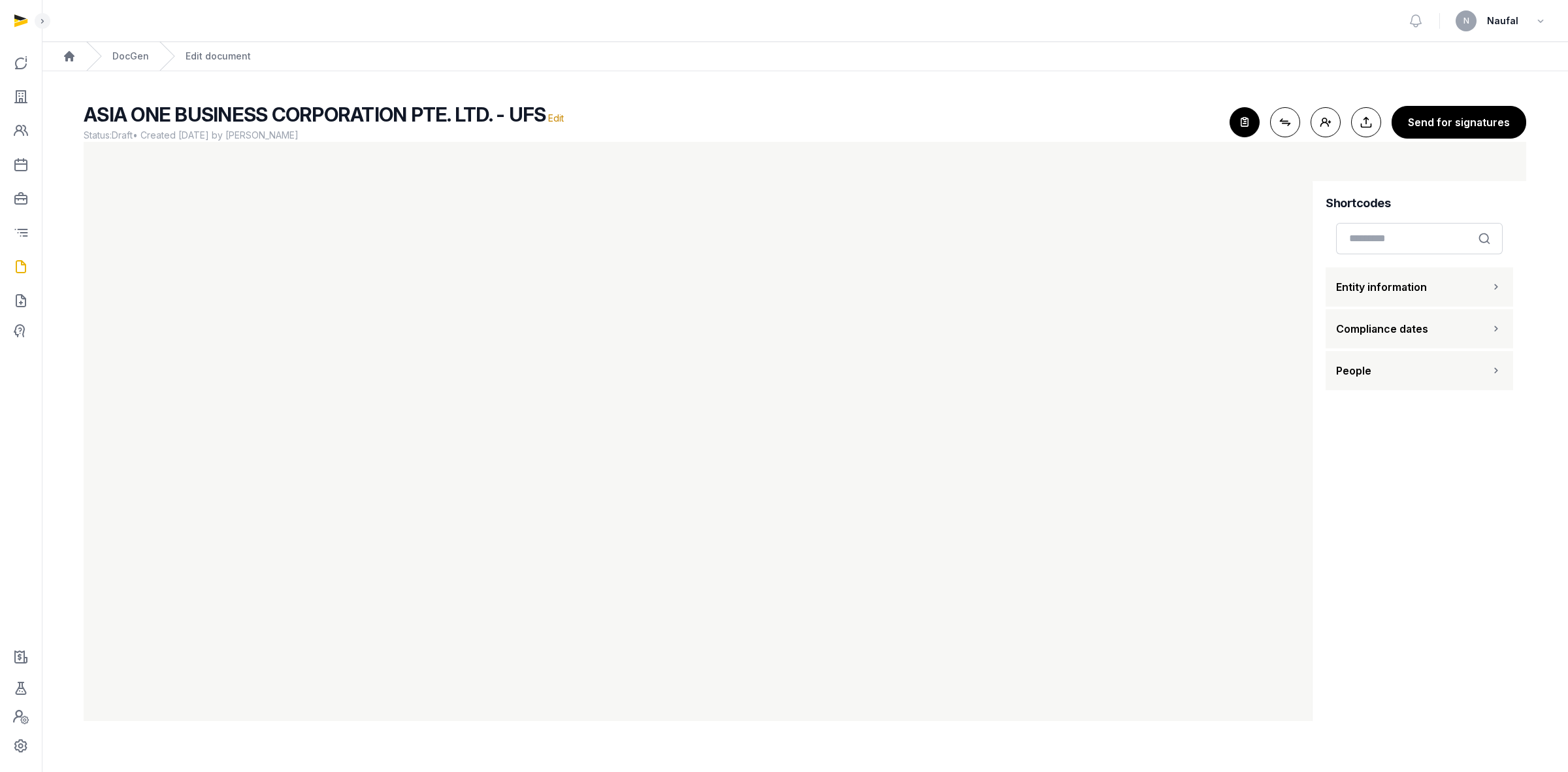
click at [1363, 378] on span "People" at bounding box center [1353, 370] width 35 height 16
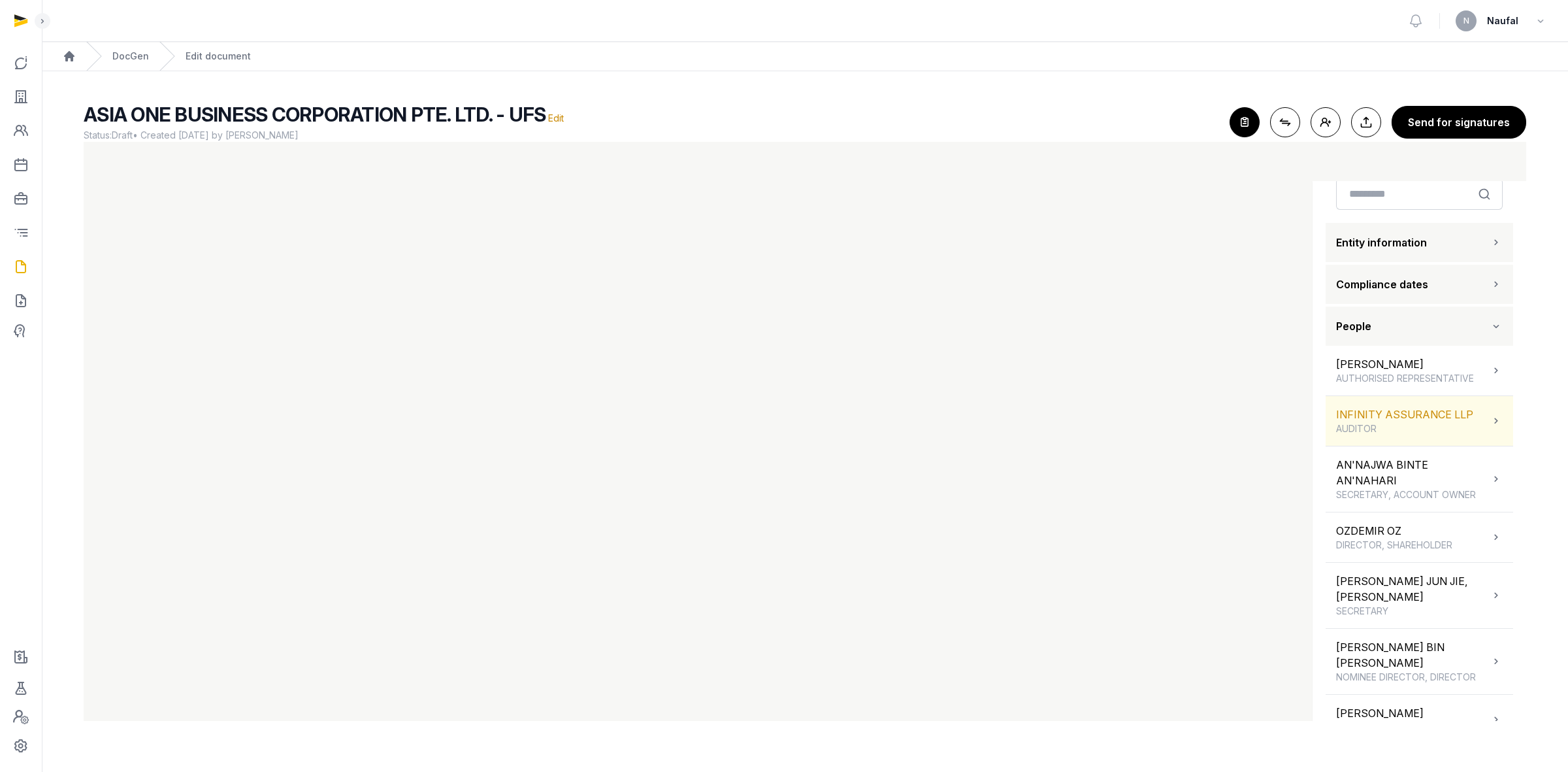
scroll to position [82, 0]
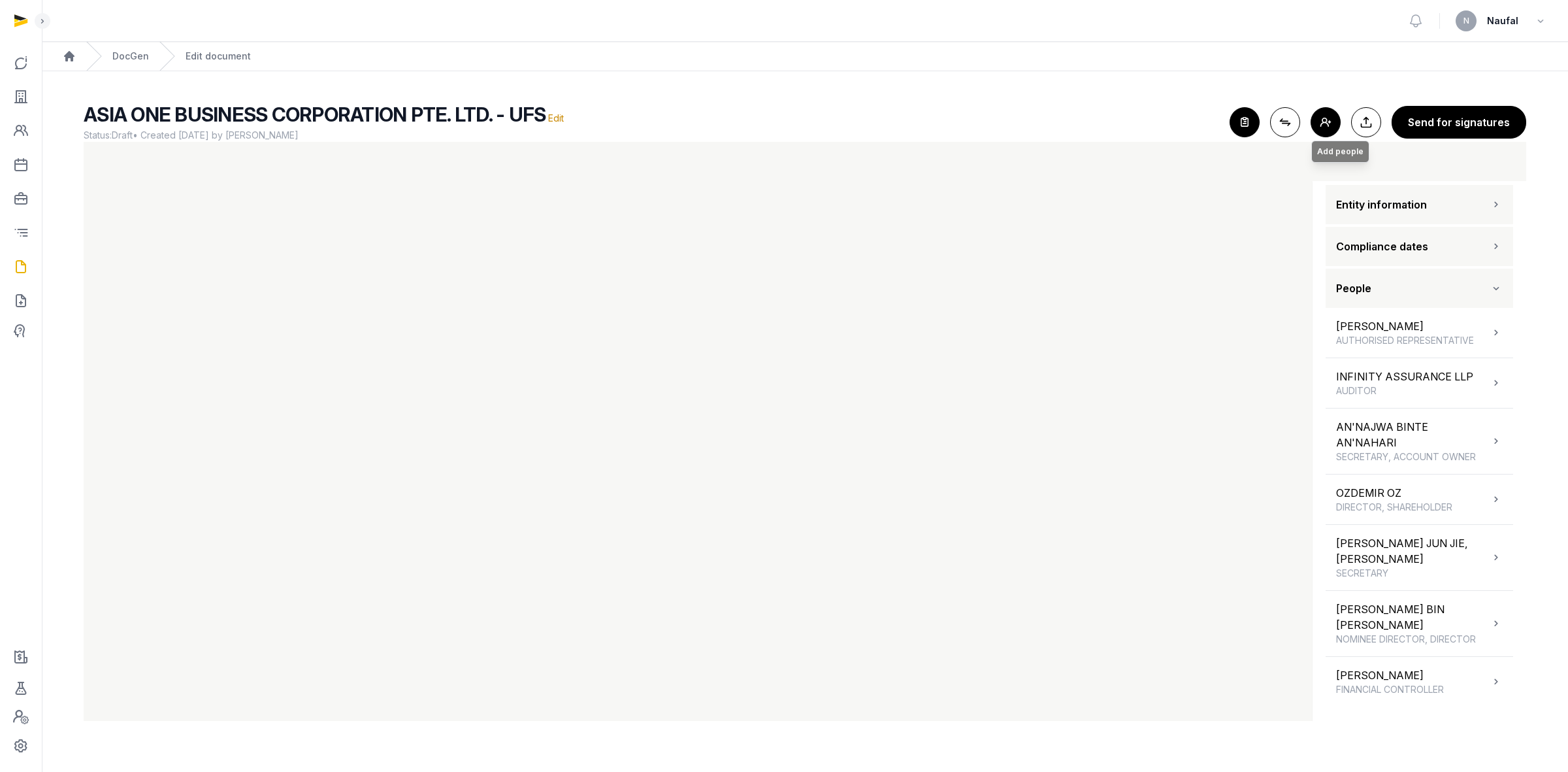
click at [1321, 118] on button "Add people Add people" at bounding box center [1326, 122] width 30 height 30
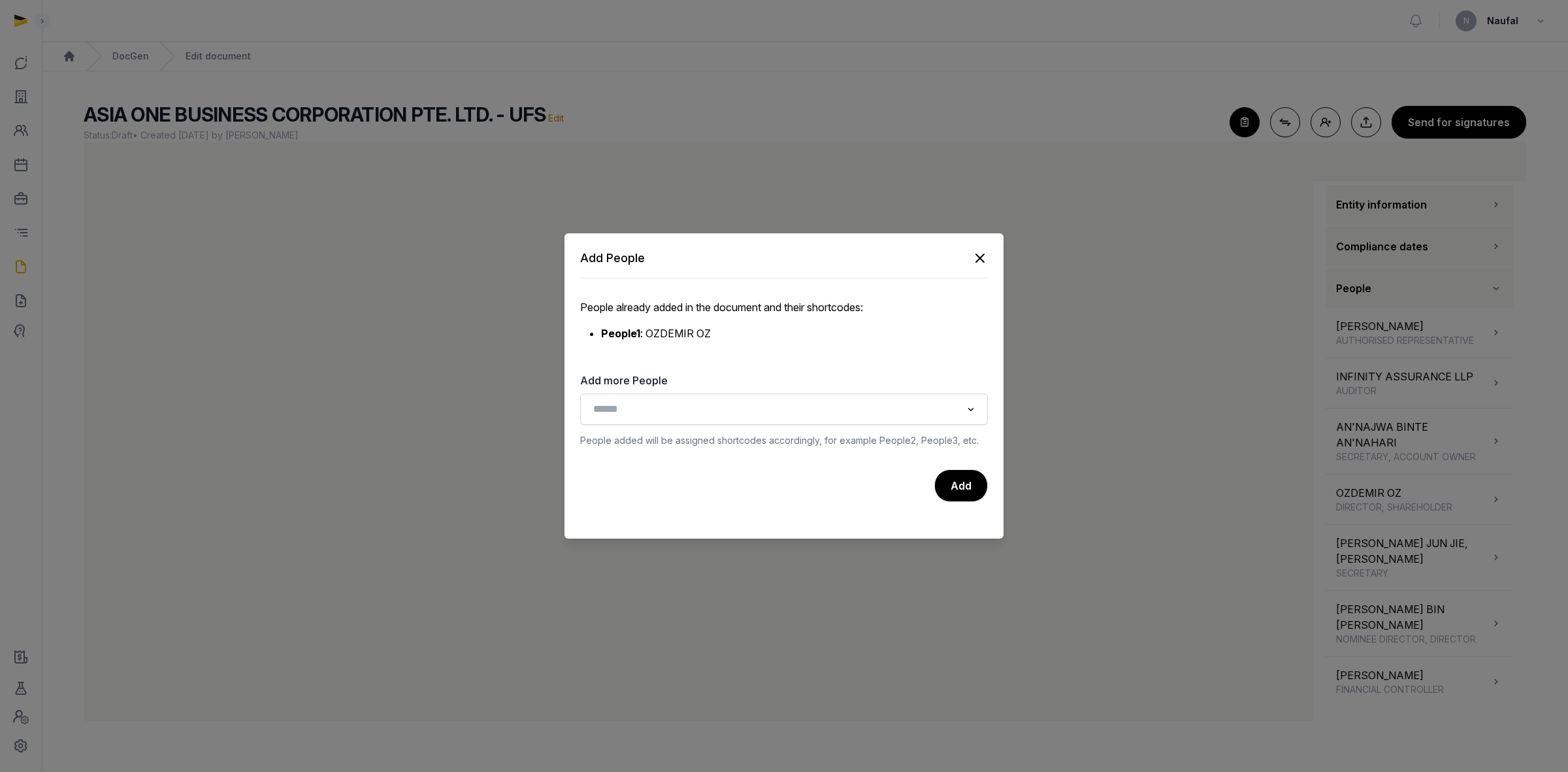
click at [975, 262] on icon "button" at bounding box center [980, 258] width 16 height 16
